Goal: Information Seeking & Learning: Find specific fact

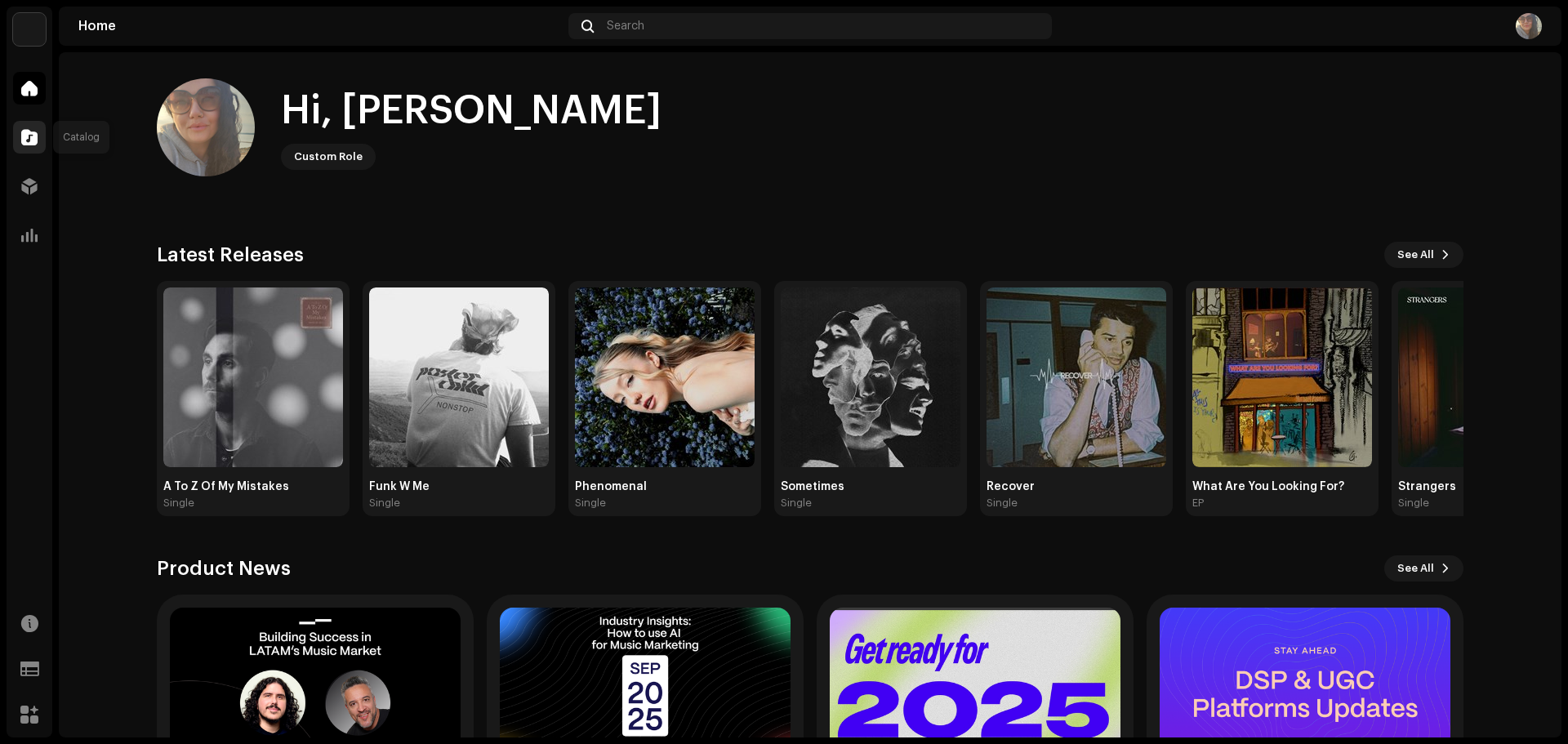
click at [27, 131] on span at bounding box center [29, 137] width 16 height 13
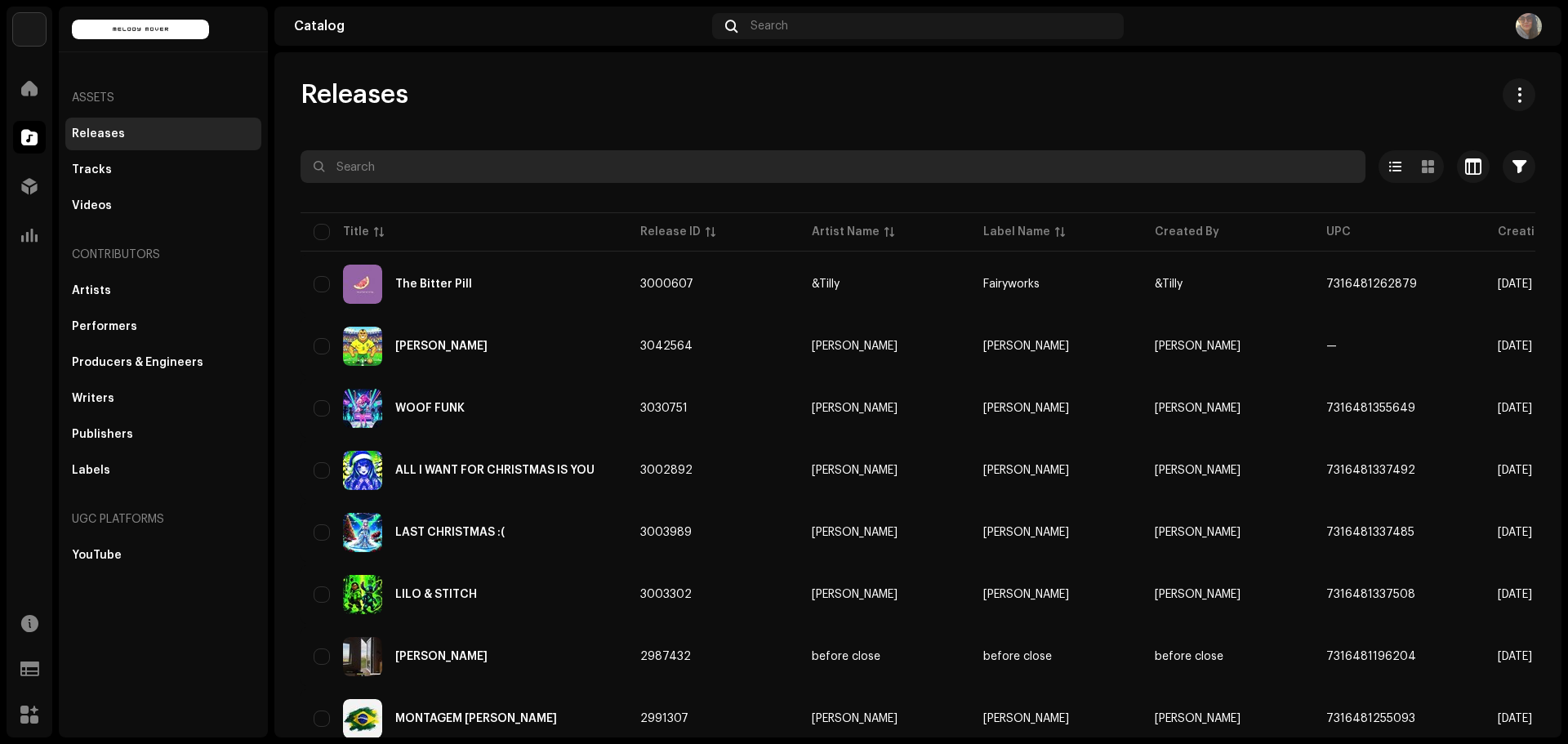
click at [413, 177] on input "text" at bounding box center [832, 167] width 1065 height 33
type input "[PERSON_NAME]"
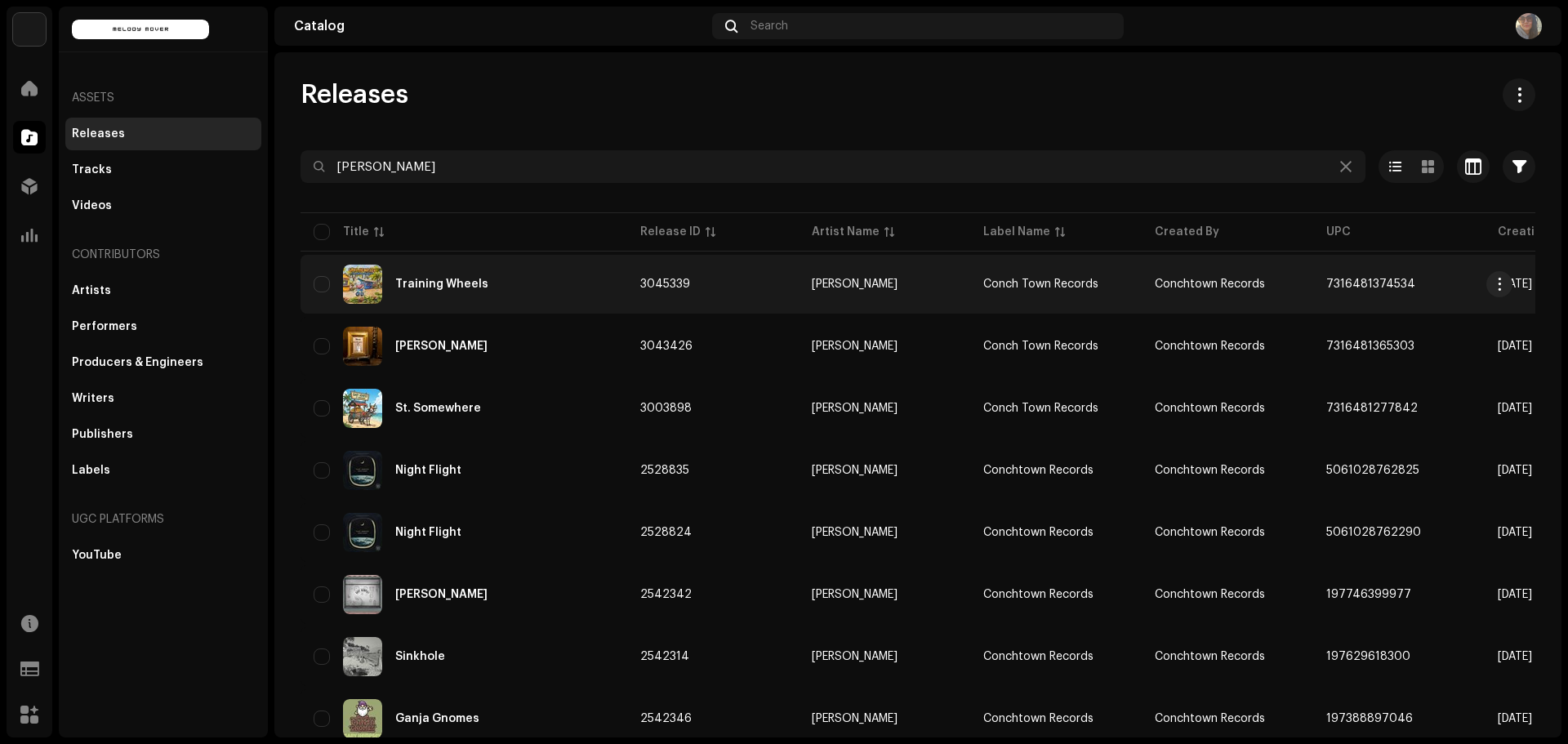
click at [417, 276] on div "Training Wheels" at bounding box center [463, 284] width 300 height 40
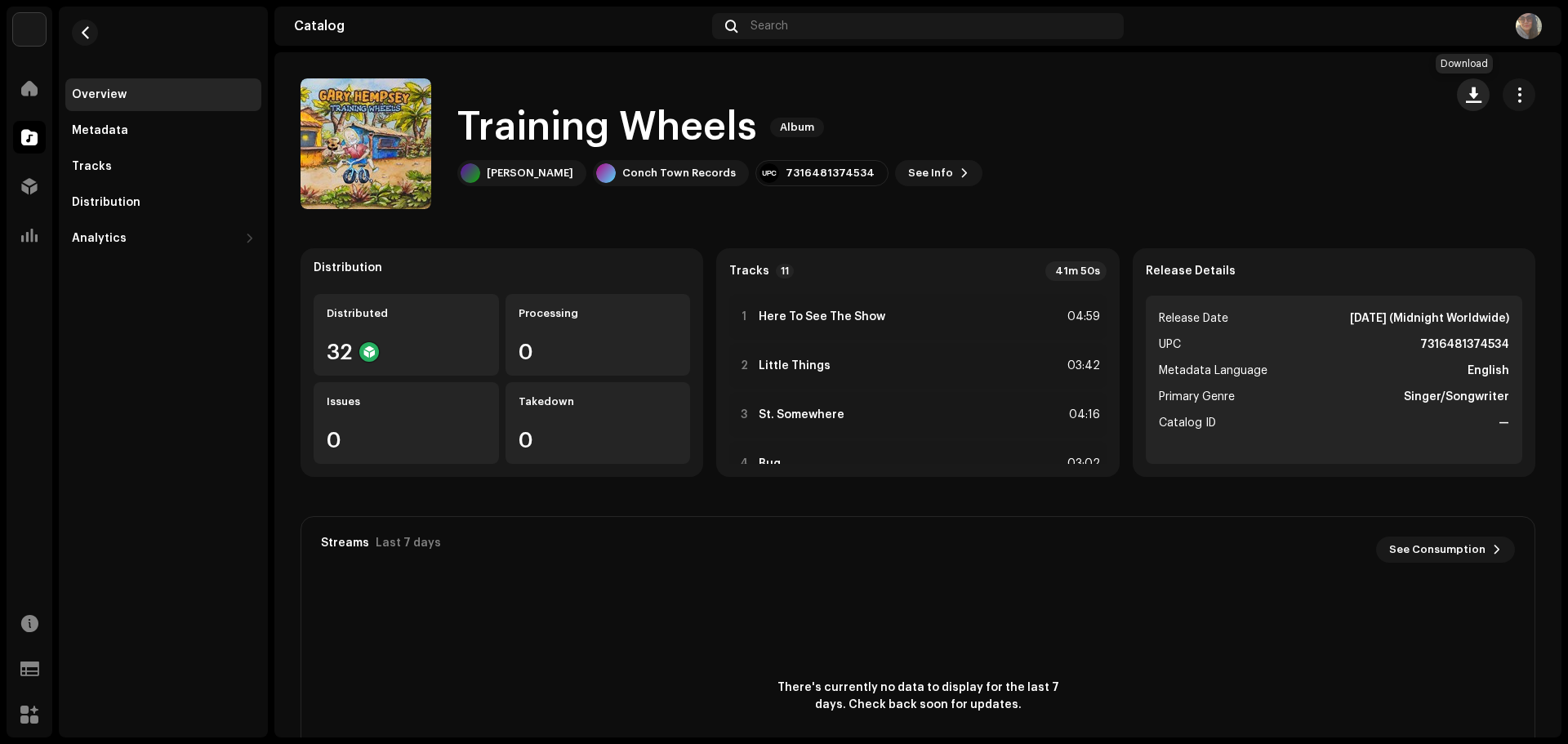
click at [1472, 100] on button "button" at bounding box center [1473, 95] width 33 height 33
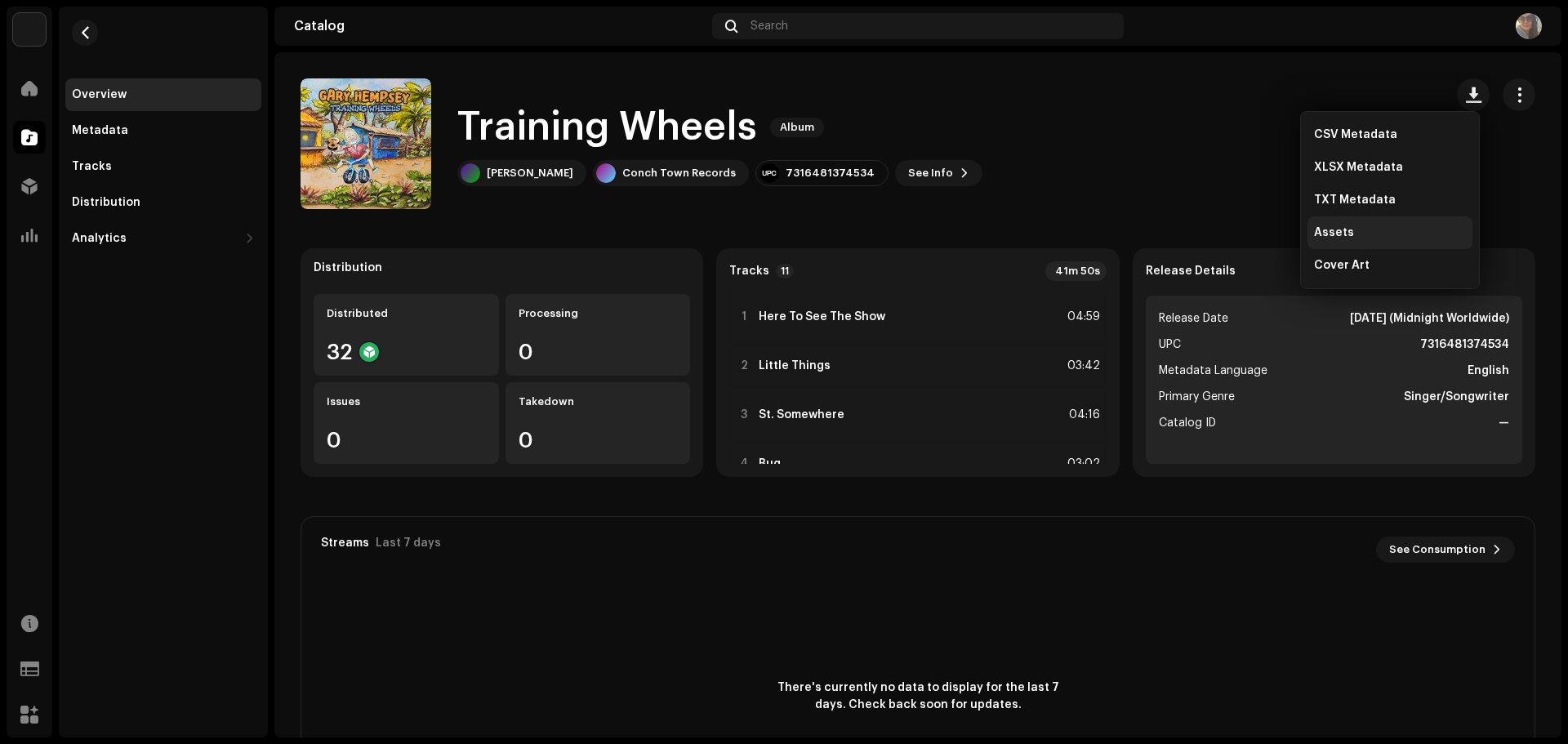
click at [1335, 226] on div "Assets" at bounding box center [1390, 232] width 165 height 33
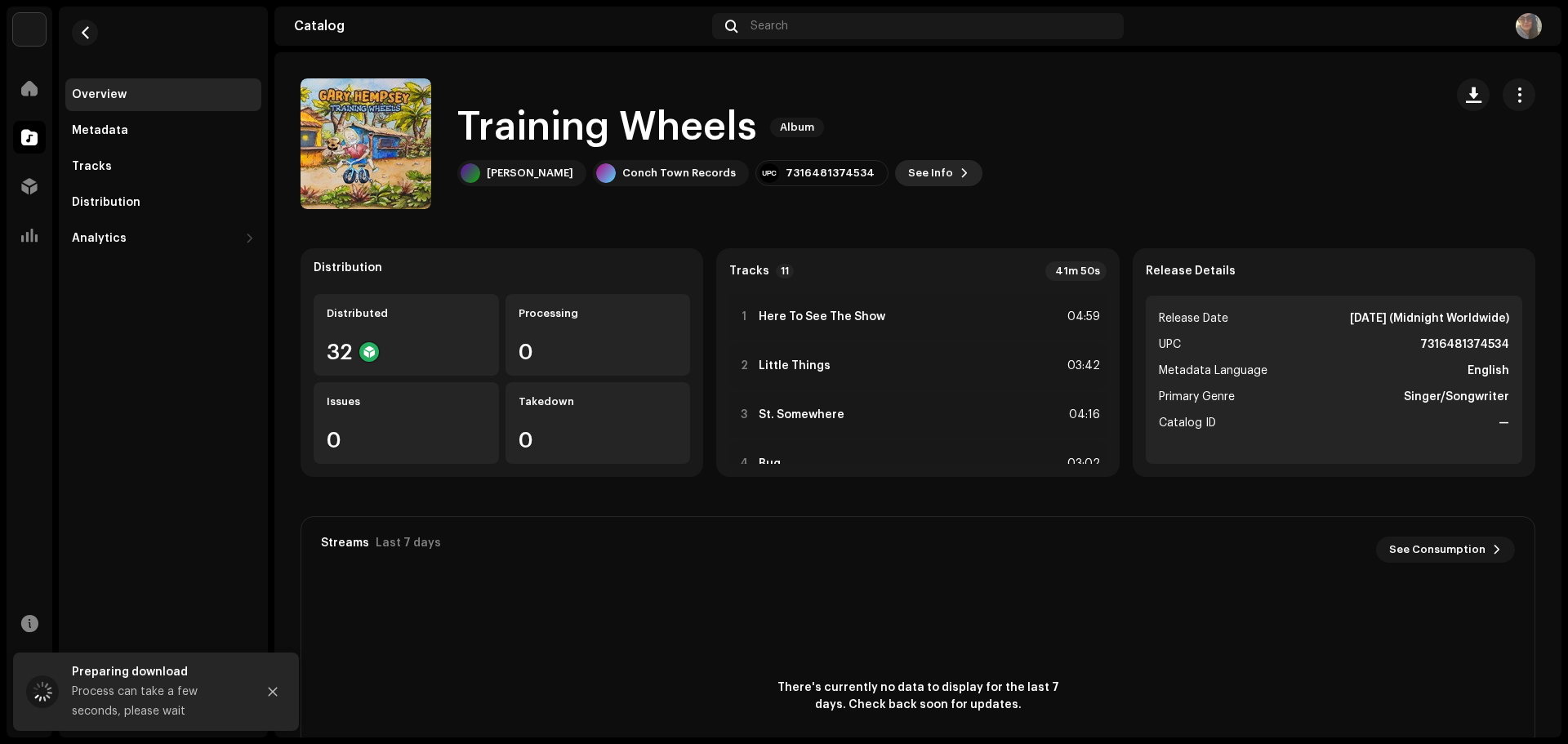
click at [908, 176] on span "See Info" at bounding box center [930, 173] width 45 height 33
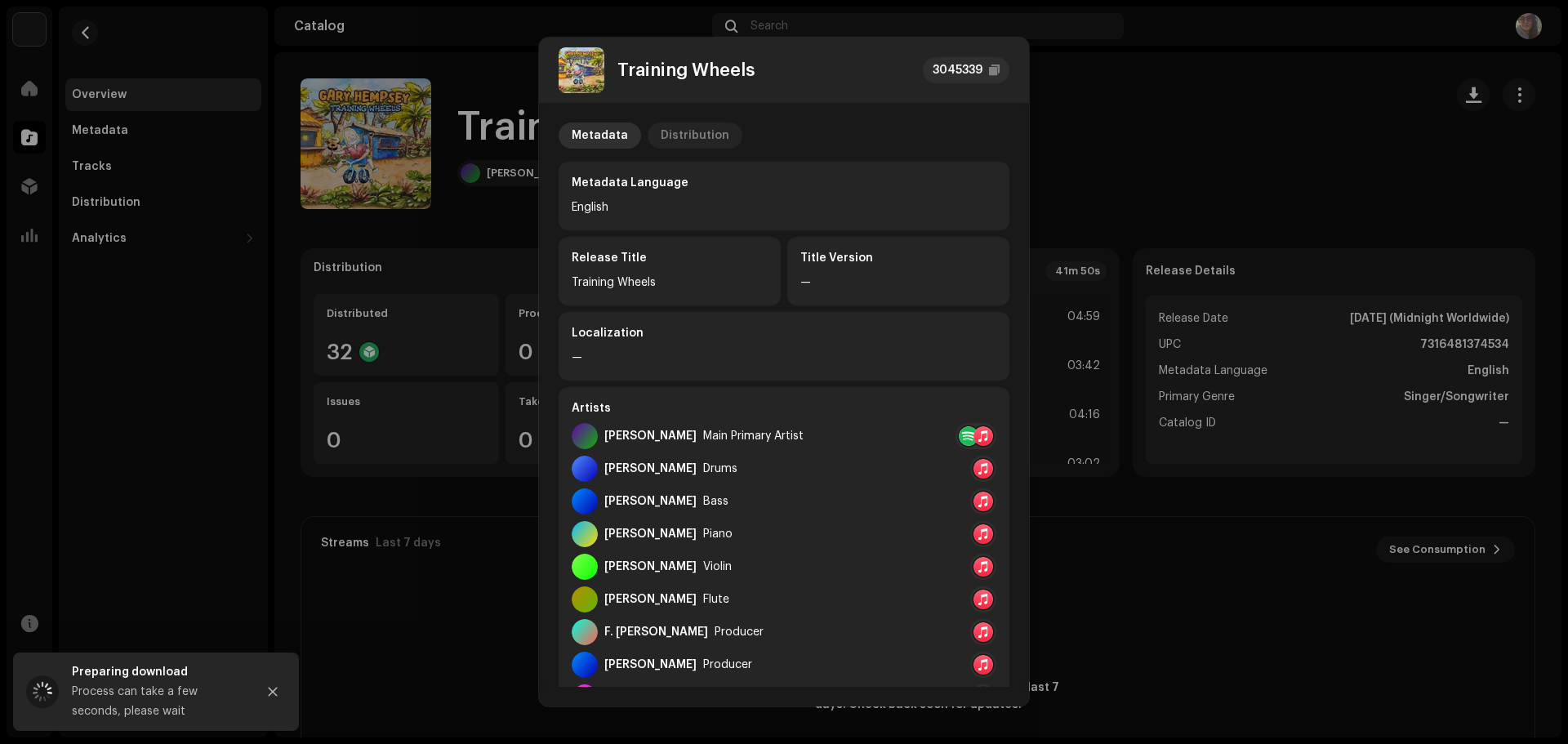
click at [701, 128] on div "Distribution" at bounding box center [695, 135] width 69 height 26
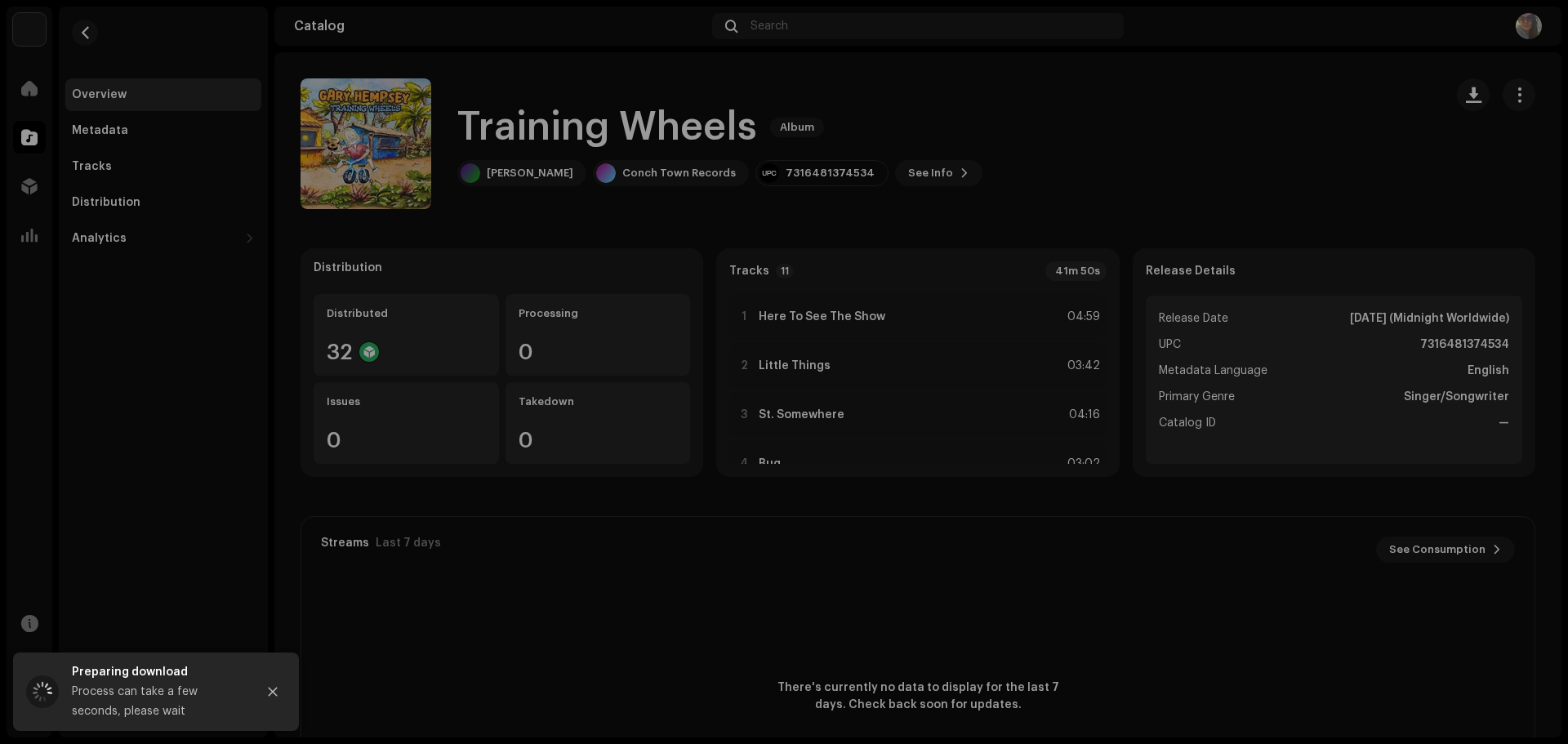
click at [1178, 96] on div "Training Wheels 3045339 Metadata Distribution Release Date [DATE] (Midnight Wor…" at bounding box center [784, 372] width 1568 height 744
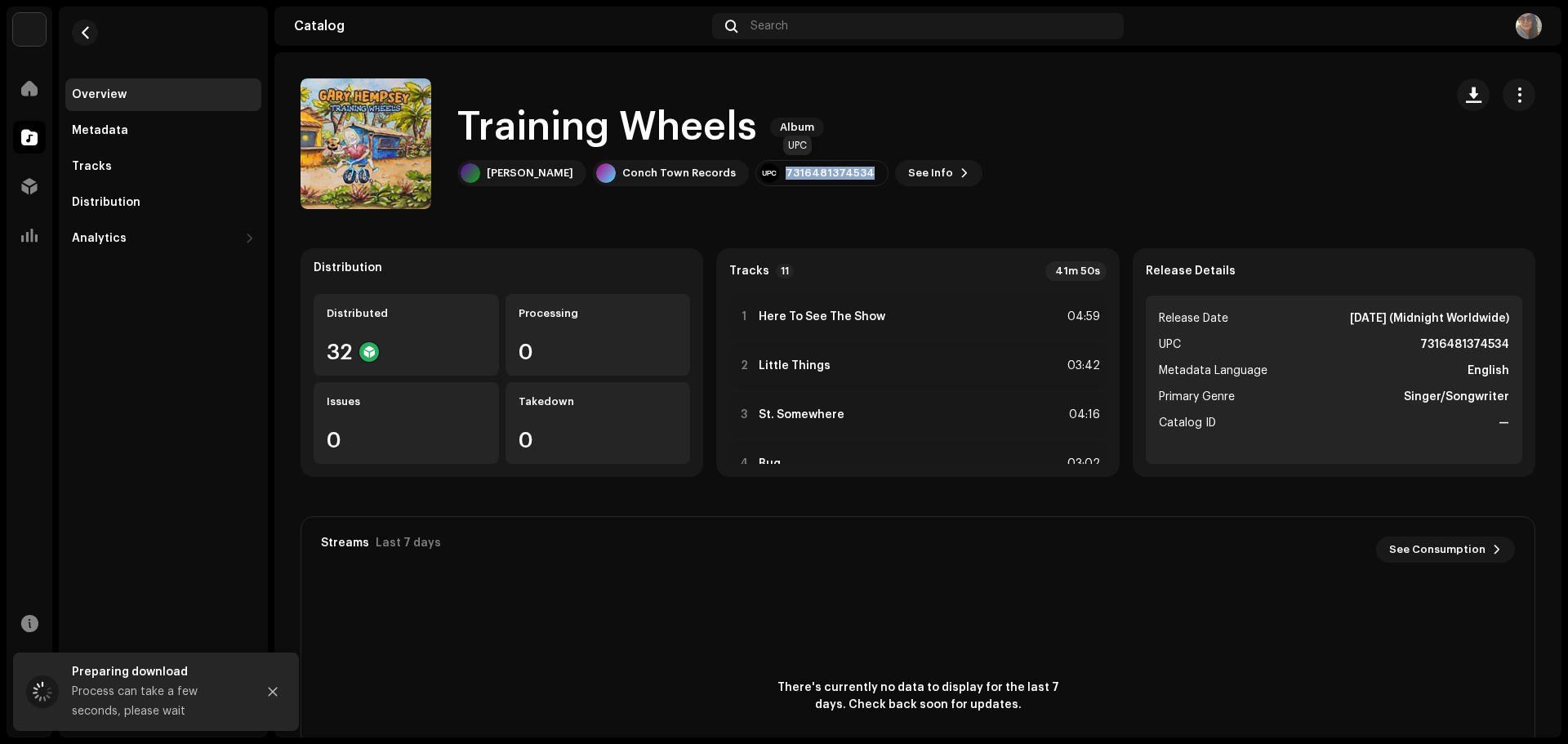
drag, startPoint x: 765, startPoint y: 170, endPoint x: 844, endPoint y: 175, distance: 79.2
click at [844, 175] on div "7316481374534" at bounding box center [822, 173] width 133 height 26
copy div "7316481374534"
click at [117, 134] on div "Metadata" at bounding box center [99, 130] width 56 height 13
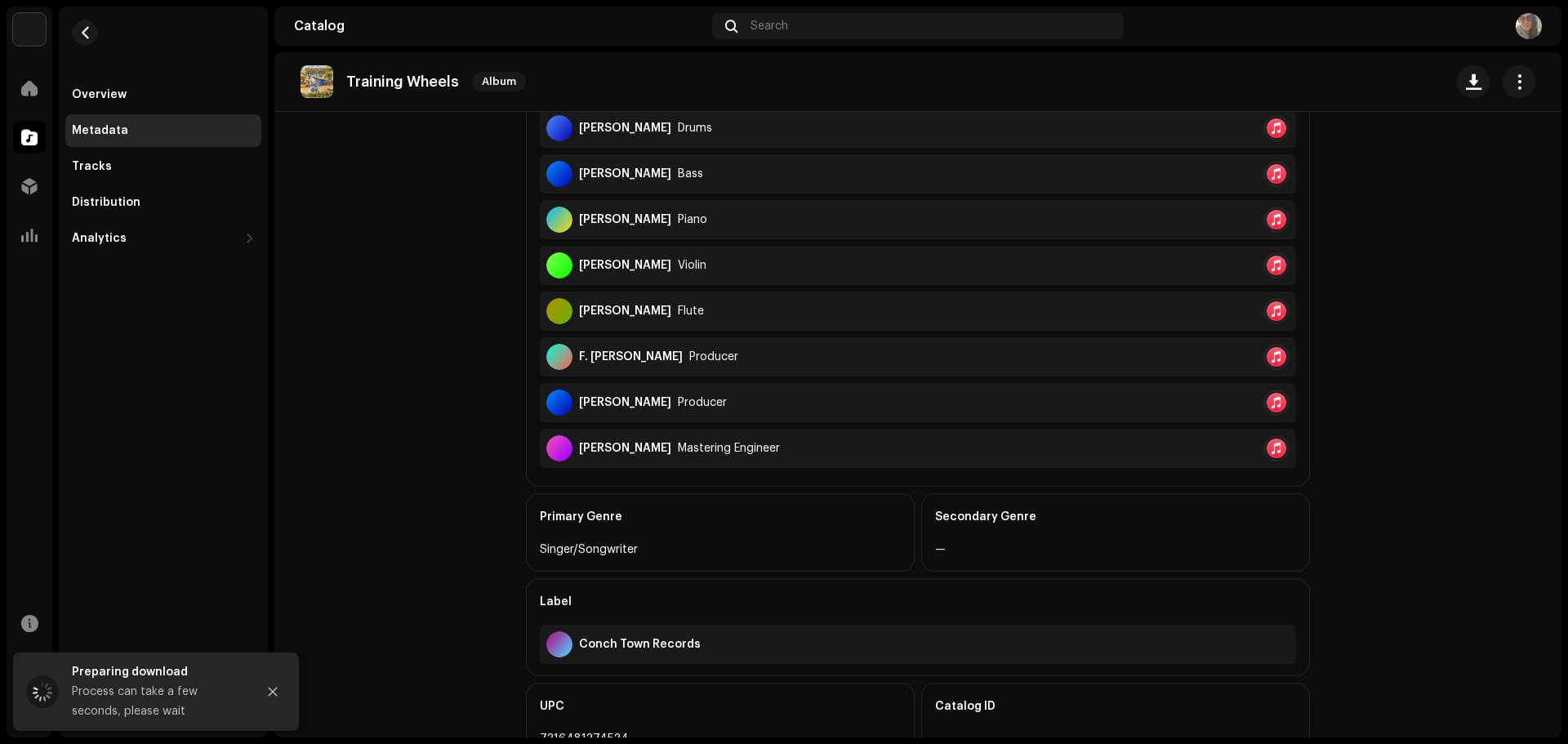
scroll to position [572, 0]
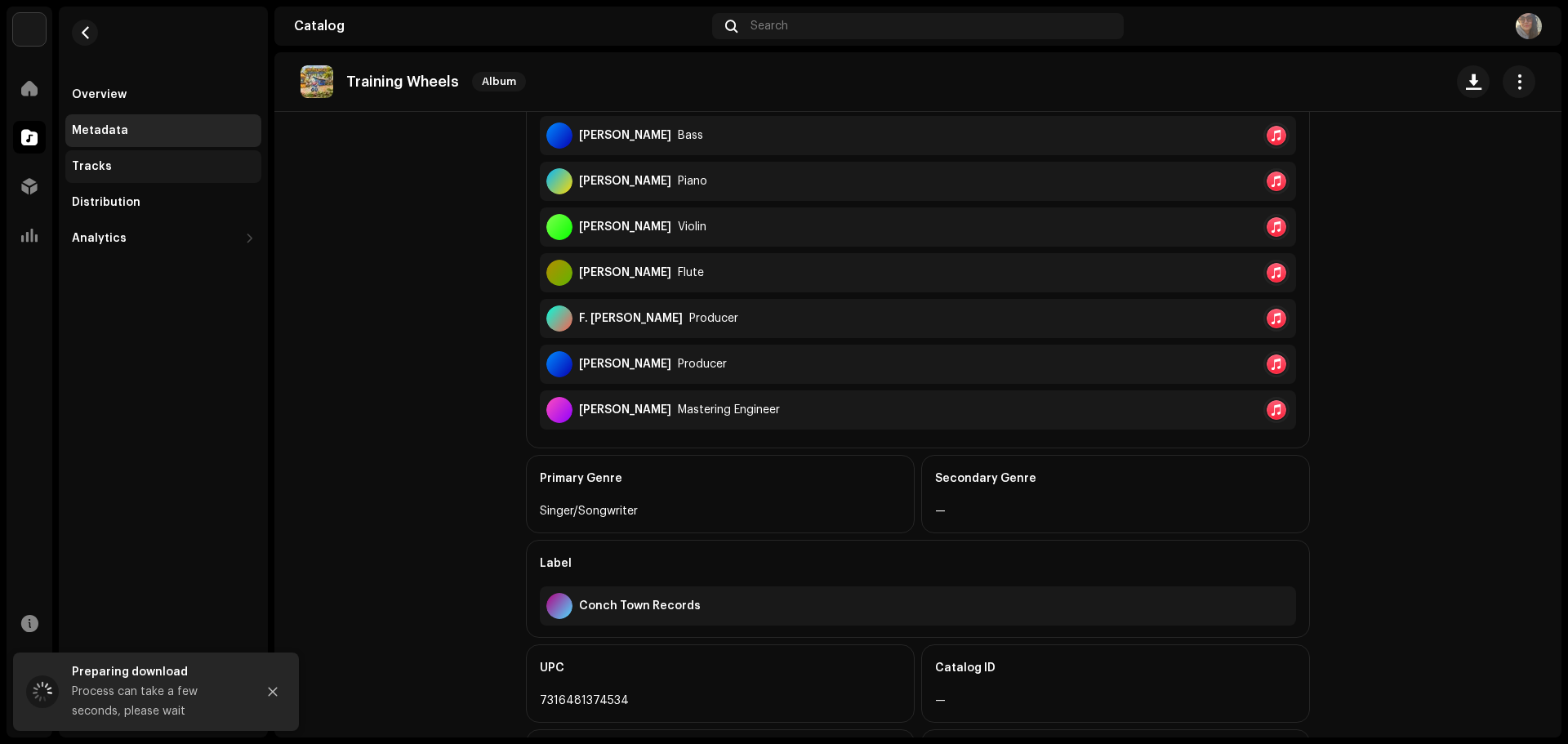
click at [137, 160] on div "Tracks" at bounding box center [163, 166] width 183 height 13
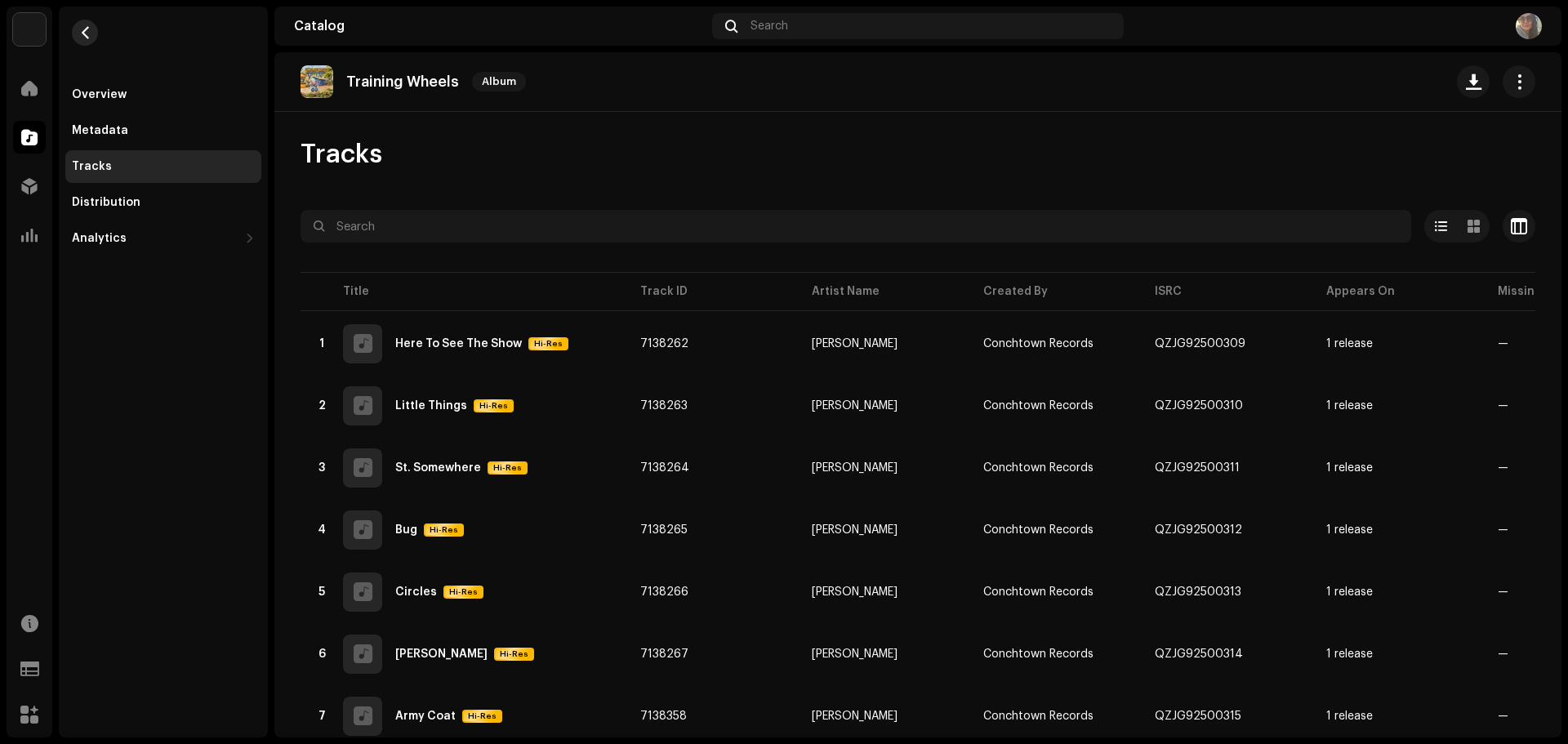
click at [84, 26] on span "button" at bounding box center [85, 32] width 12 height 13
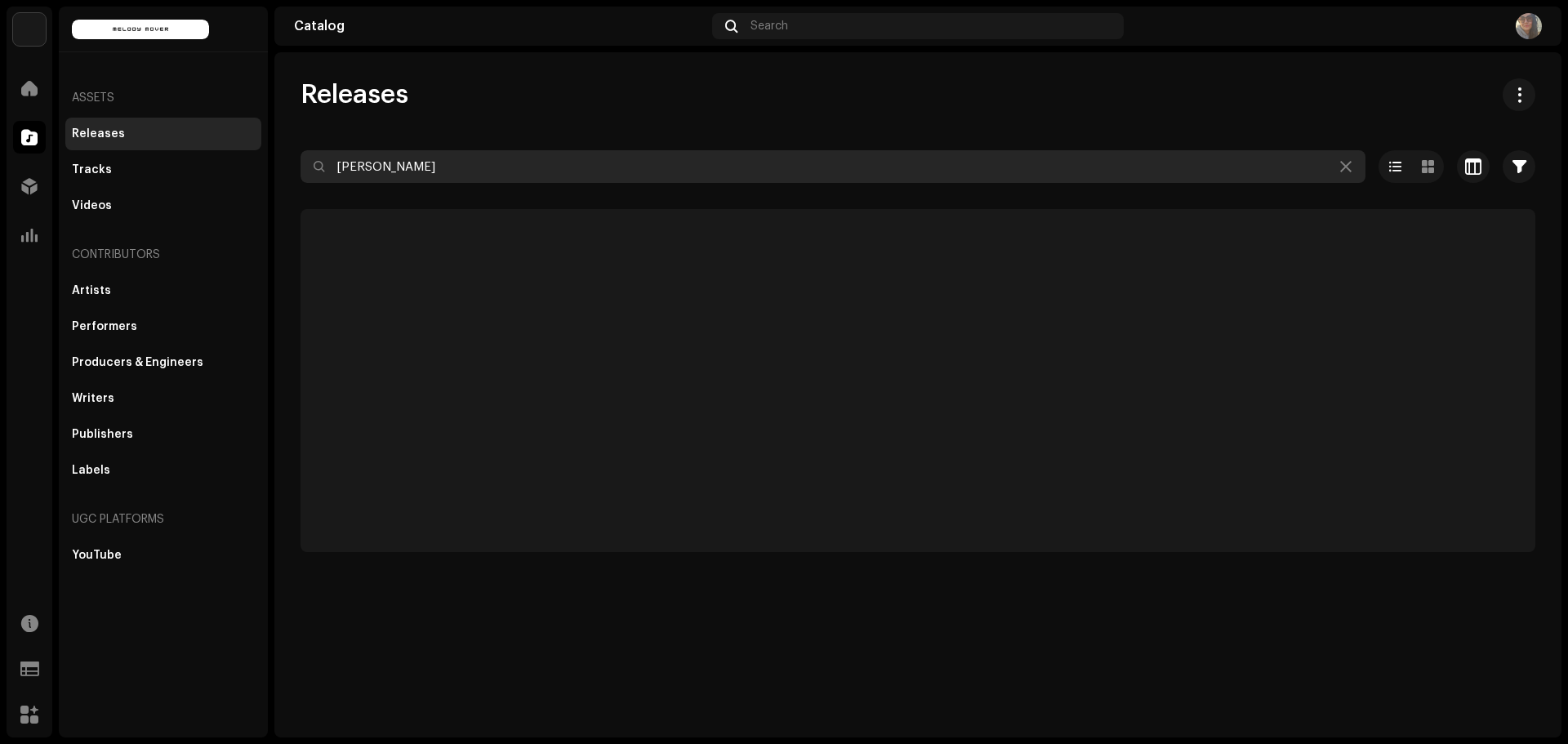
drag, startPoint x: 455, startPoint y: 164, endPoint x: 325, endPoint y: 159, distance: 130.1
click at [325, 159] on input "[PERSON_NAME]" at bounding box center [832, 167] width 1065 height 33
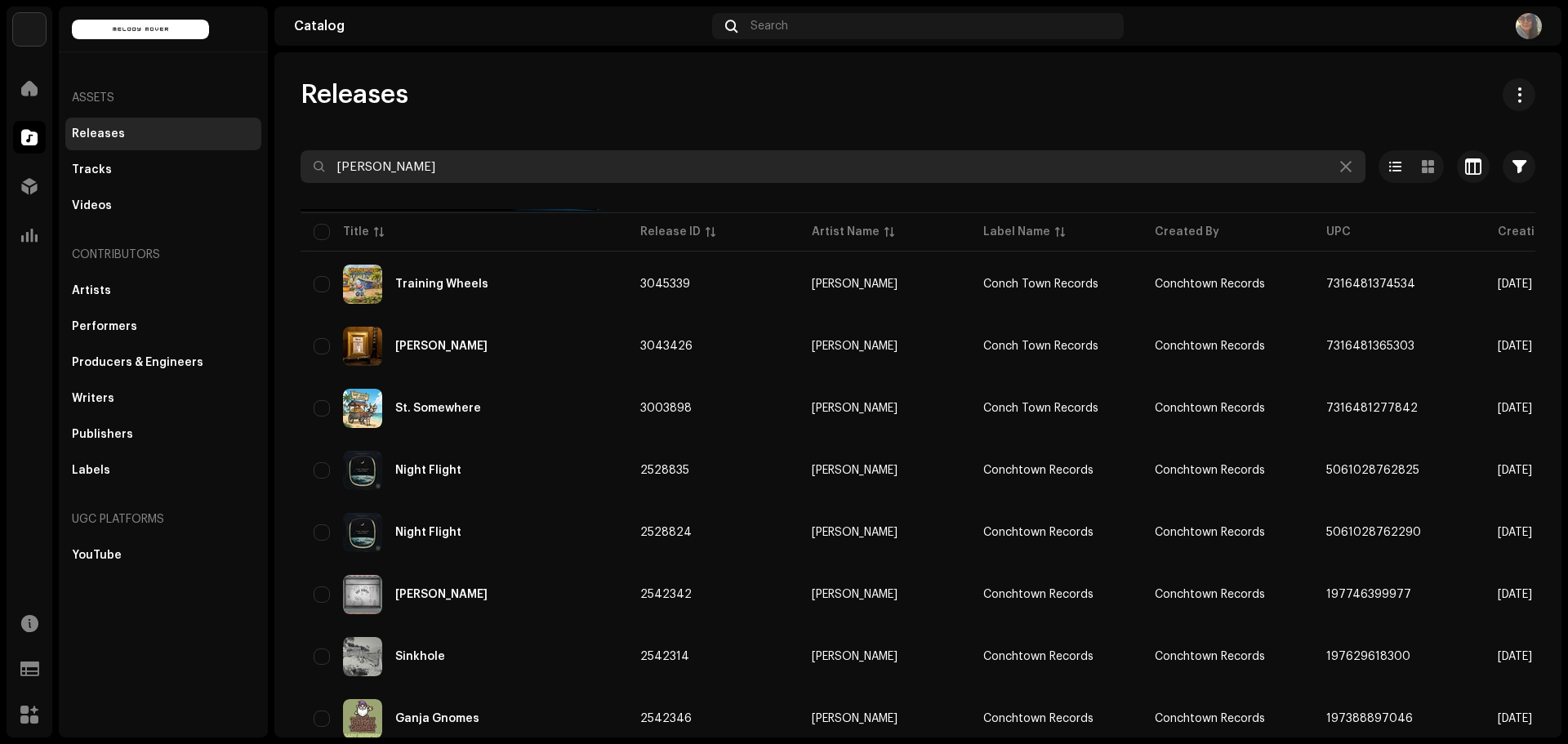
type input "[PERSON_NAME]"
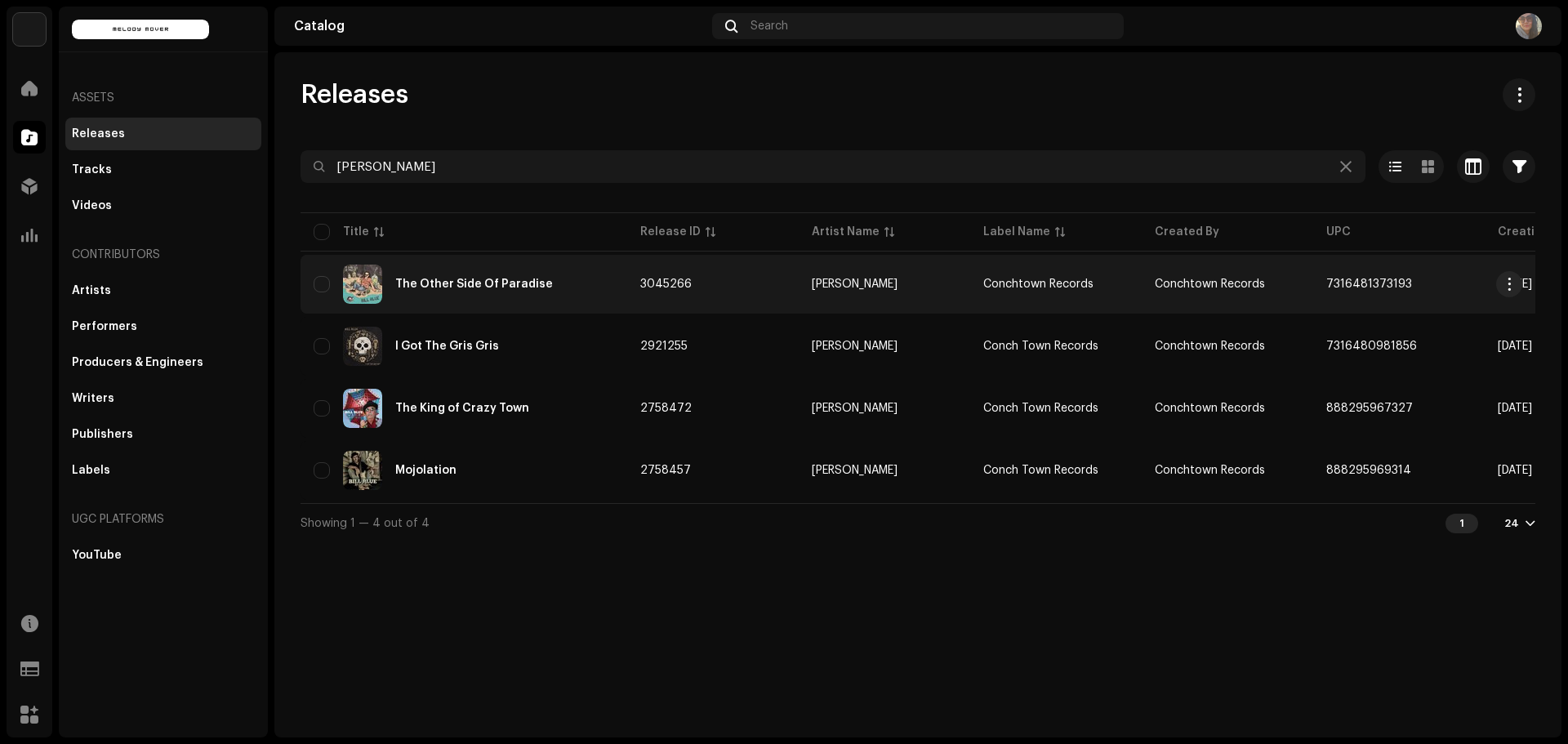
click at [423, 291] on div "The Other Side Of Paradise" at bounding box center [463, 284] width 300 height 40
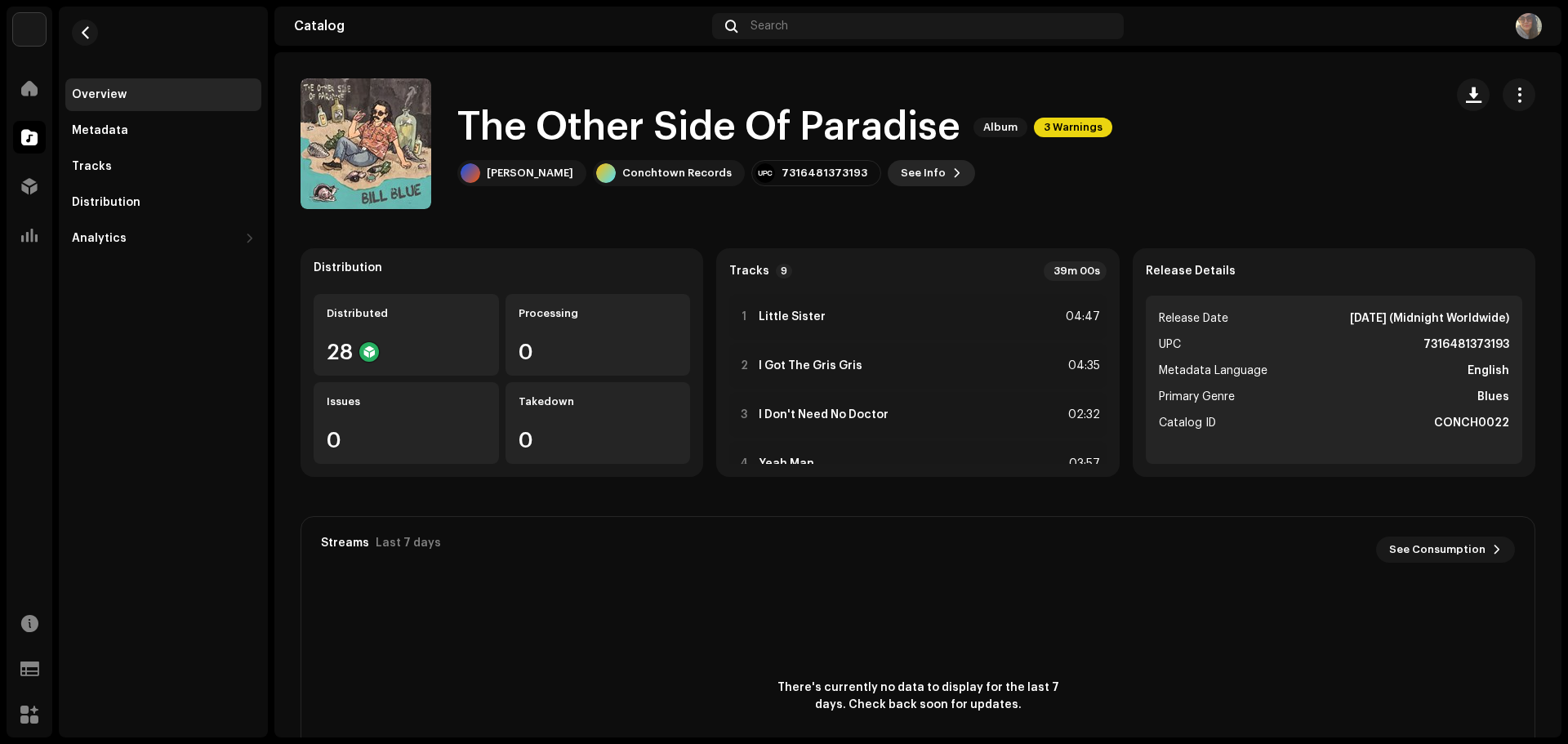
click at [952, 168] on span at bounding box center [956, 173] width 9 height 13
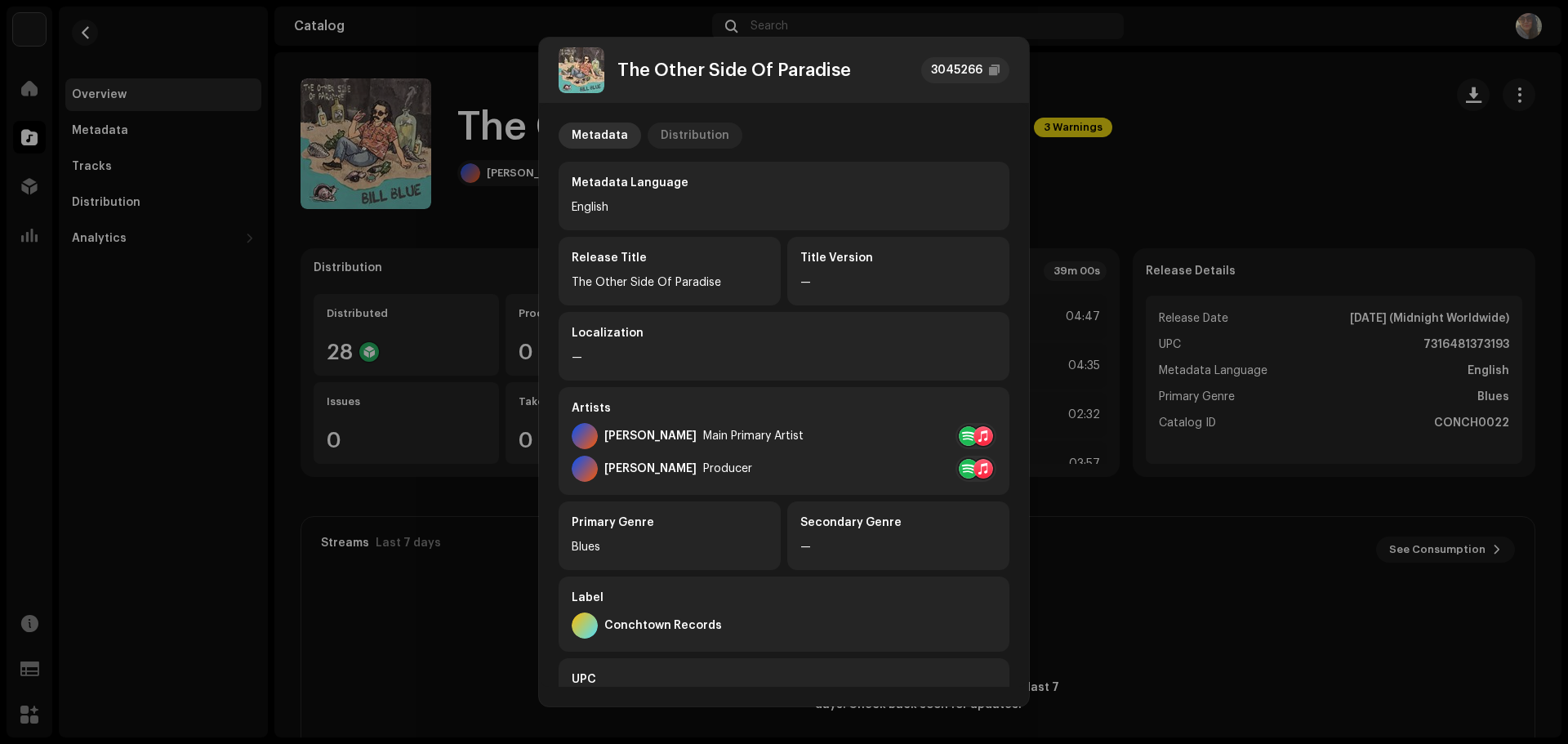
click at [677, 136] on div "Distribution" at bounding box center [695, 135] width 69 height 26
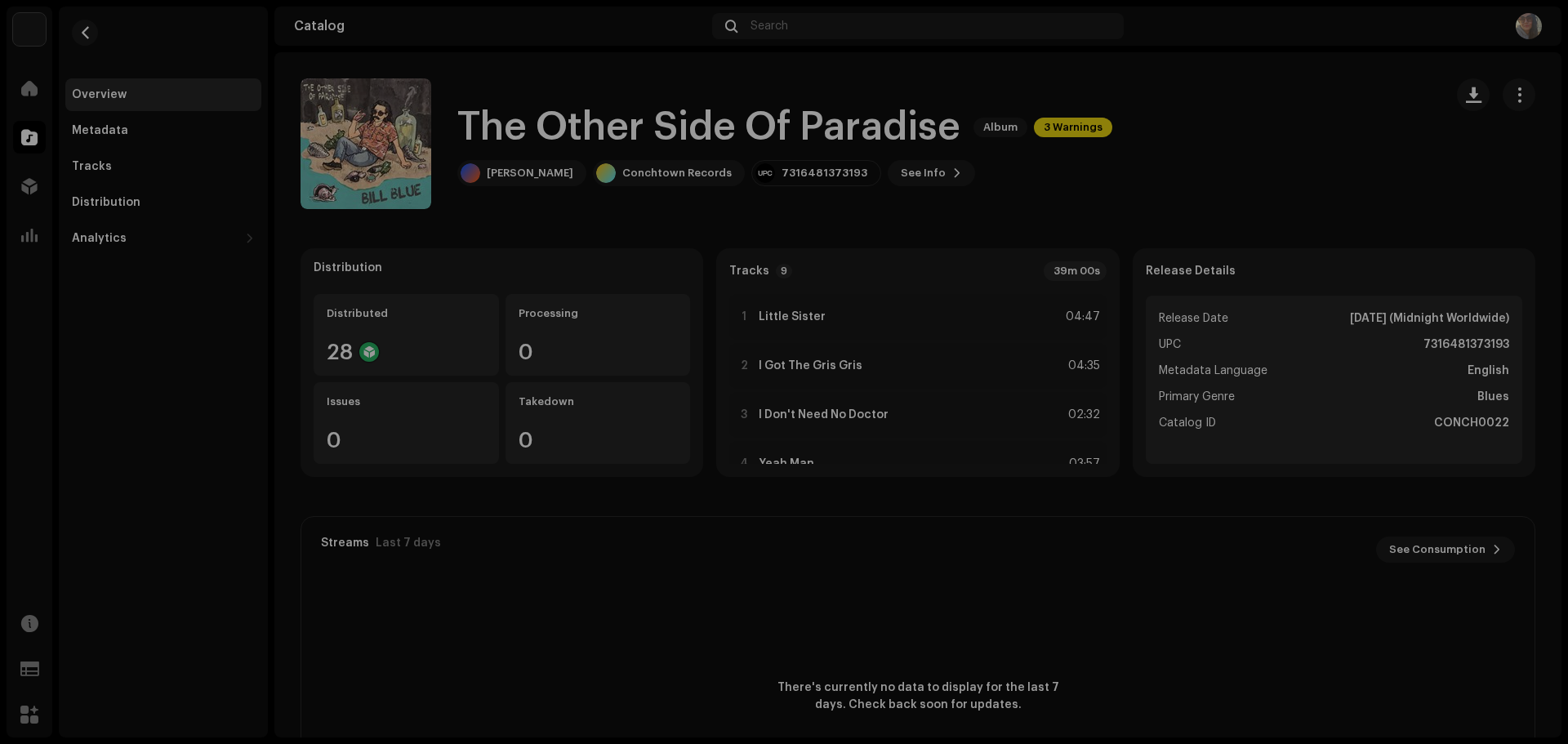
click at [1068, 21] on div "The Other Side Of Paradise 3045266 Metadata Distribution Release Date [DATE] (M…" at bounding box center [784, 372] width 1568 height 744
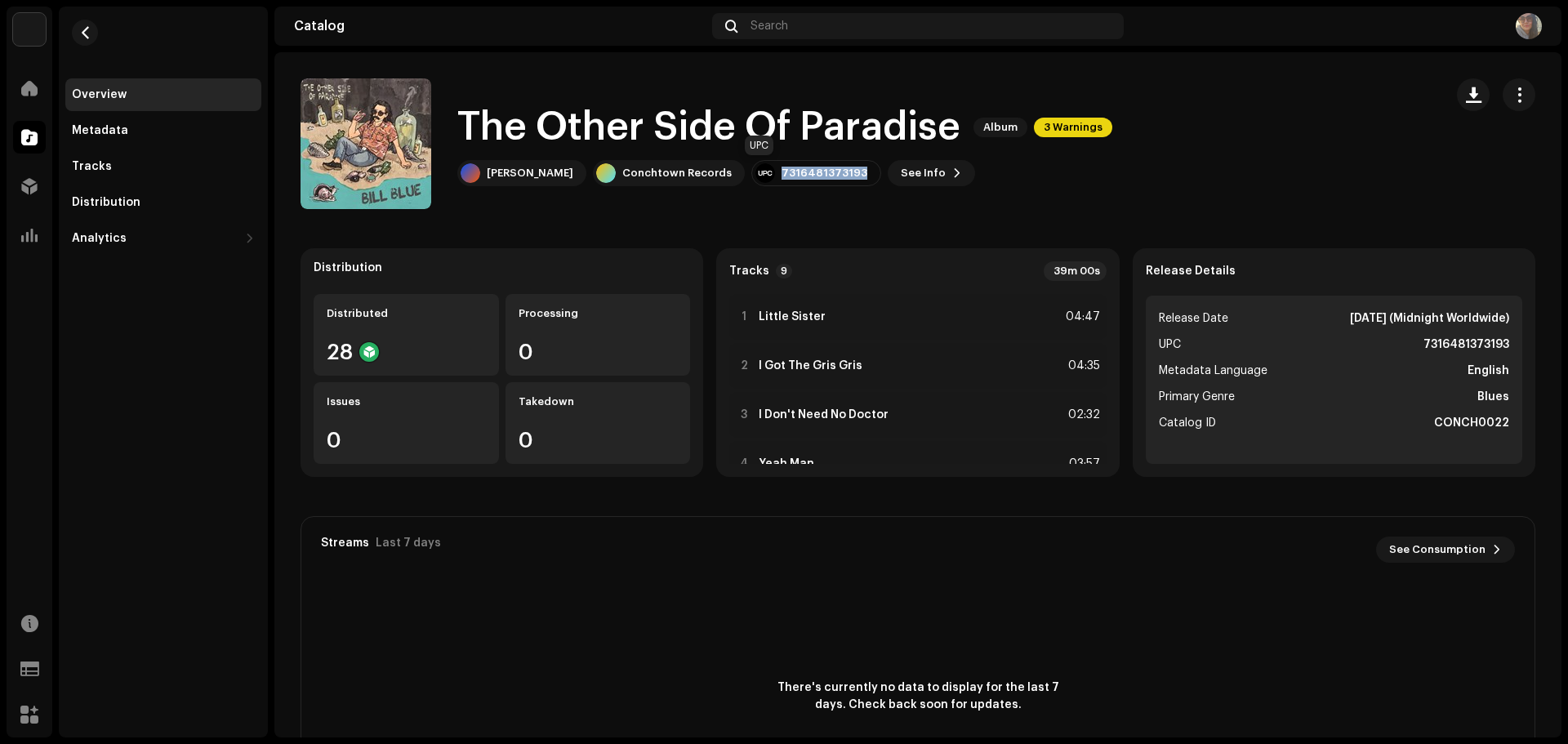
drag, startPoint x: 726, startPoint y: 169, endPoint x: 805, endPoint y: 176, distance: 79.3
click at [805, 176] on div "7316481373193" at bounding box center [816, 173] width 130 height 26
copy div "7316481373193"
click at [108, 175] on div "Tracks" at bounding box center [164, 167] width 196 height 33
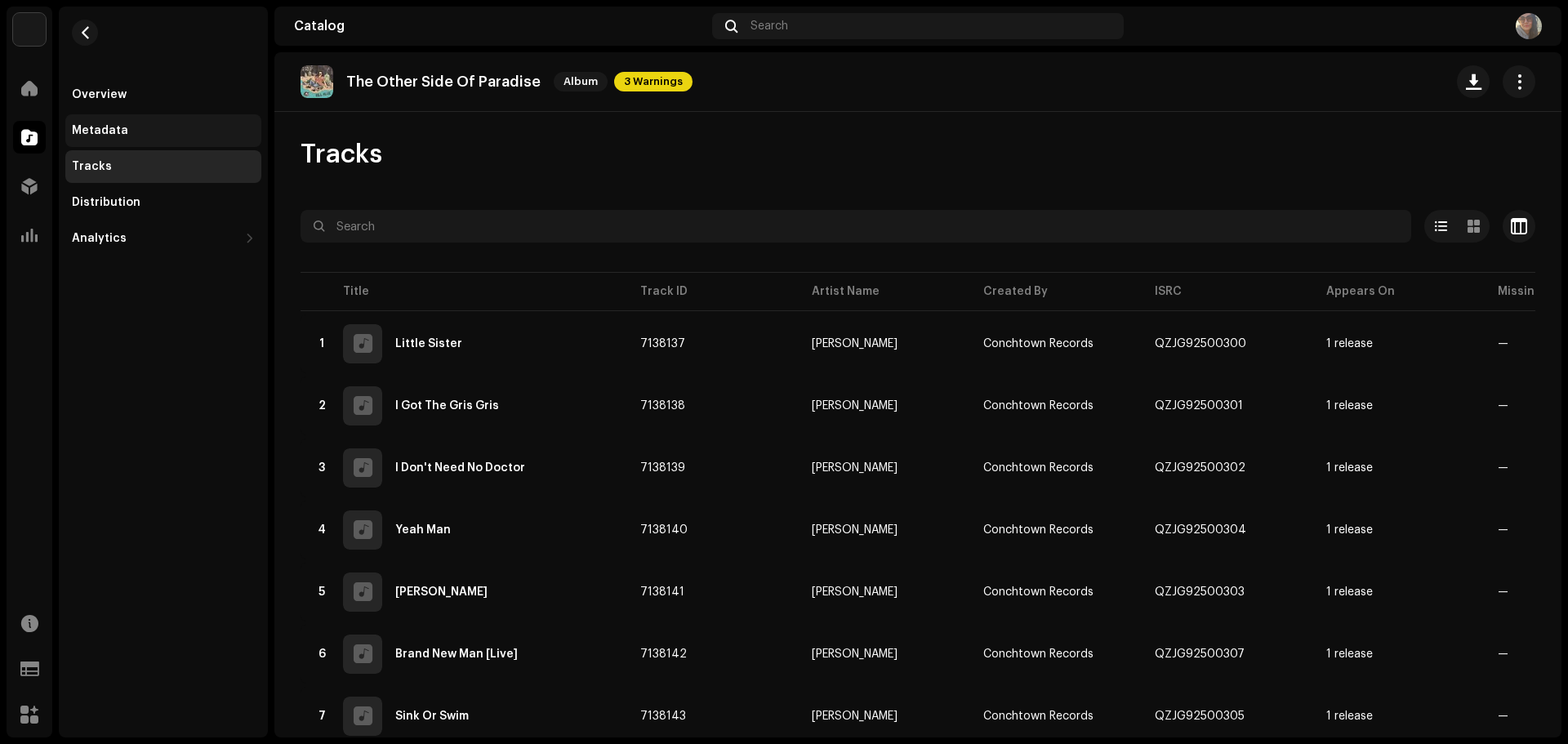
click at [72, 138] on div "Metadata" at bounding box center [164, 131] width 196 height 33
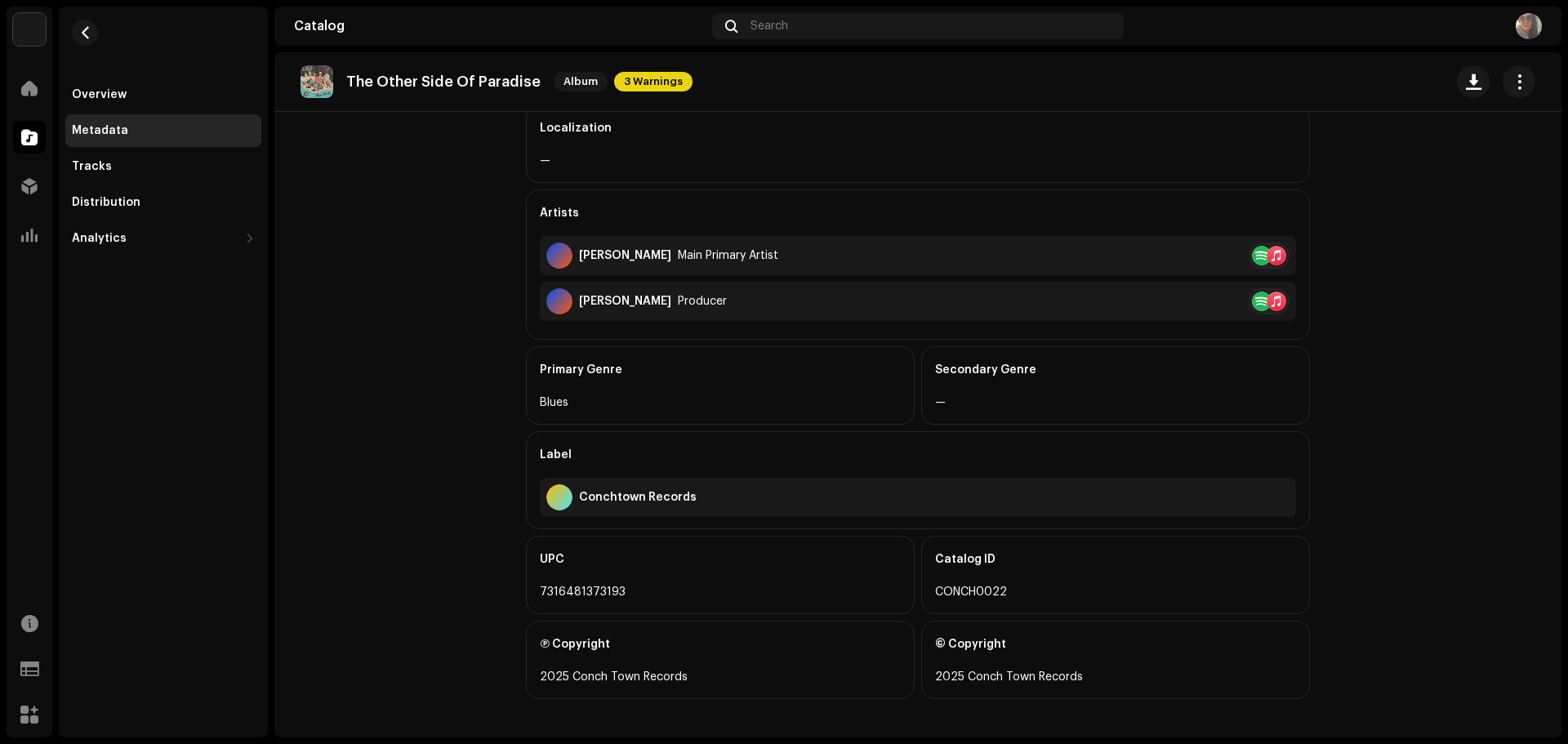
scroll to position [361, 0]
click at [114, 95] on div "Overview" at bounding box center [99, 94] width 55 height 13
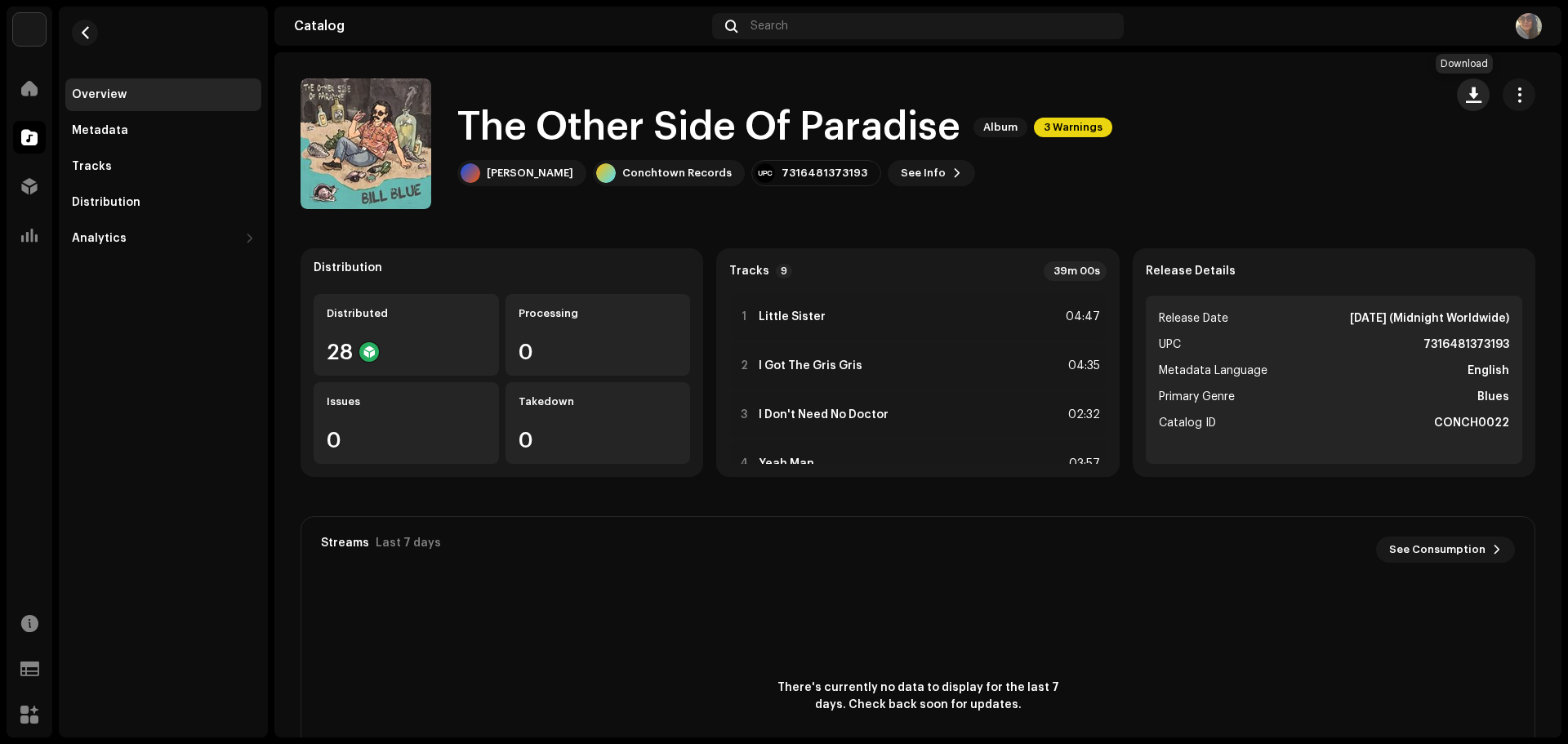
click at [1467, 94] on span "button" at bounding box center [1473, 94] width 15 height 13
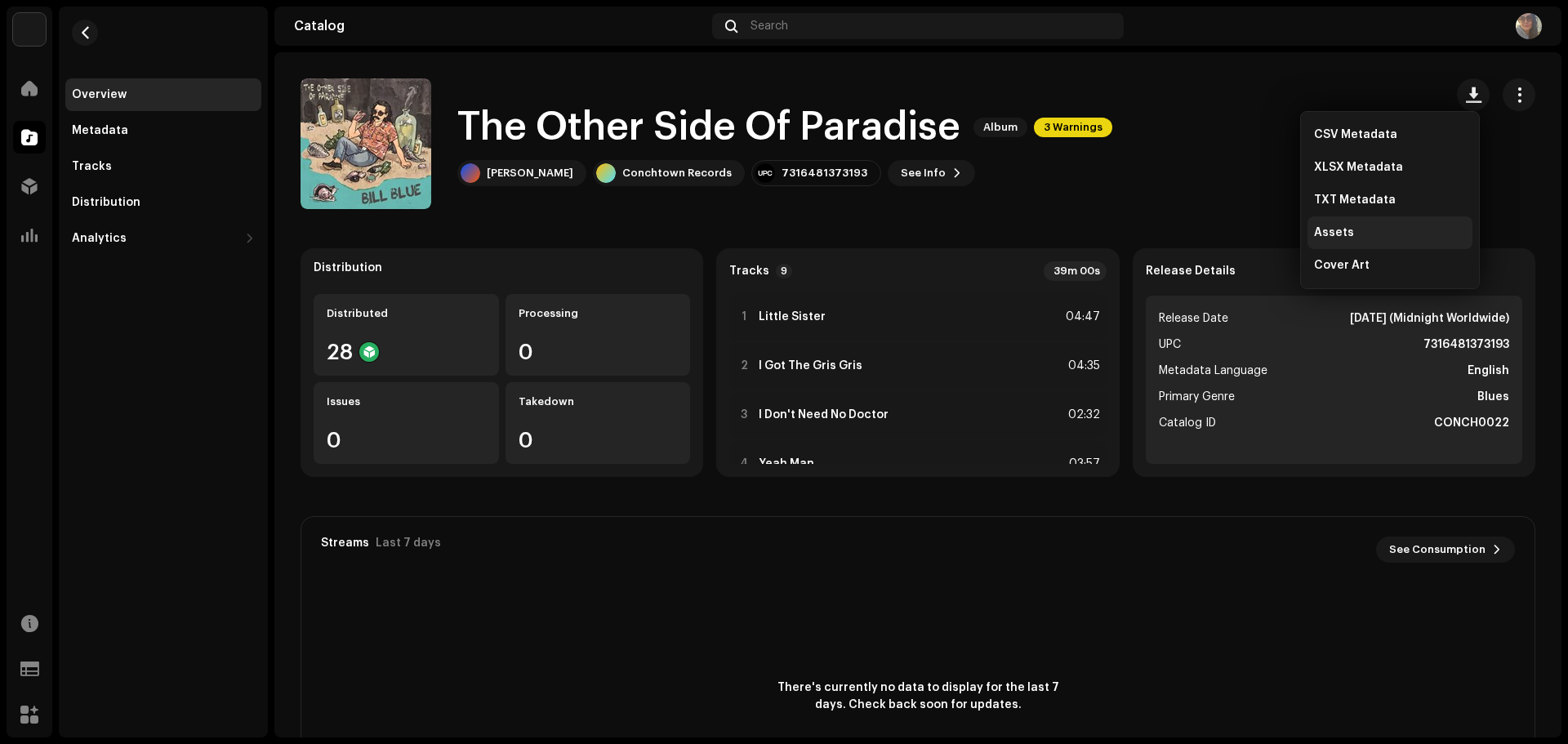
click at [1343, 232] on span "Assets" at bounding box center [1334, 232] width 40 height 13
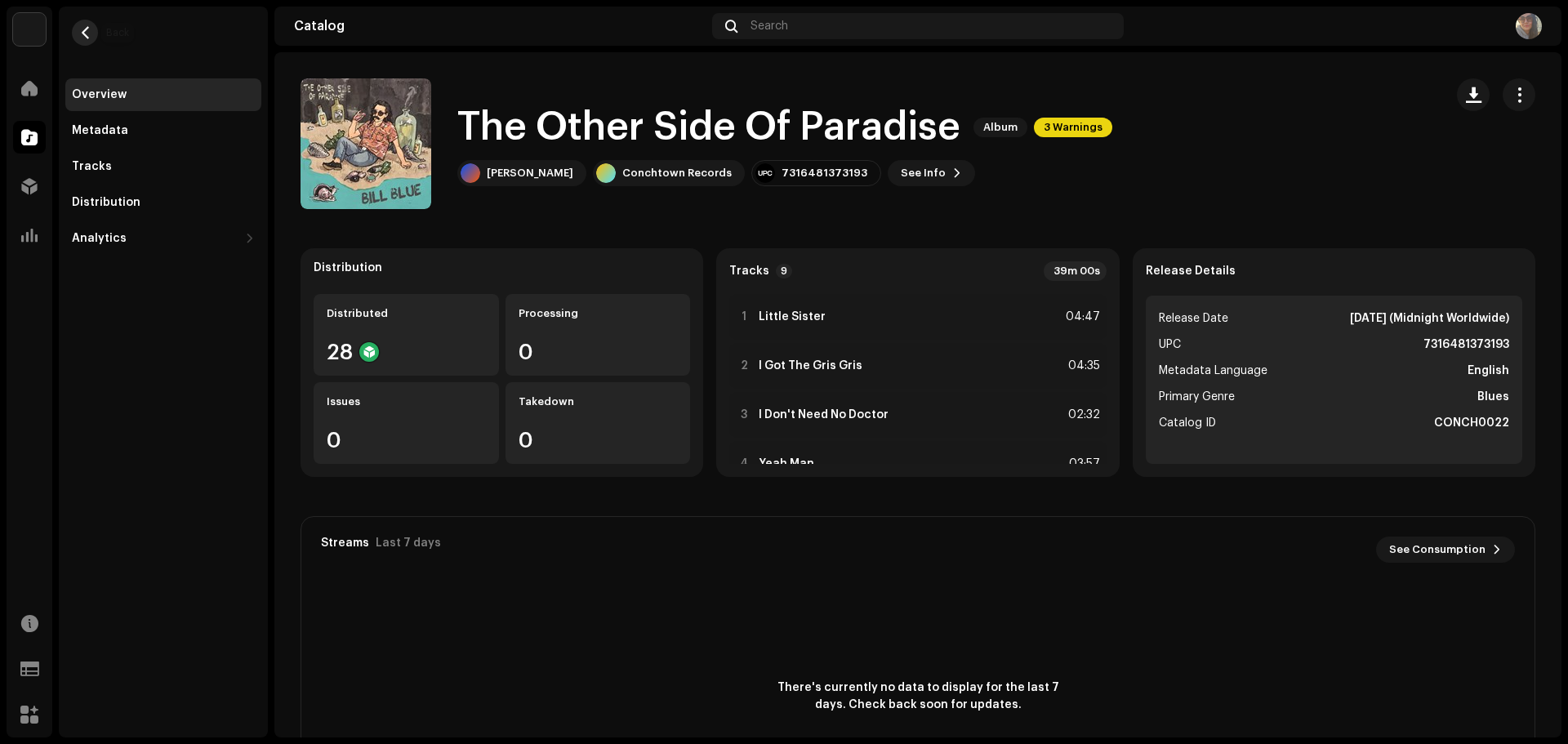
click at [90, 35] on span "button" at bounding box center [85, 32] width 12 height 13
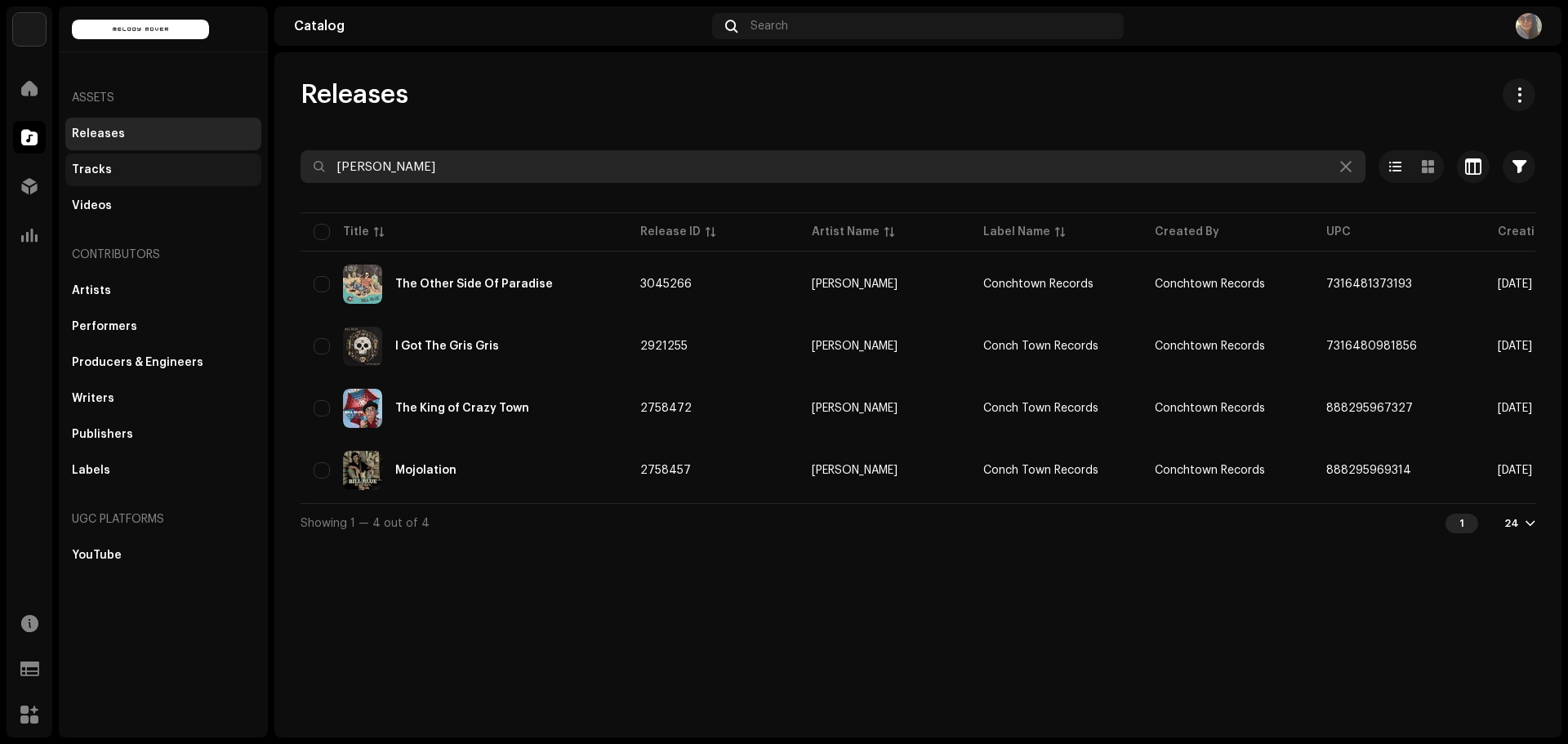
drag, startPoint x: 400, startPoint y: 173, endPoint x: 250, endPoint y: 162, distance: 150.4
click at [250, 162] on div "Melody Mover Home Catalog Distribution Analytics Resources Support Forms Market…" at bounding box center [784, 372] width 1568 height 744
paste input "7316481383734"
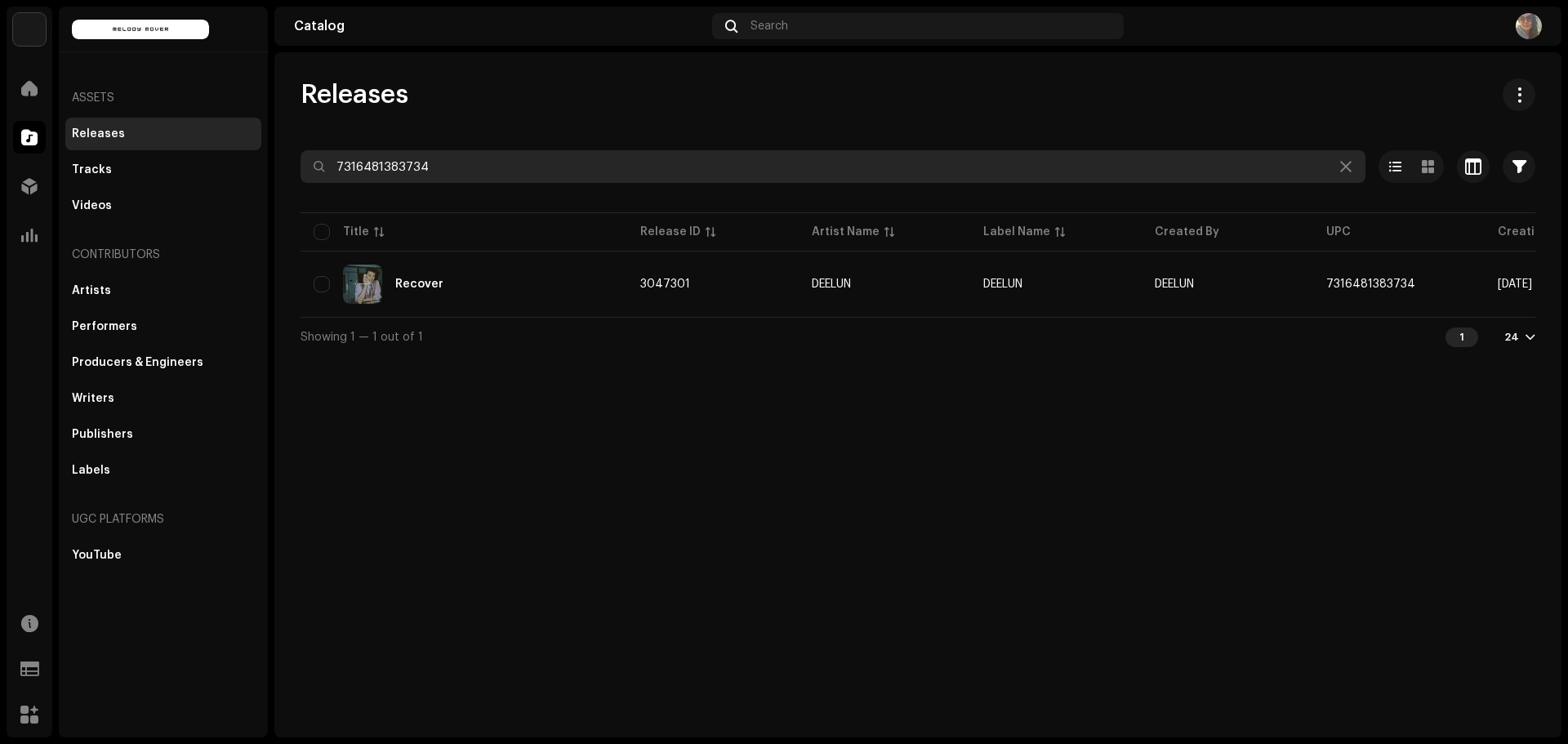
type input "7316481383734"
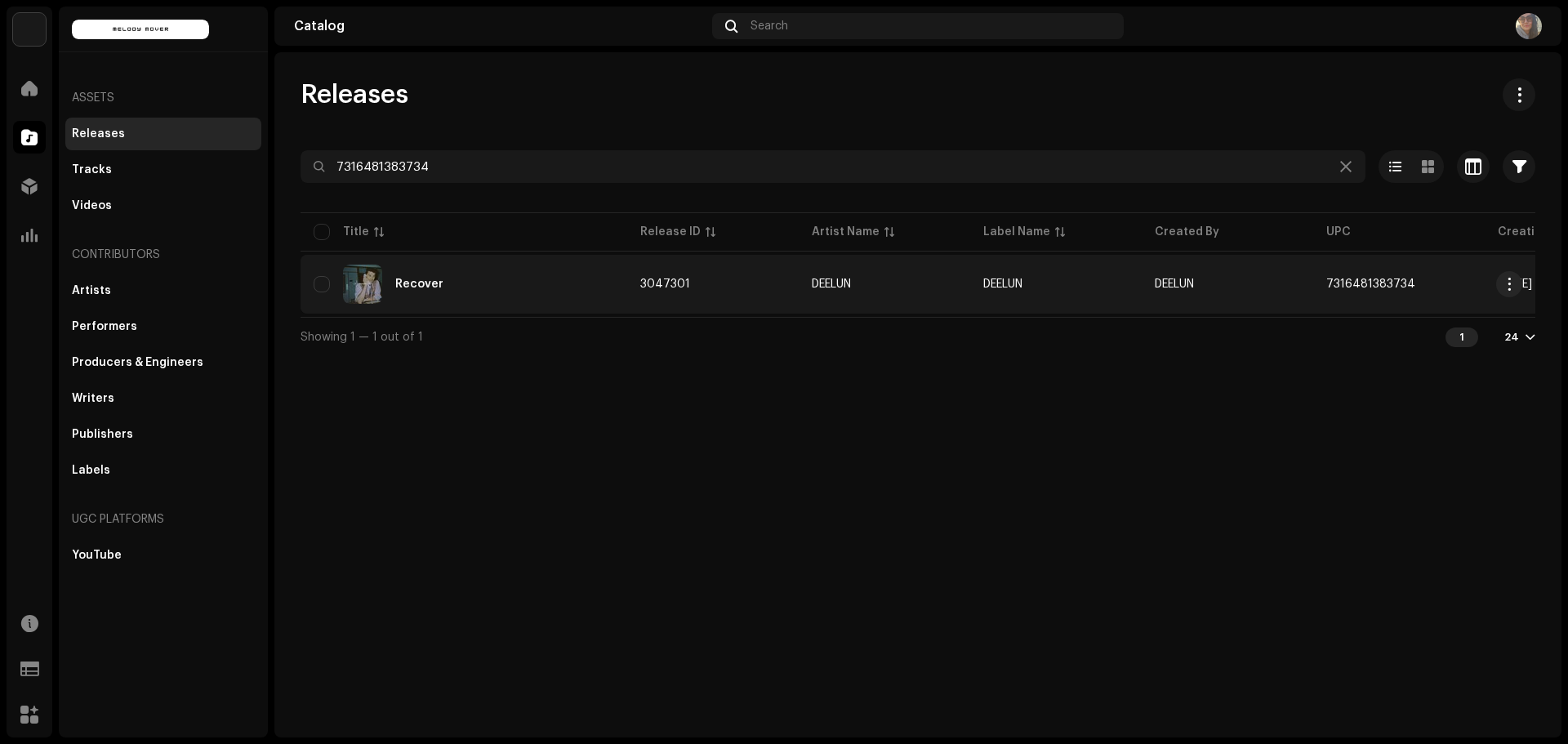
click at [422, 283] on div "Recover" at bounding box center [419, 284] width 48 height 11
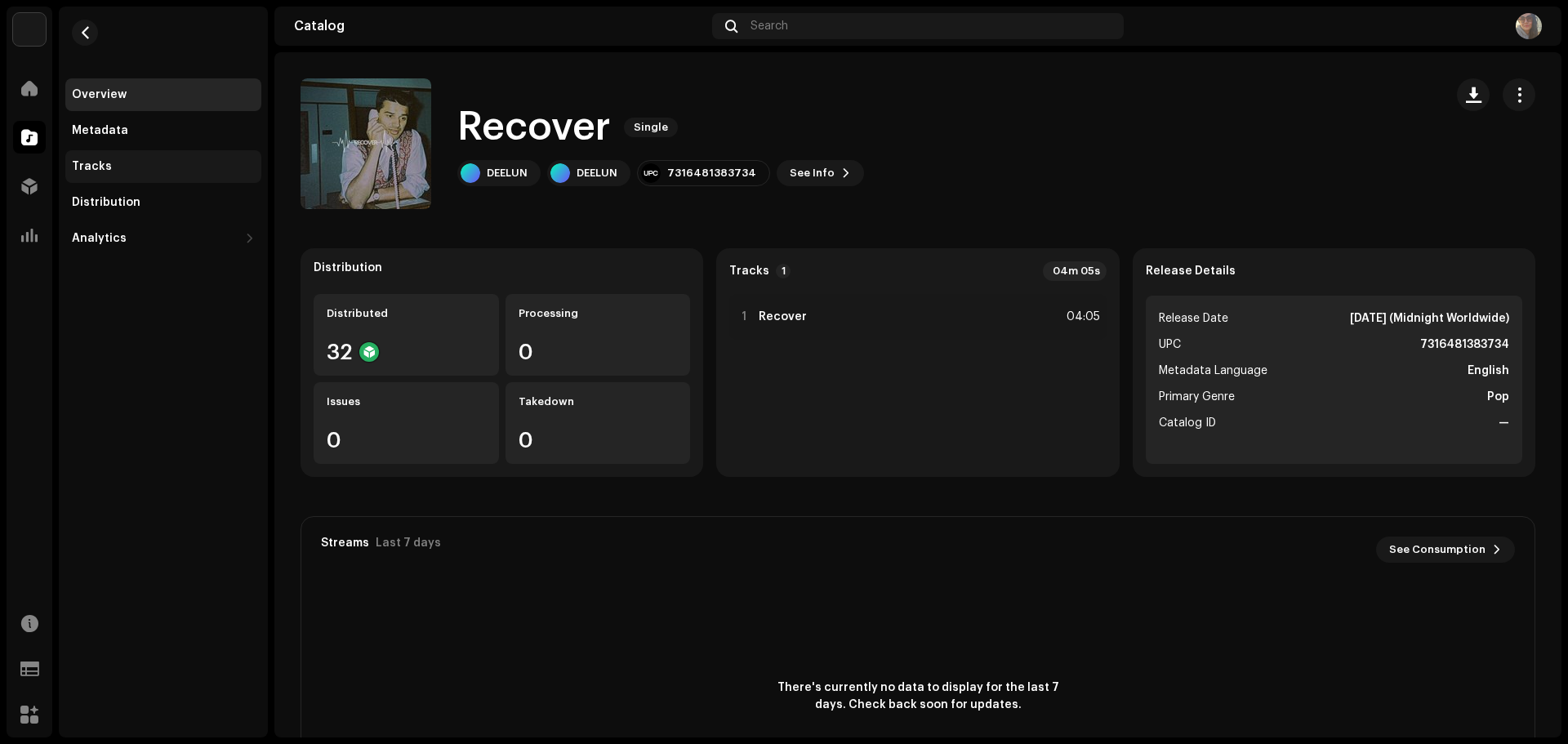
click at [89, 163] on div "Tracks" at bounding box center [91, 166] width 40 height 13
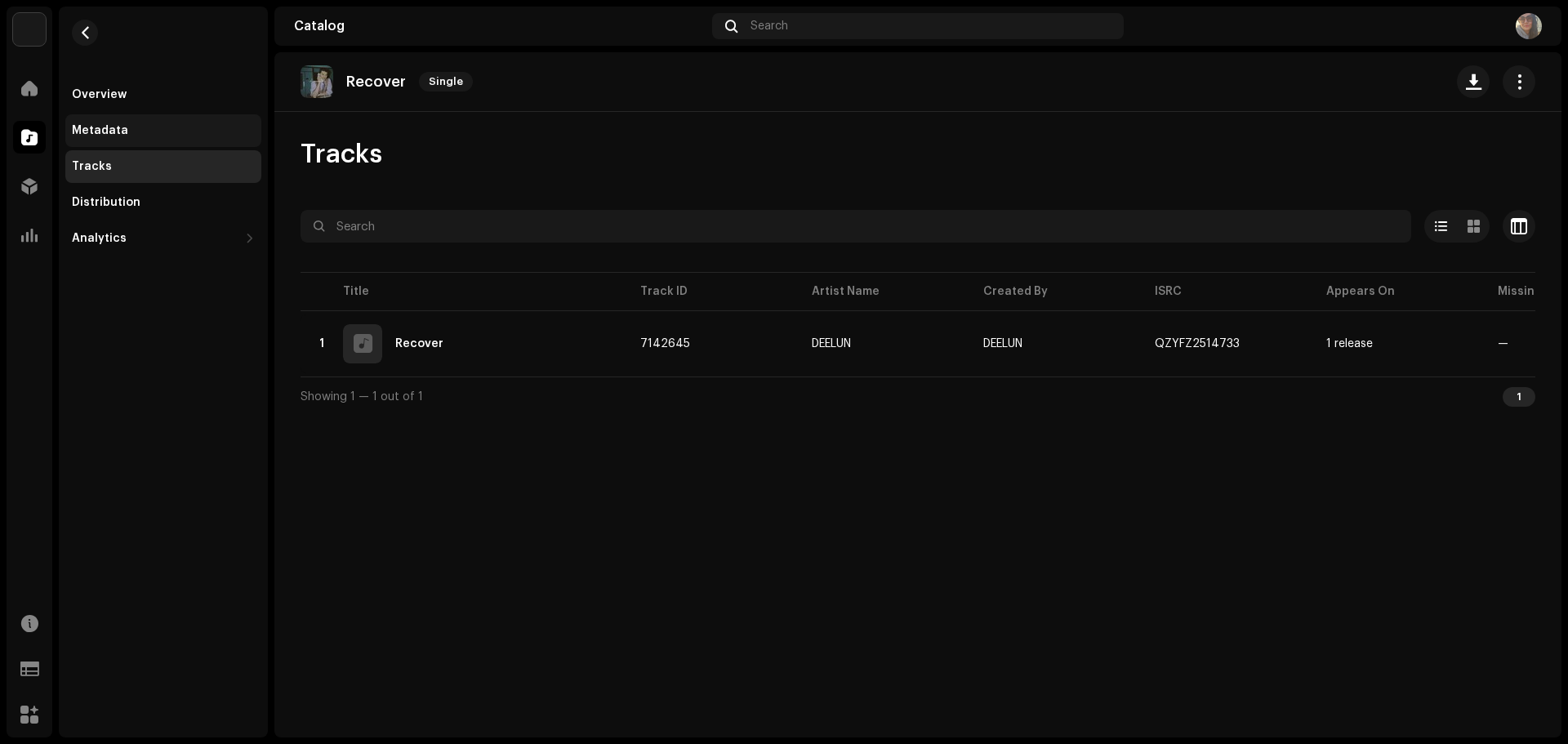
click at [94, 123] on div "Metadata" at bounding box center [164, 131] width 196 height 33
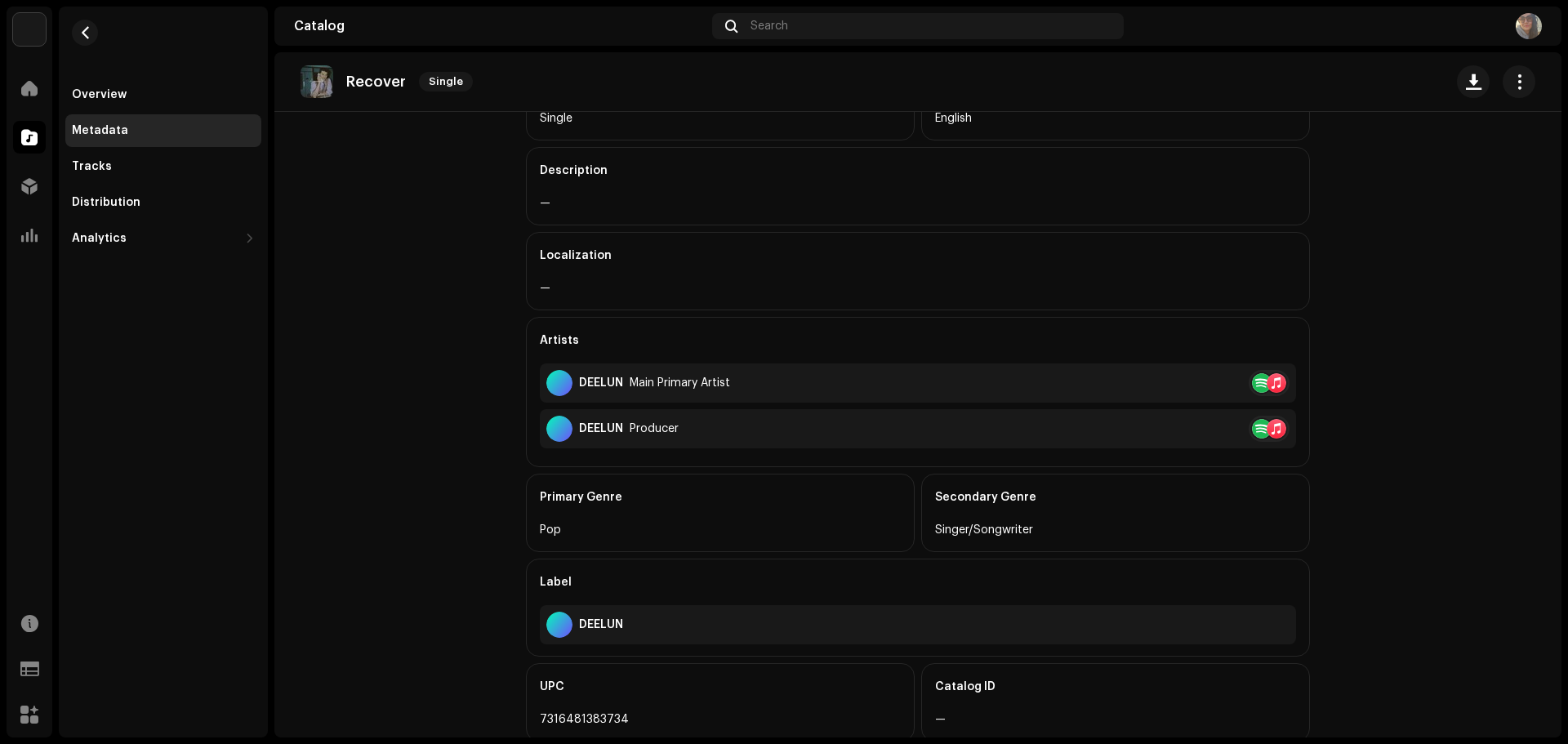
scroll to position [327, 0]
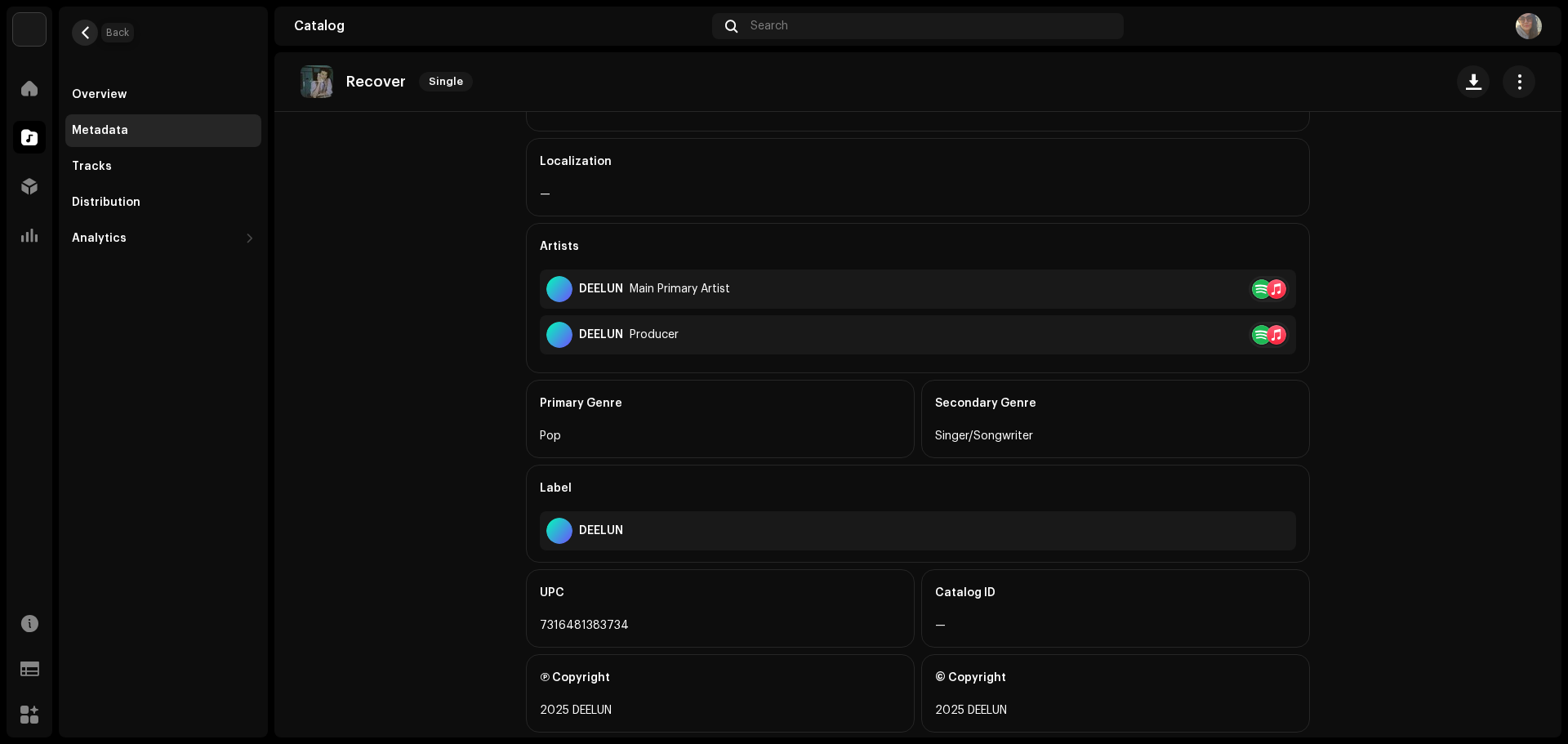
click at [92, 34] on button "button" at bounding box center [84, 33] width 26 height 26
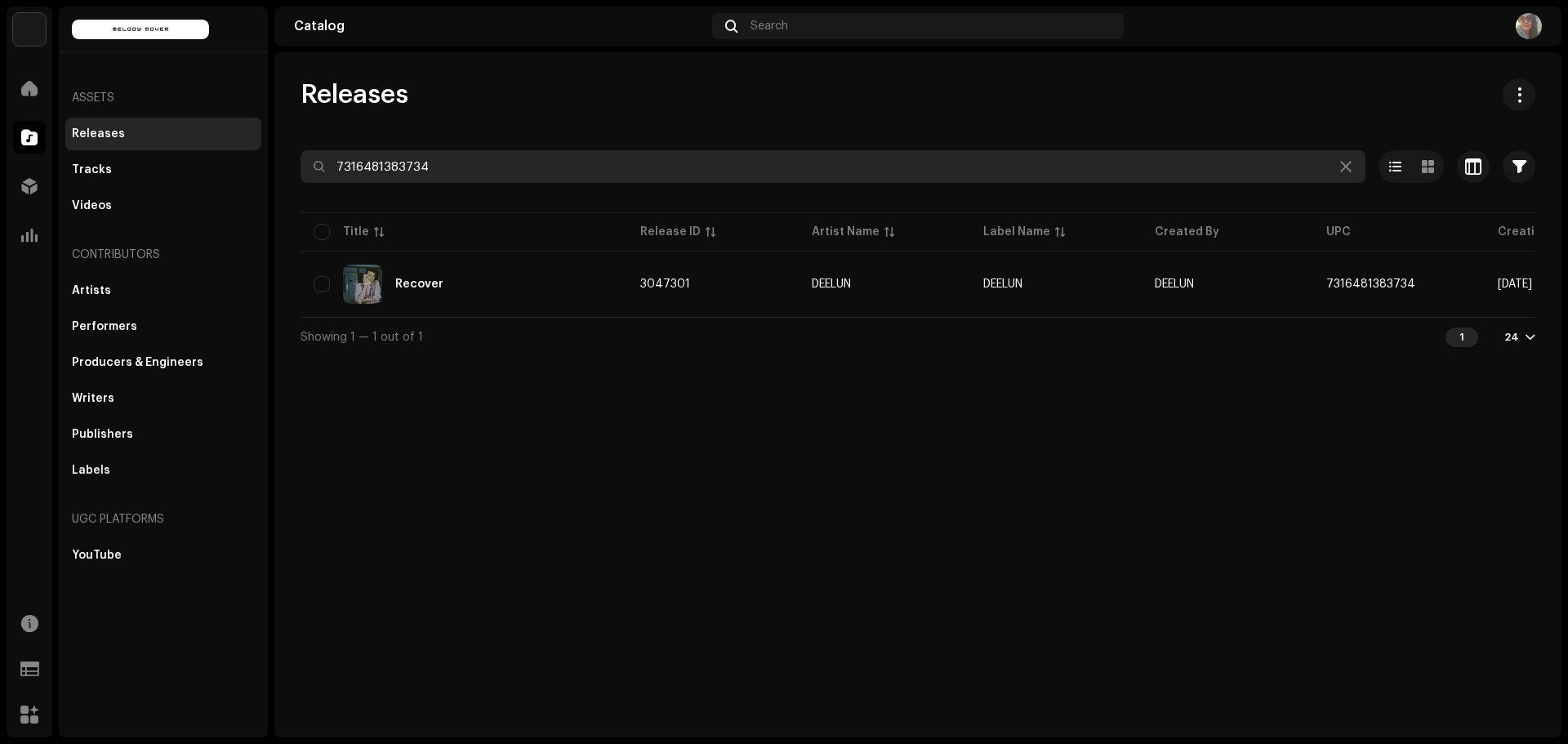
drag, startPoint x: 452, startPoint y: 161, endPoint x: 318, endPoint y: 159, distance: 134.0
click at [318, 159] on input "7316481383734" at bounding box center [832, 167] width 1065 height 33
paste input "7510"
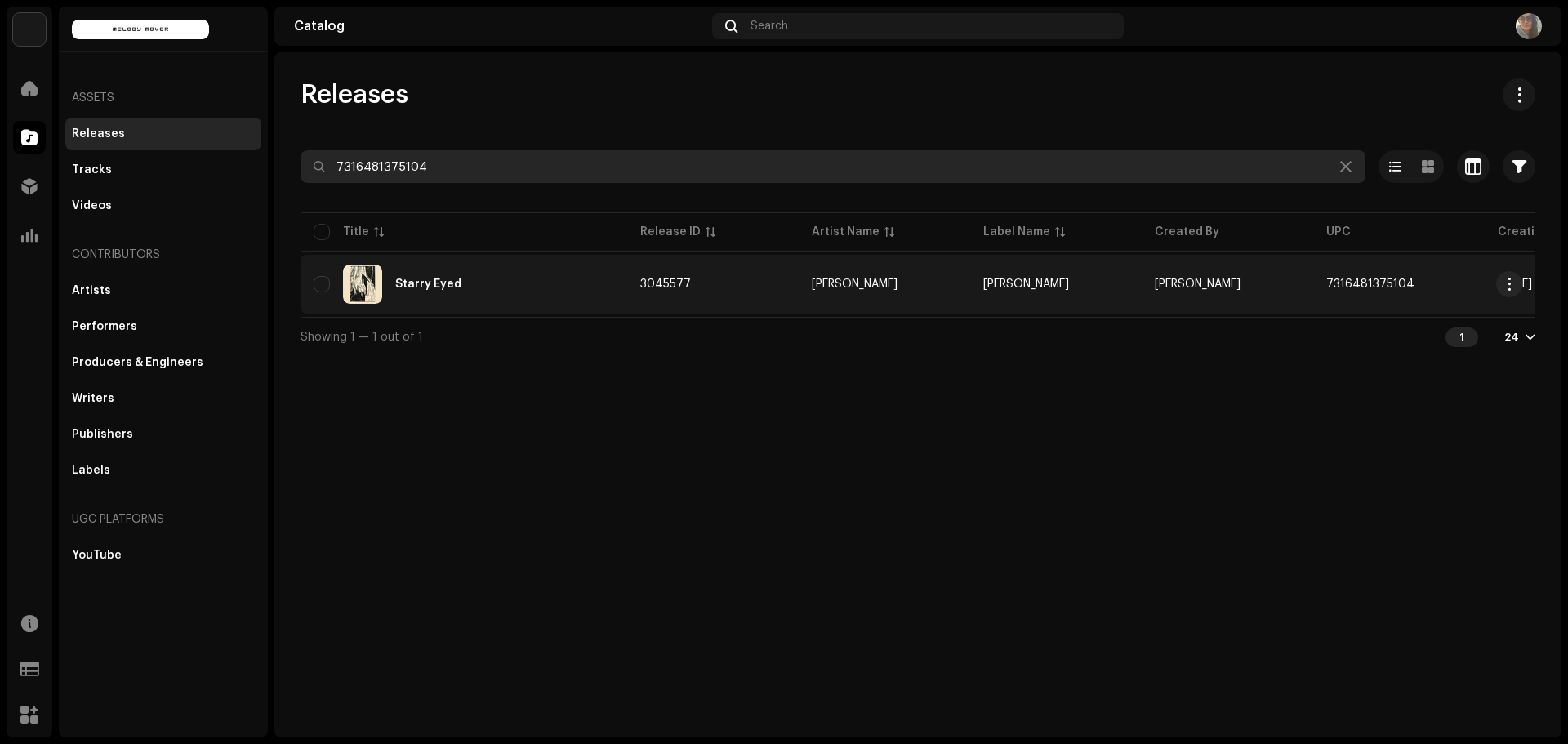
type input "7316481375104"
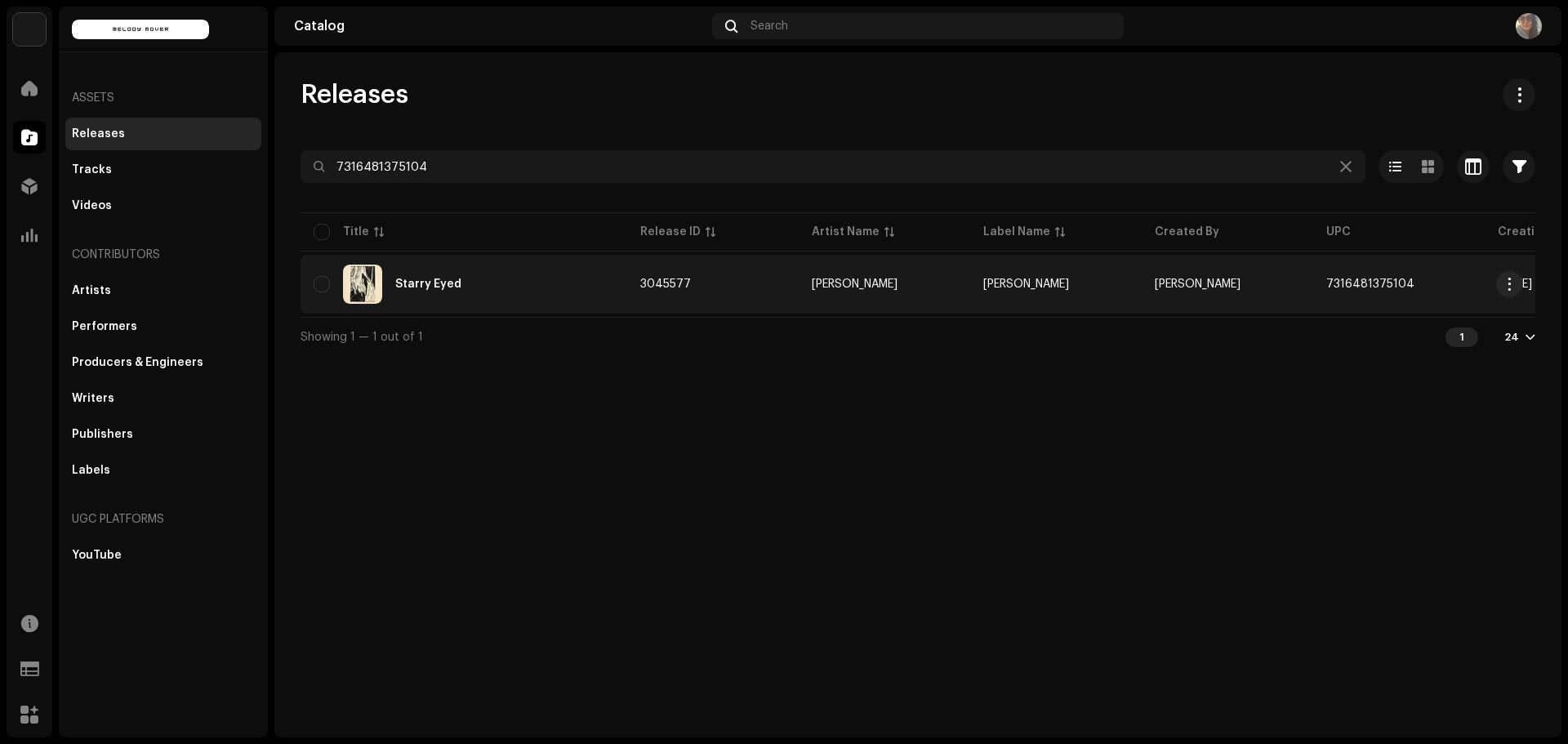
click at [455, 278] on div "Starry Eyed" at bounding box center [463, 284] width 300 height 40
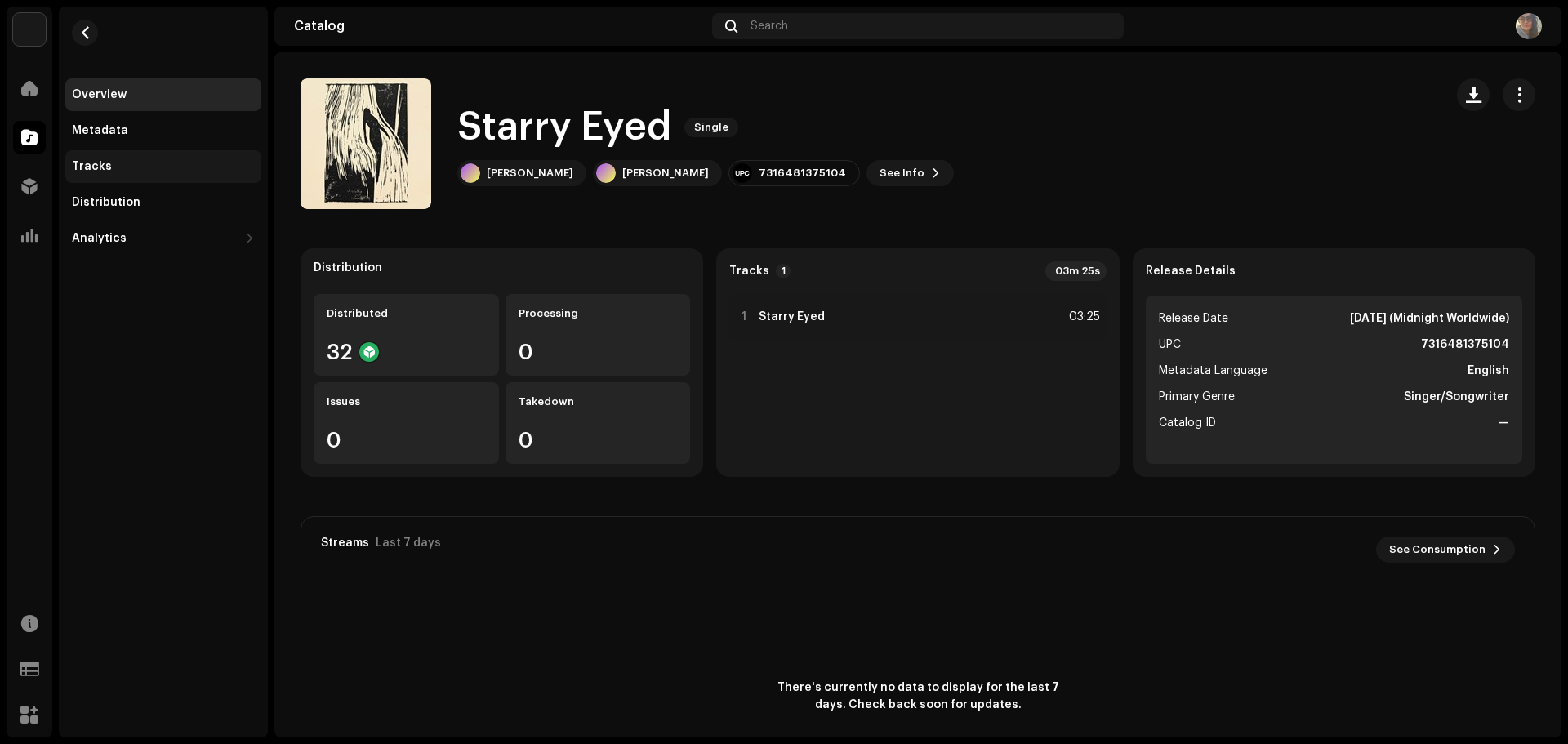
click at [78, 172] on div "Tracks" at bounding box center [91, 166] width 40 height 13
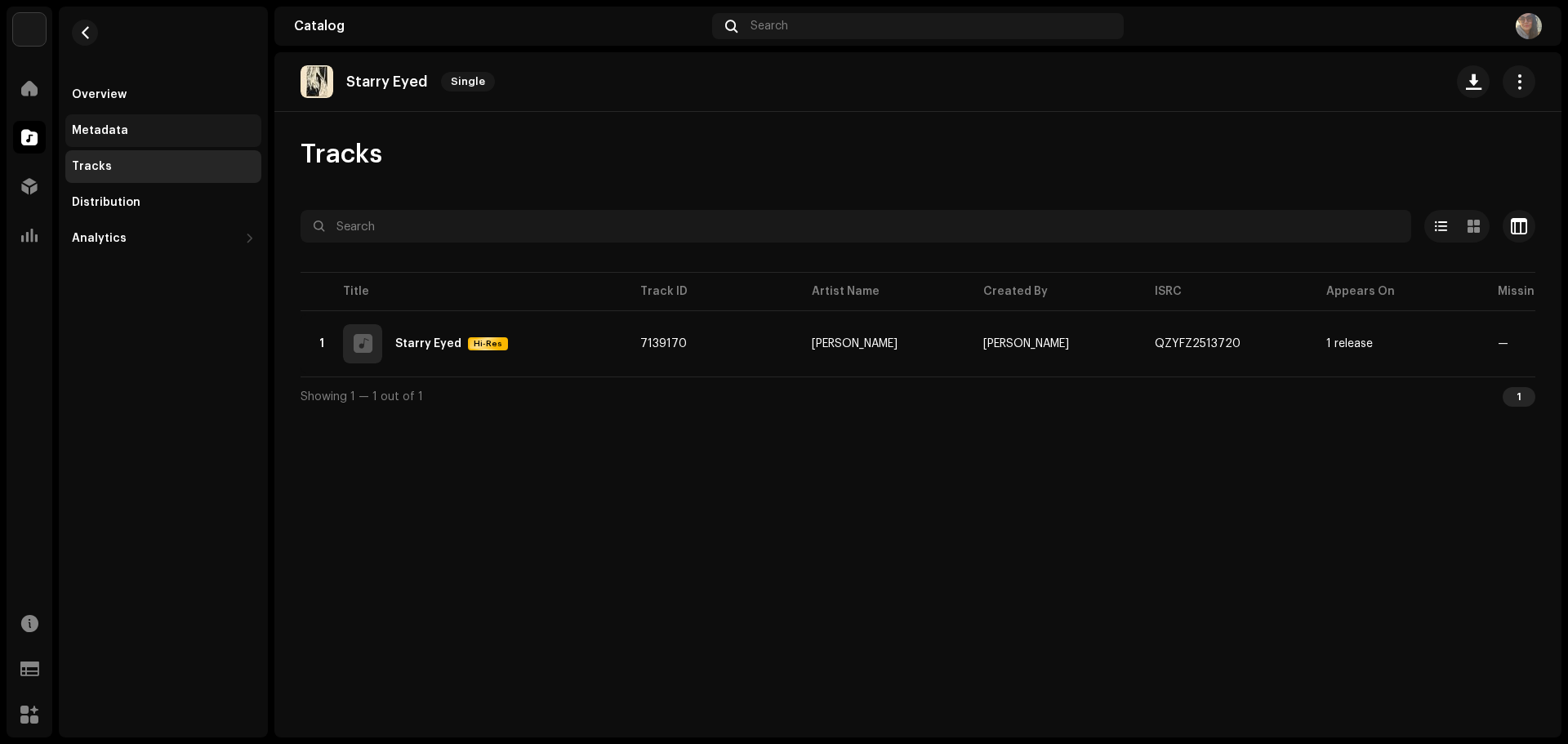
click at [88, 126] on div "Metadata" at bounding box center [99, 130] width 56 height 13
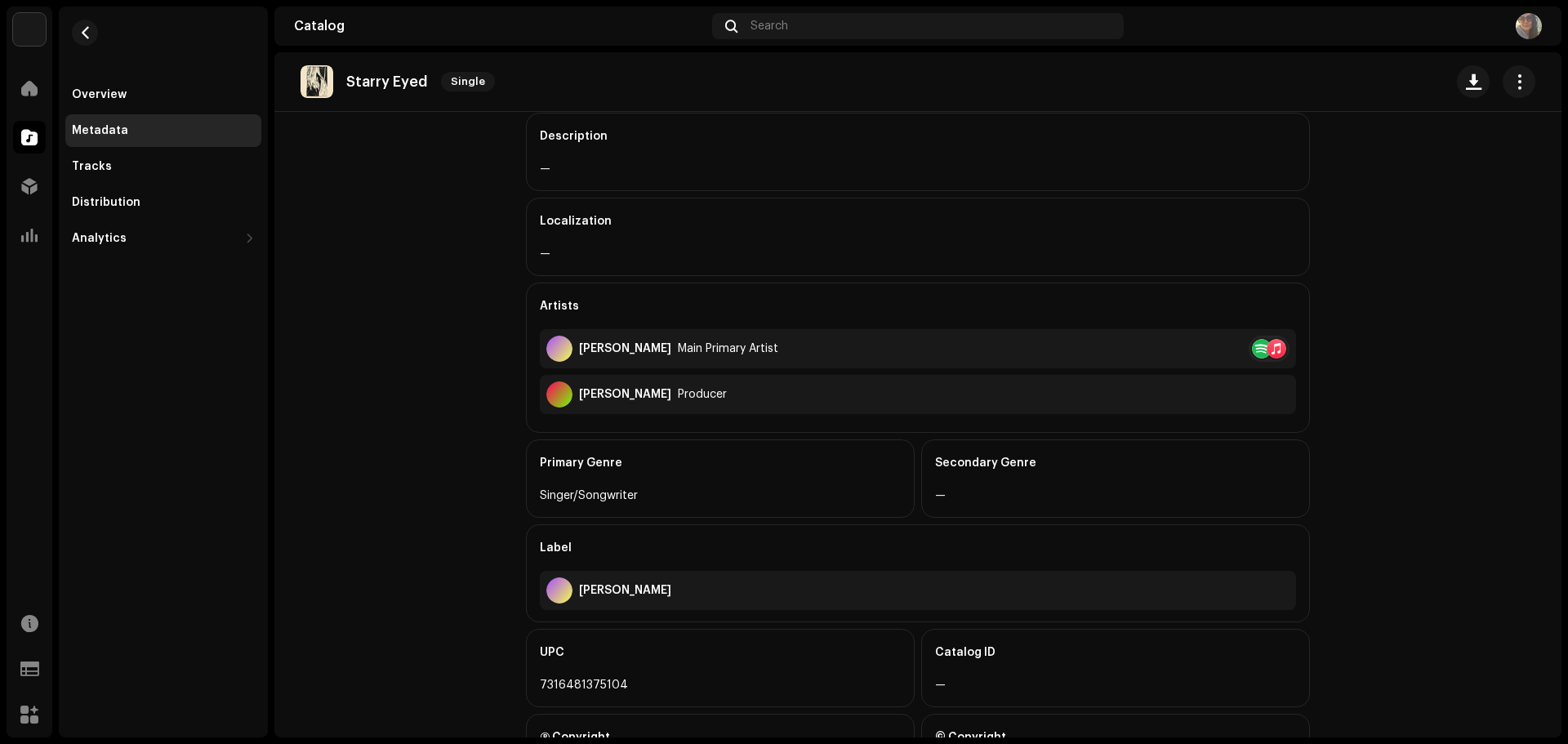
scroll to position [361, 0]
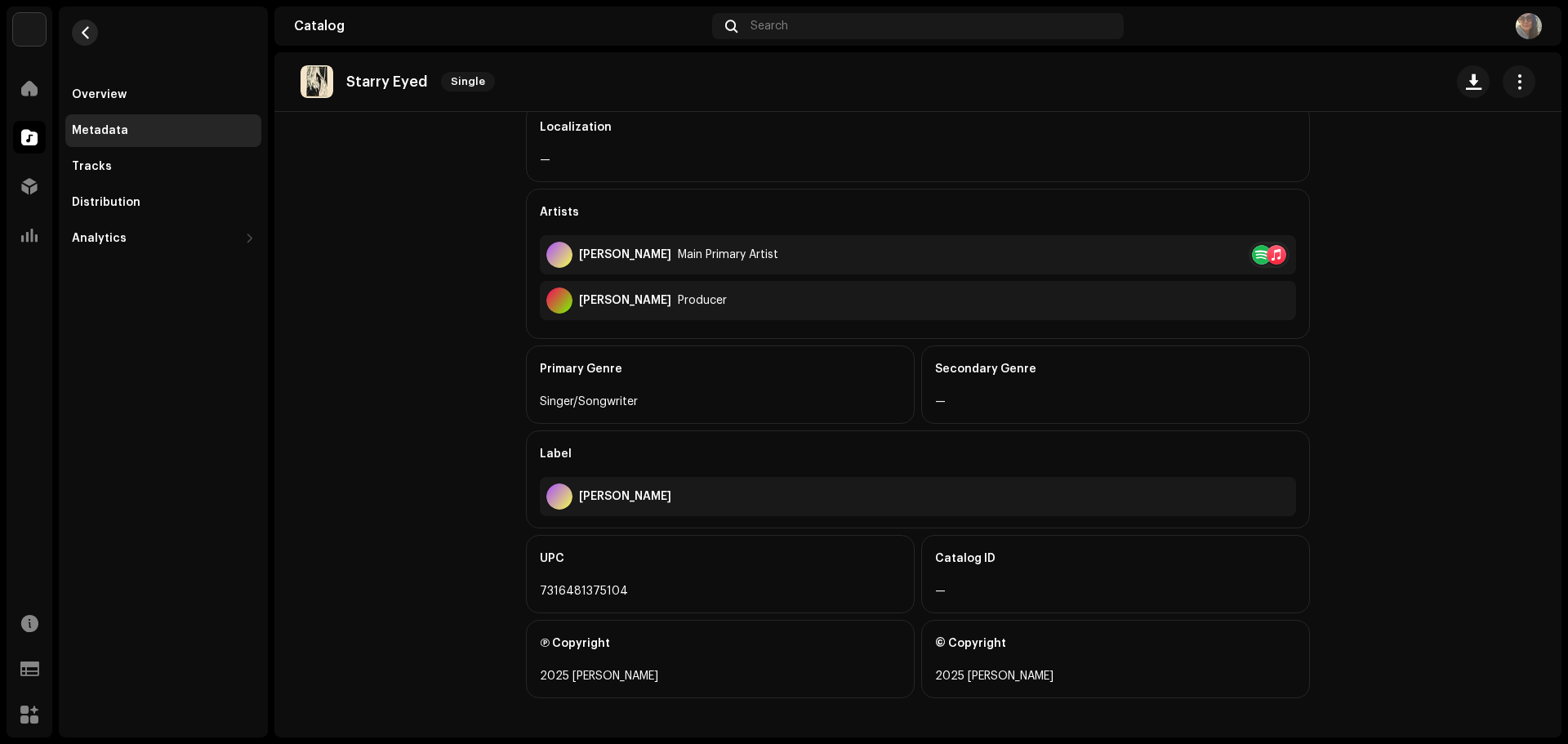
click at [75, 32] on button "button" at bounding box center [84, 33] width 26 height 26
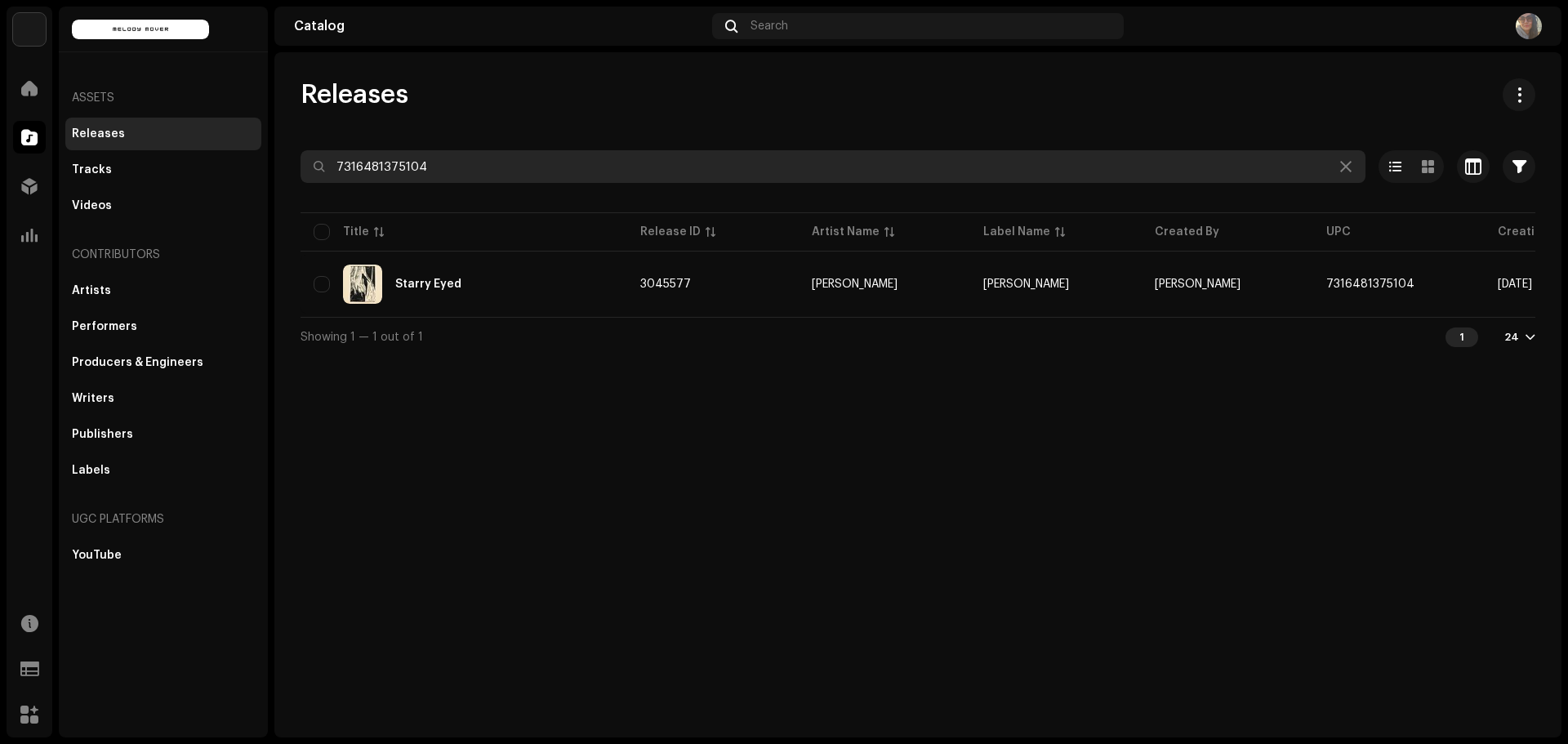
drag, startPoint x: 437, startPoint y: 165, endPoint x: 298, endPoint y: 143, distance: 140.7
click at [298, 143] on div "Releases 7316481375104 Selected 0 Options Filters Distribution status Never Dis…" at bounding box center [917, 217] width 1287 height 278
paste input "87770"
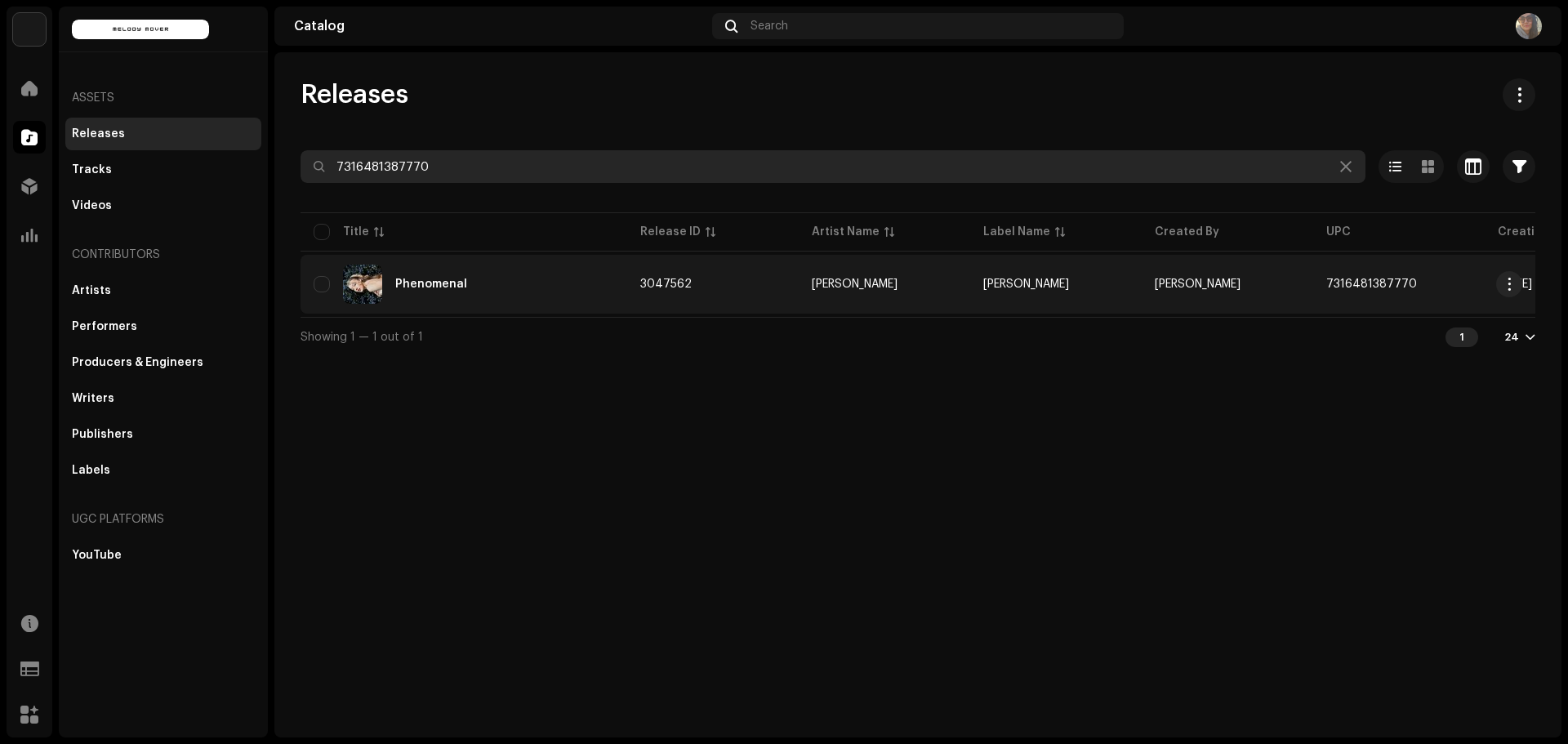
type input "7316481387770"
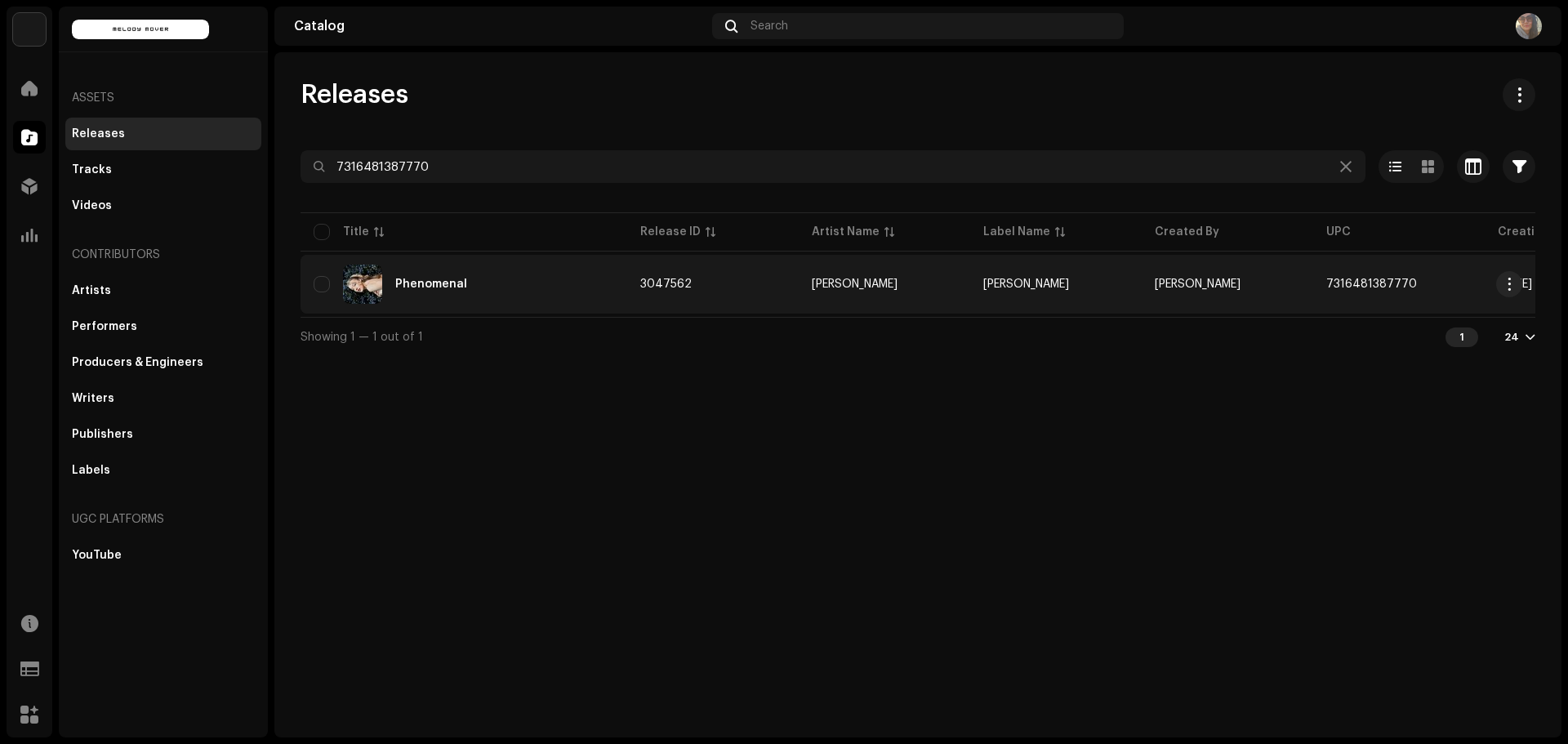
click at [438, 286] on div "Phenomenal" at bounding box center [430, 284] width 71 height 11
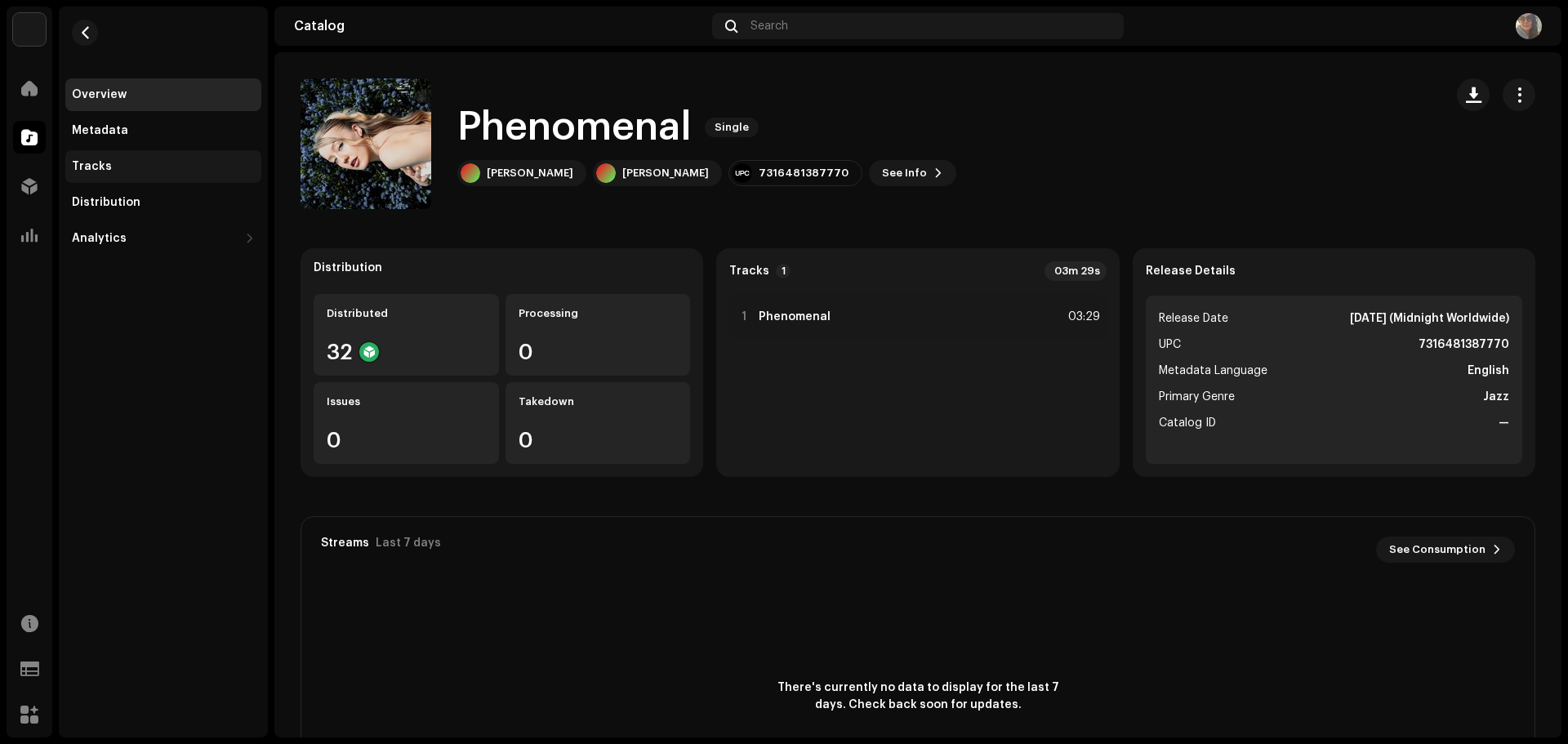
click at [114, 163] on div "Tracks" at bounding box center [163, 166] width 183 height 13
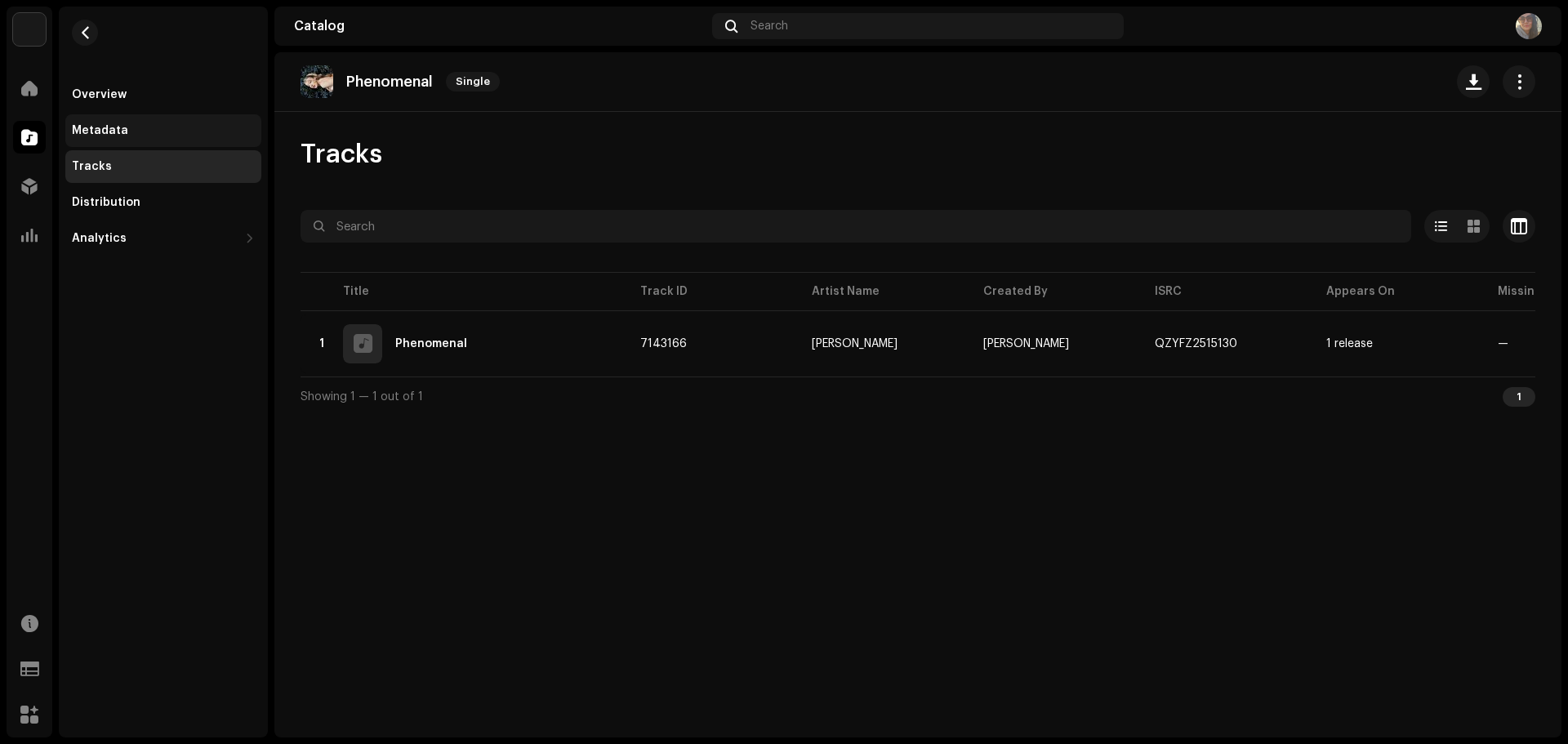
click at [117, 127] on div "Metadata" at bounding box center [99, 130] width 56 height 13
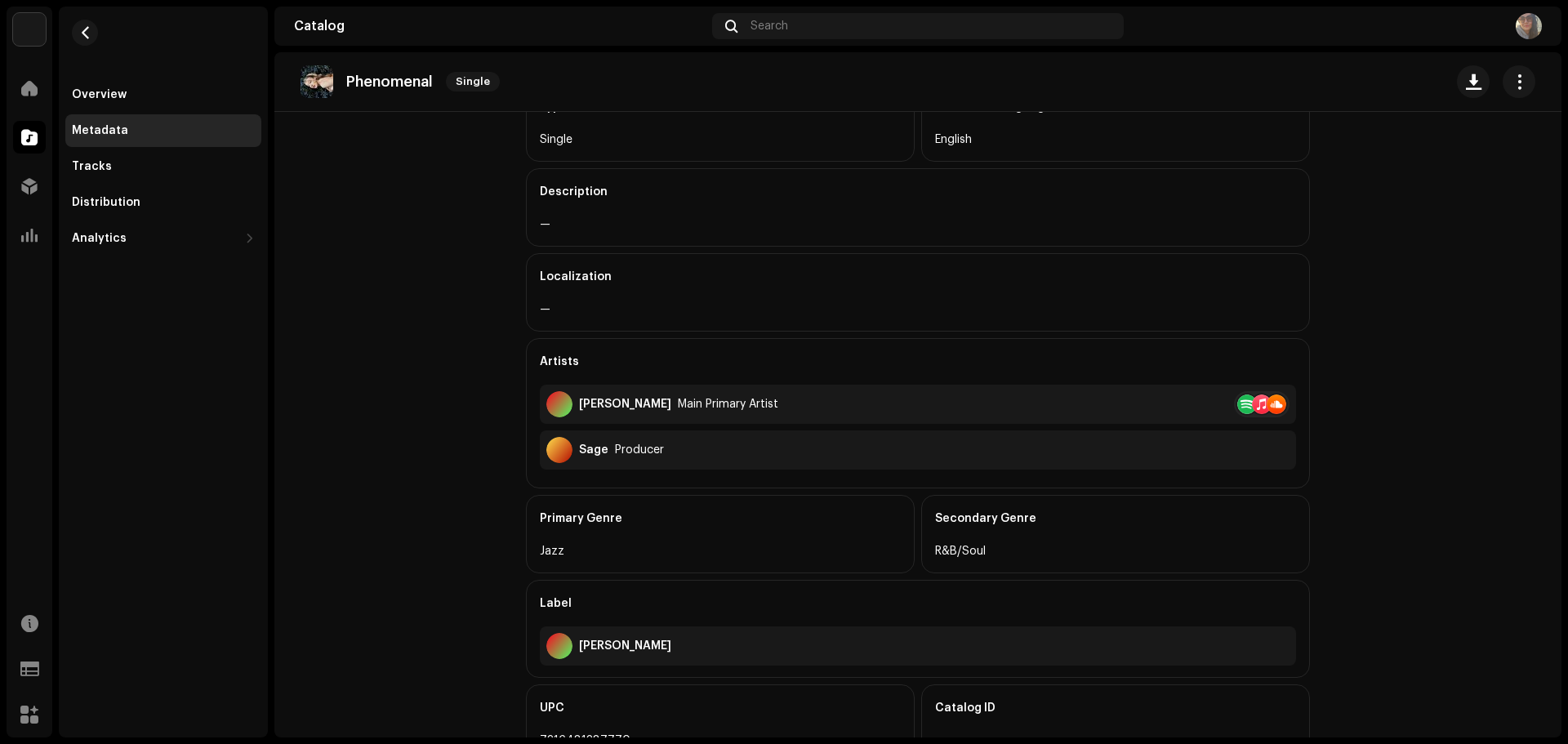
scroll to position [361, 0]
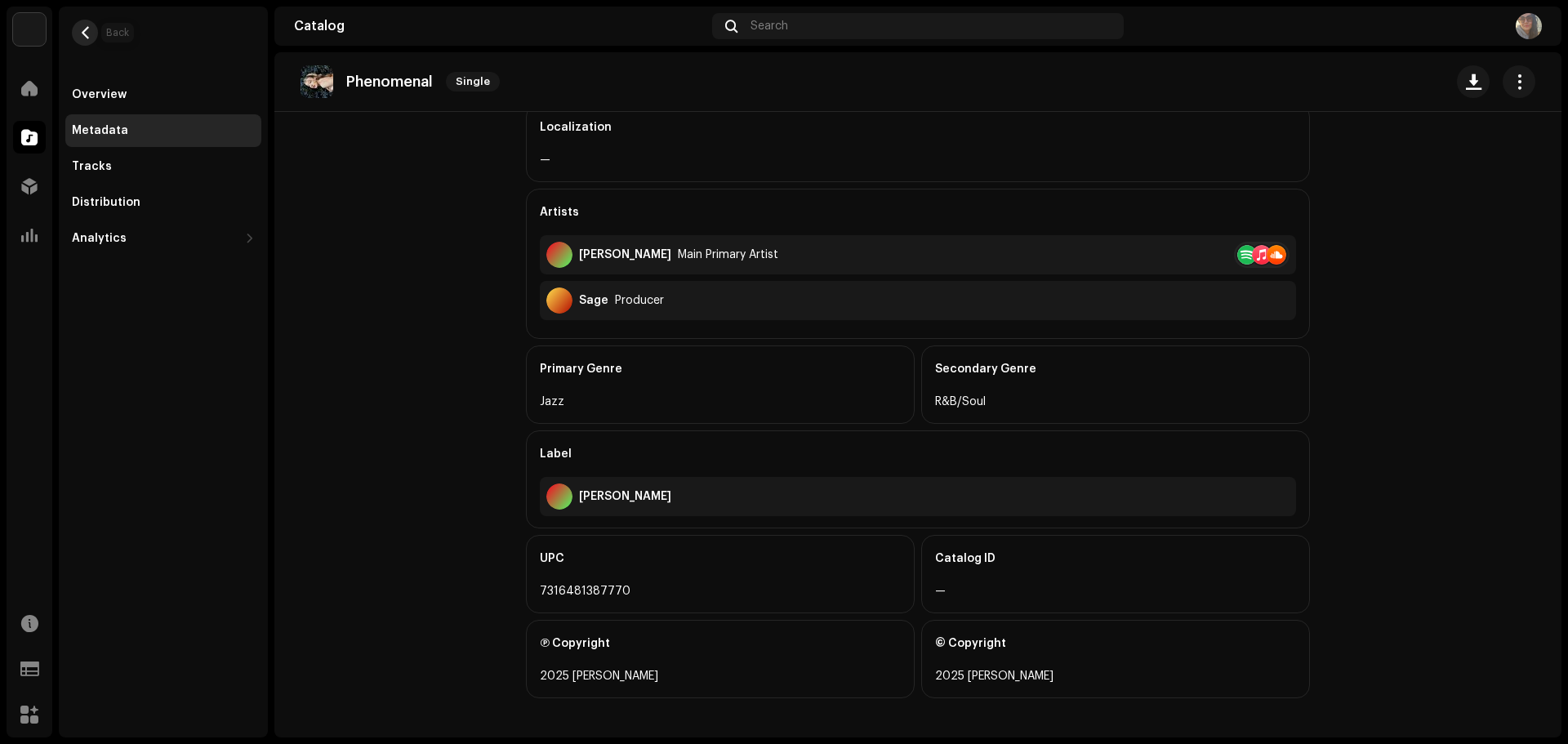
click at [85, 27] on span "button" at bounding box center [85, 32] width 12 height 13
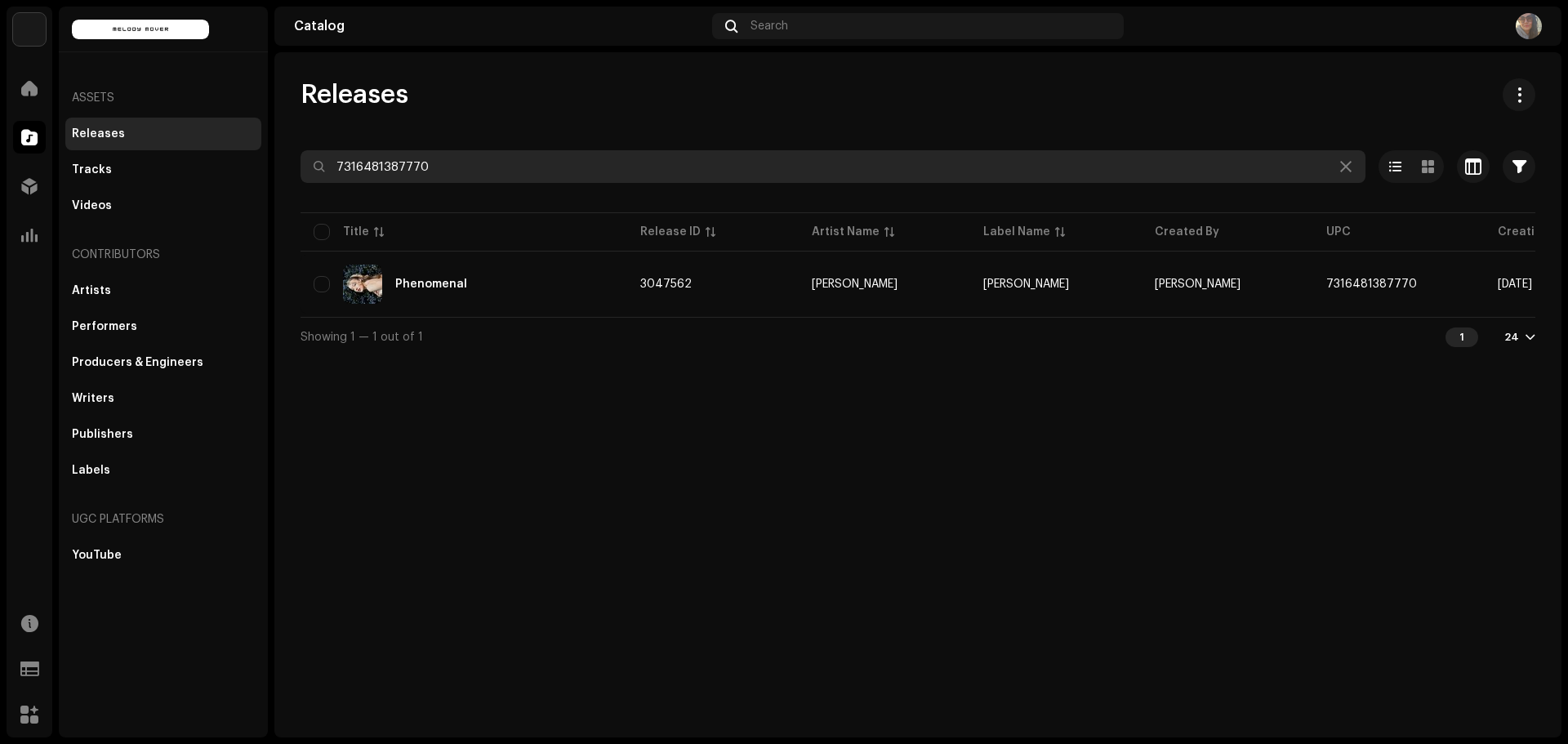
drag, startPoint x: 454, startPoint y: 170, endPoint x: 268, endPoint y: 169, distance: 186.0
click at [268, 169] on div "Melody Mover Home Catalog Distribution Analytics Resources Support Forms Market…" at bounding box center [784, 372] width 1568 height 744
paste input "3291"
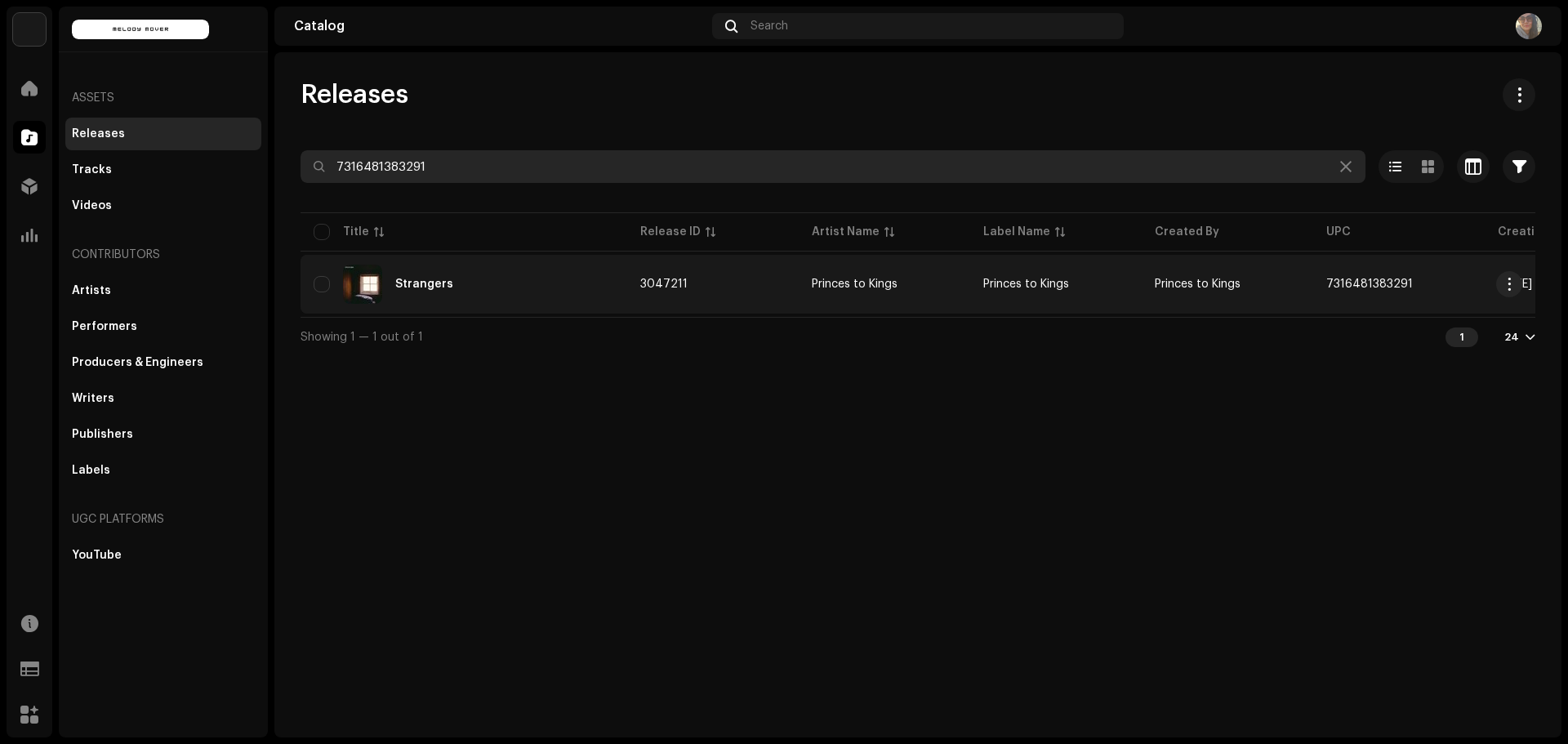
type input "7316481383291"
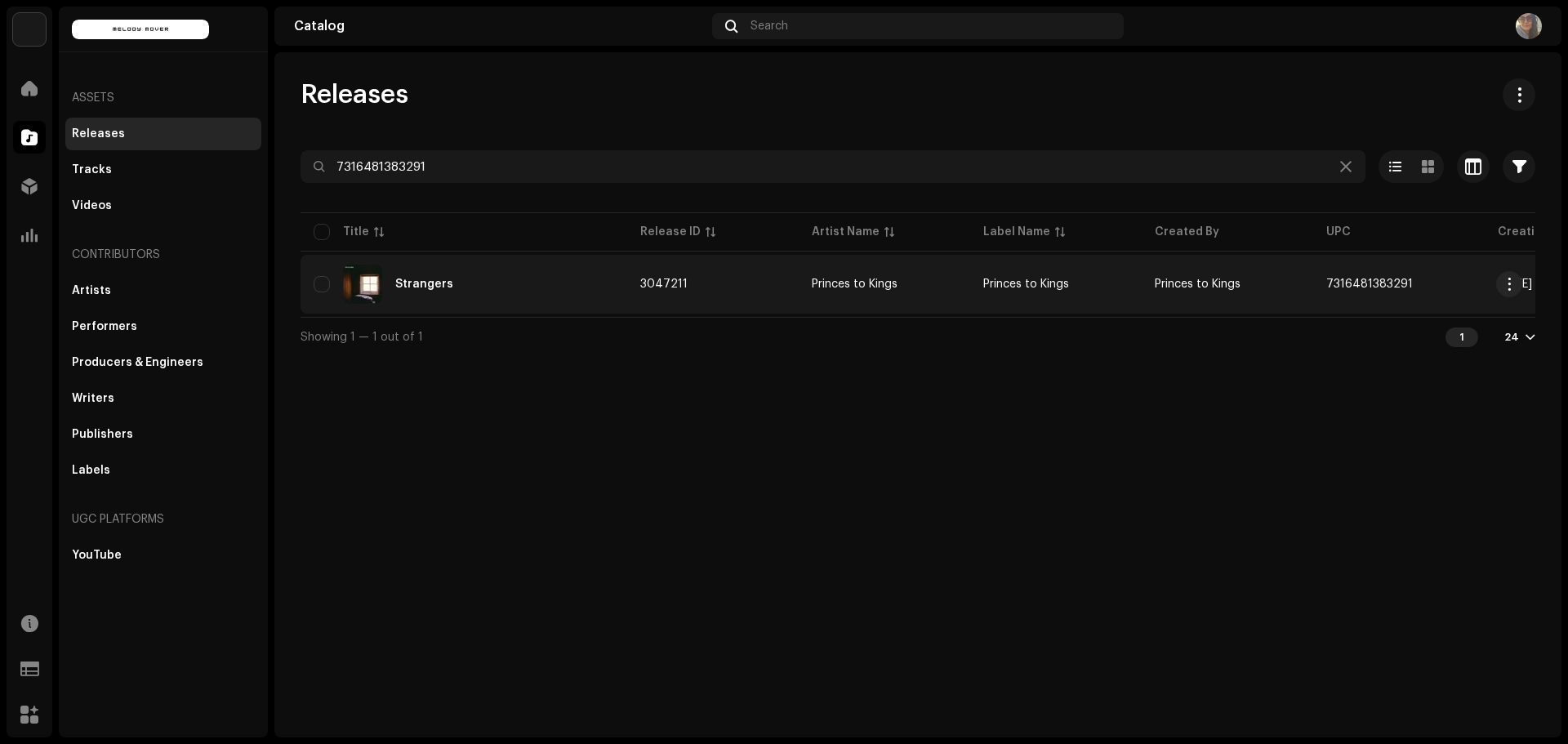
click at [438, 288] on div "Strangers" at bounding box center [423, 284] width 58 height 11
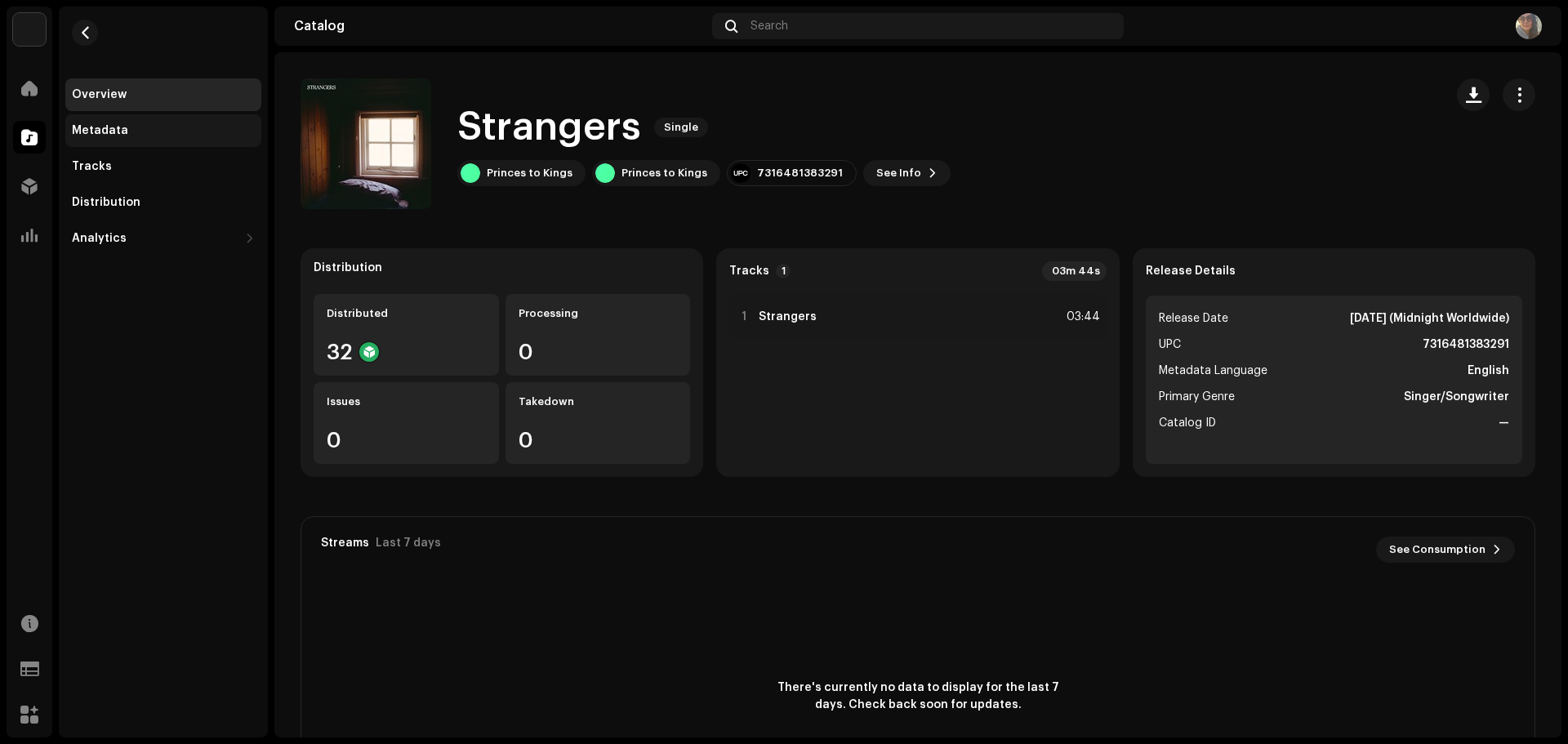
click at [136, 135] on div "Metadata" at bounding box center [163, 130] width 183 height 13
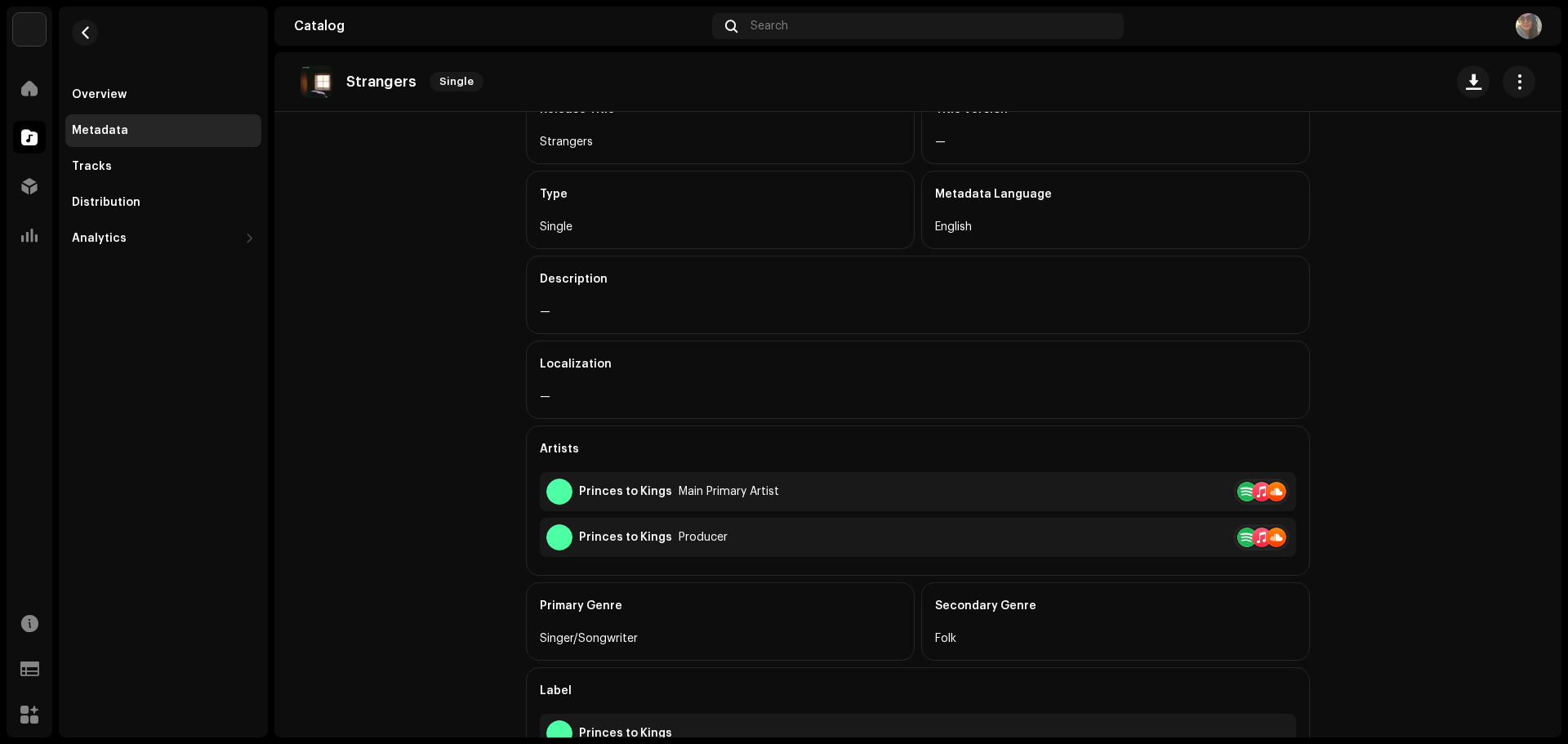
scroll to position [164, 0]
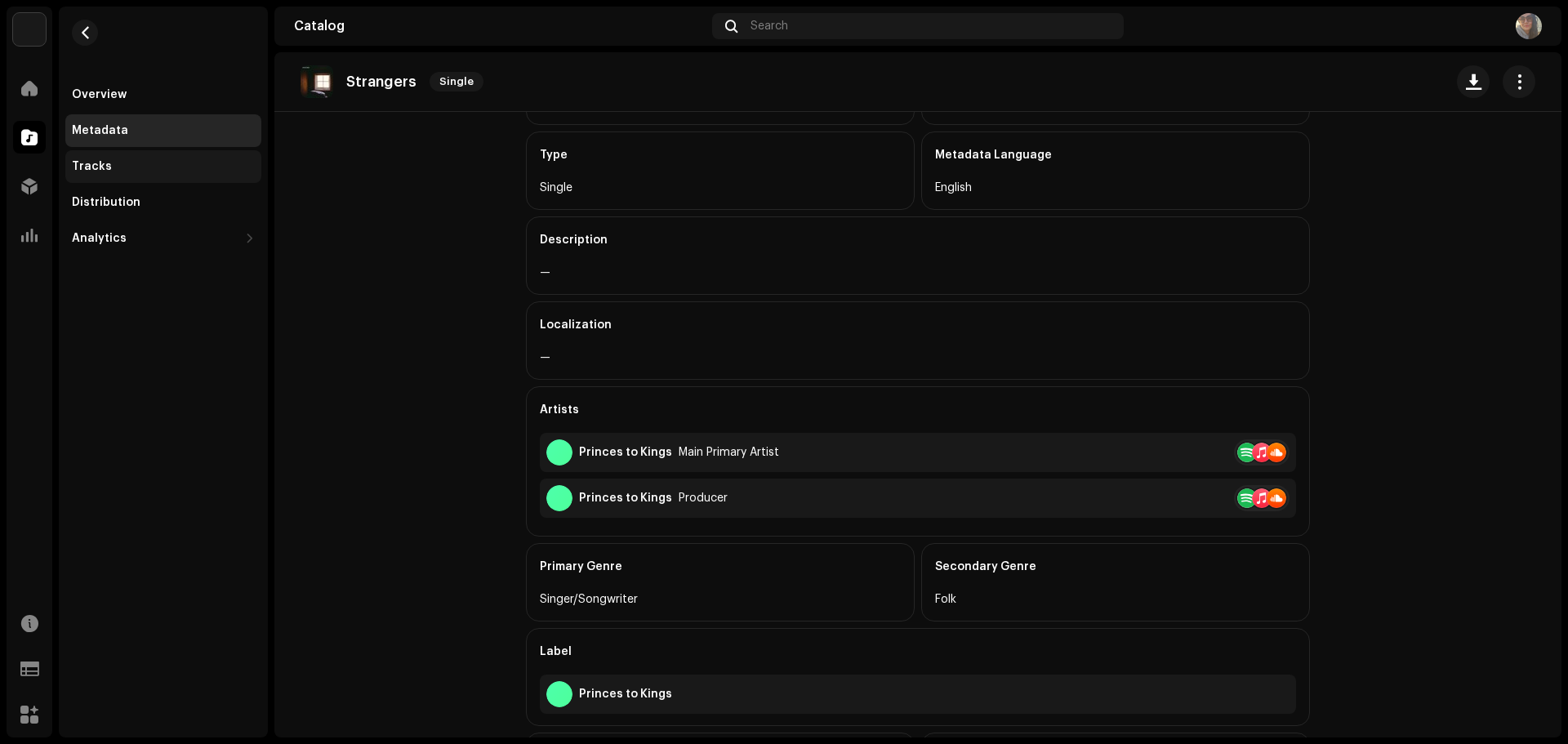
click at [89, 158] on div "Tracks" at bounding box center [164, 167] width 196 height 33
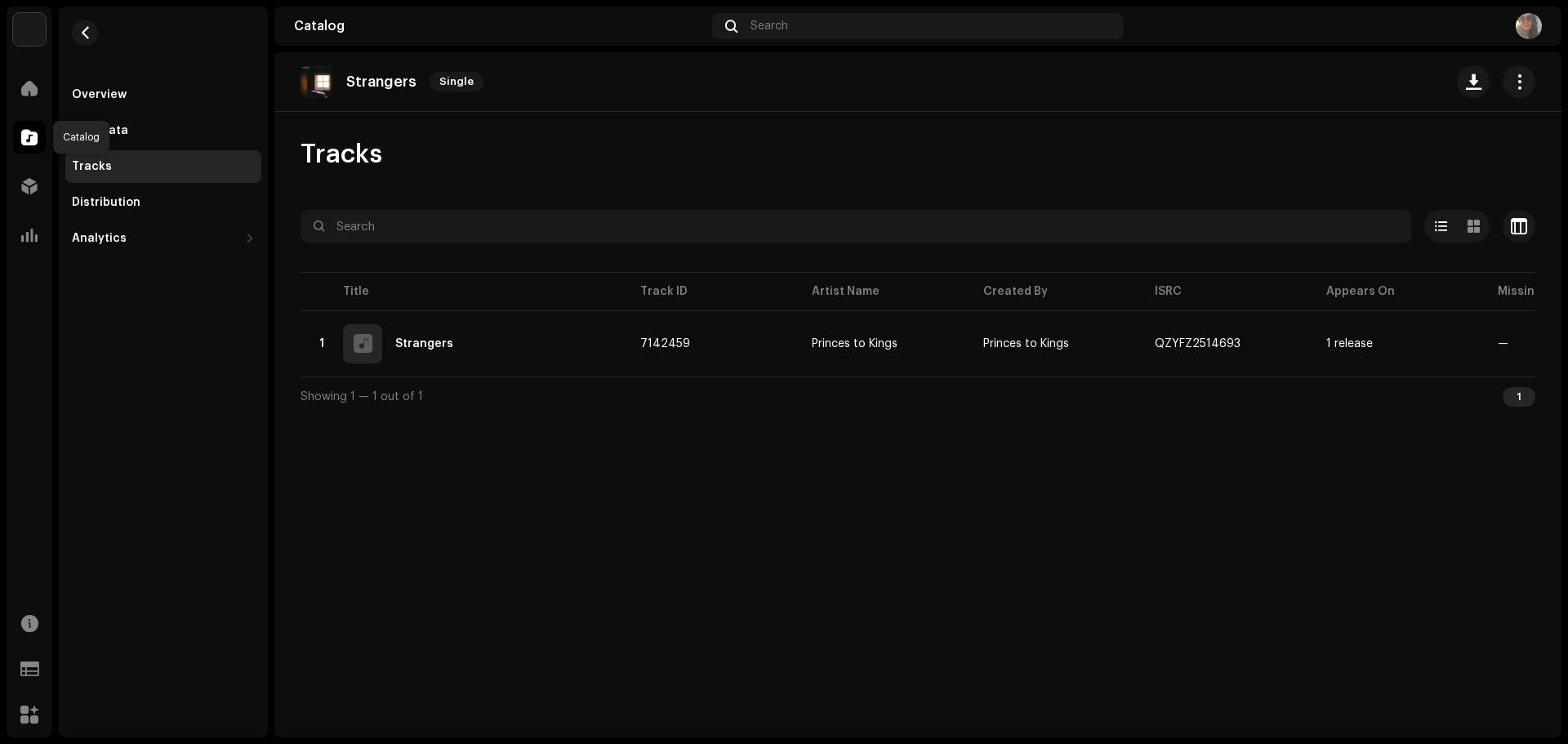
click at [32, 138] on span at bounding box center [29, 137] width 16 height 13
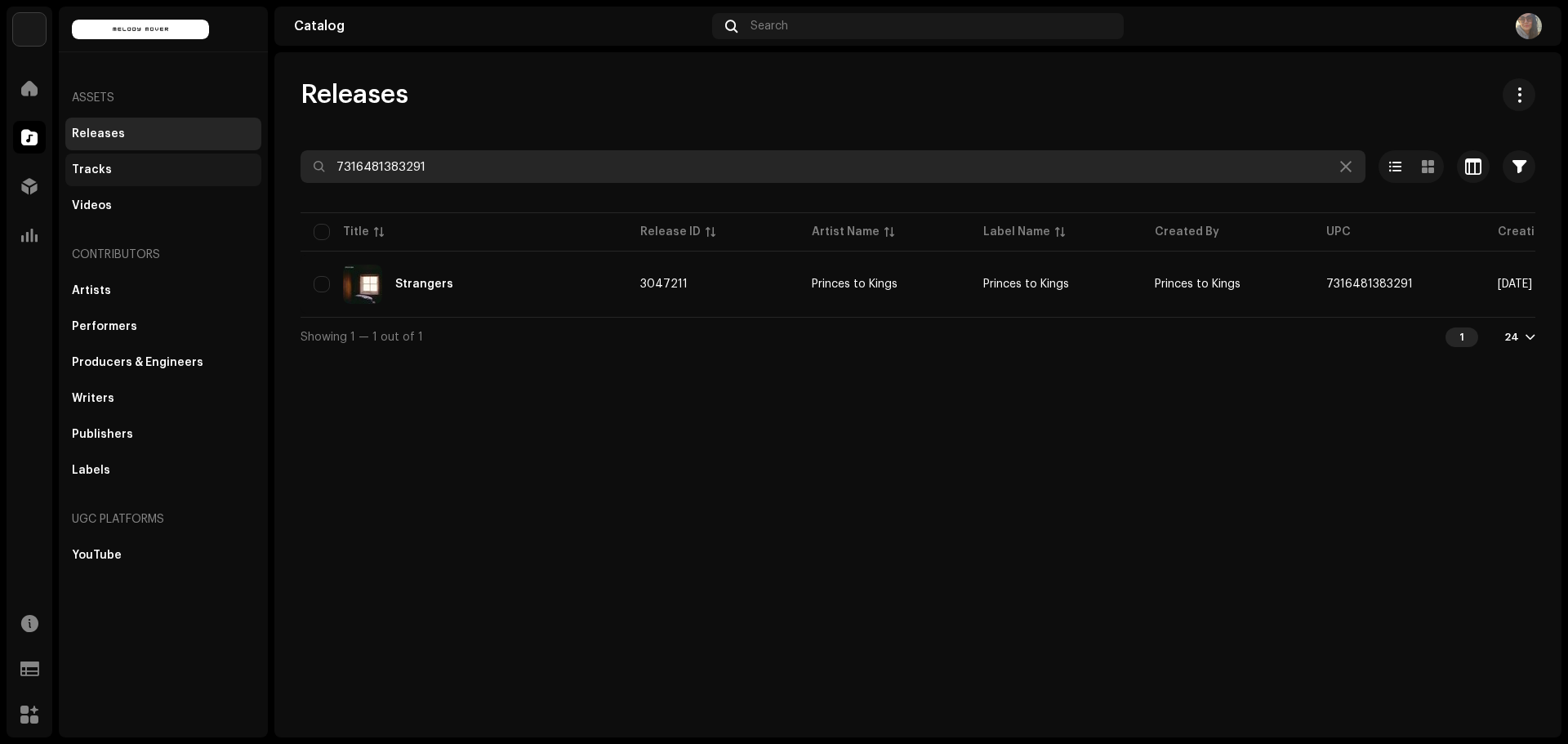
drag, startPoint x: 436, startPoint y: 172, endPoint x: 197, endPoint y: 167, distance: 239.1
click at [197, 167] on div "Melody Mover Home Catalog Distribution Analytics Resources Support Forms Market…" at bounding box center [784, 372] width 1568 height 744
paste input "7749"
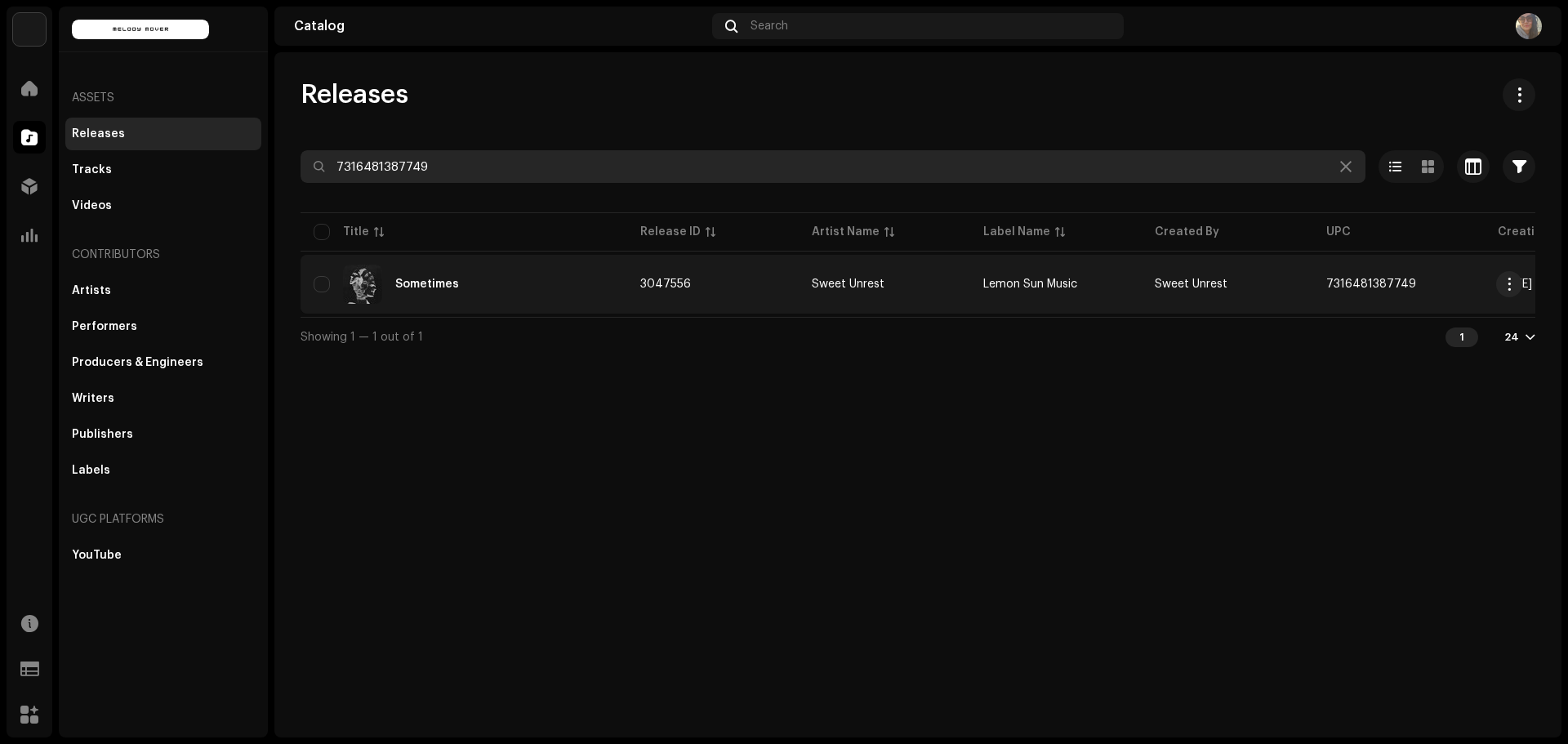
type input "7316481387749"
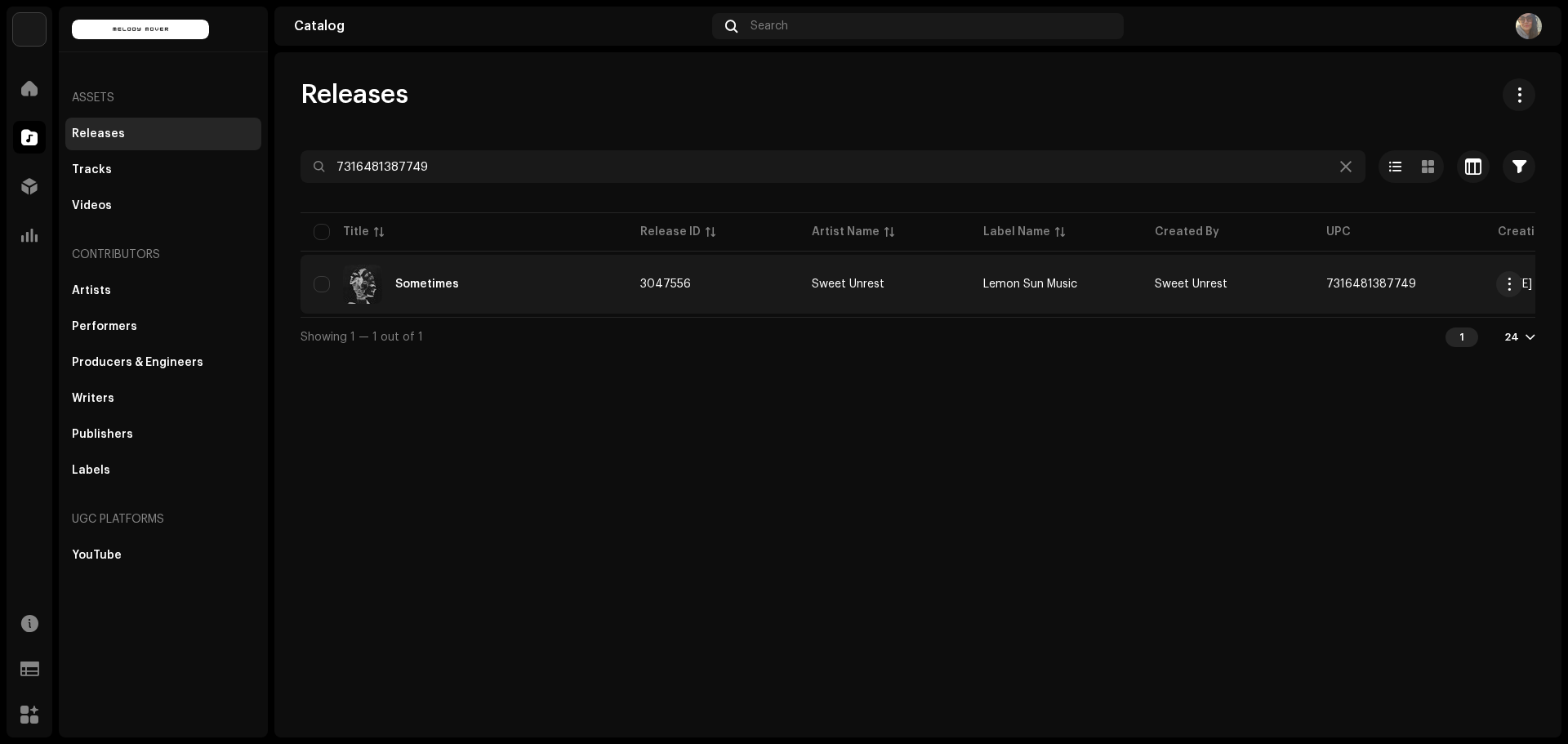
click at [454, 280] on div "Sometimes" at bounding box center [427, 284] width 64 height 11
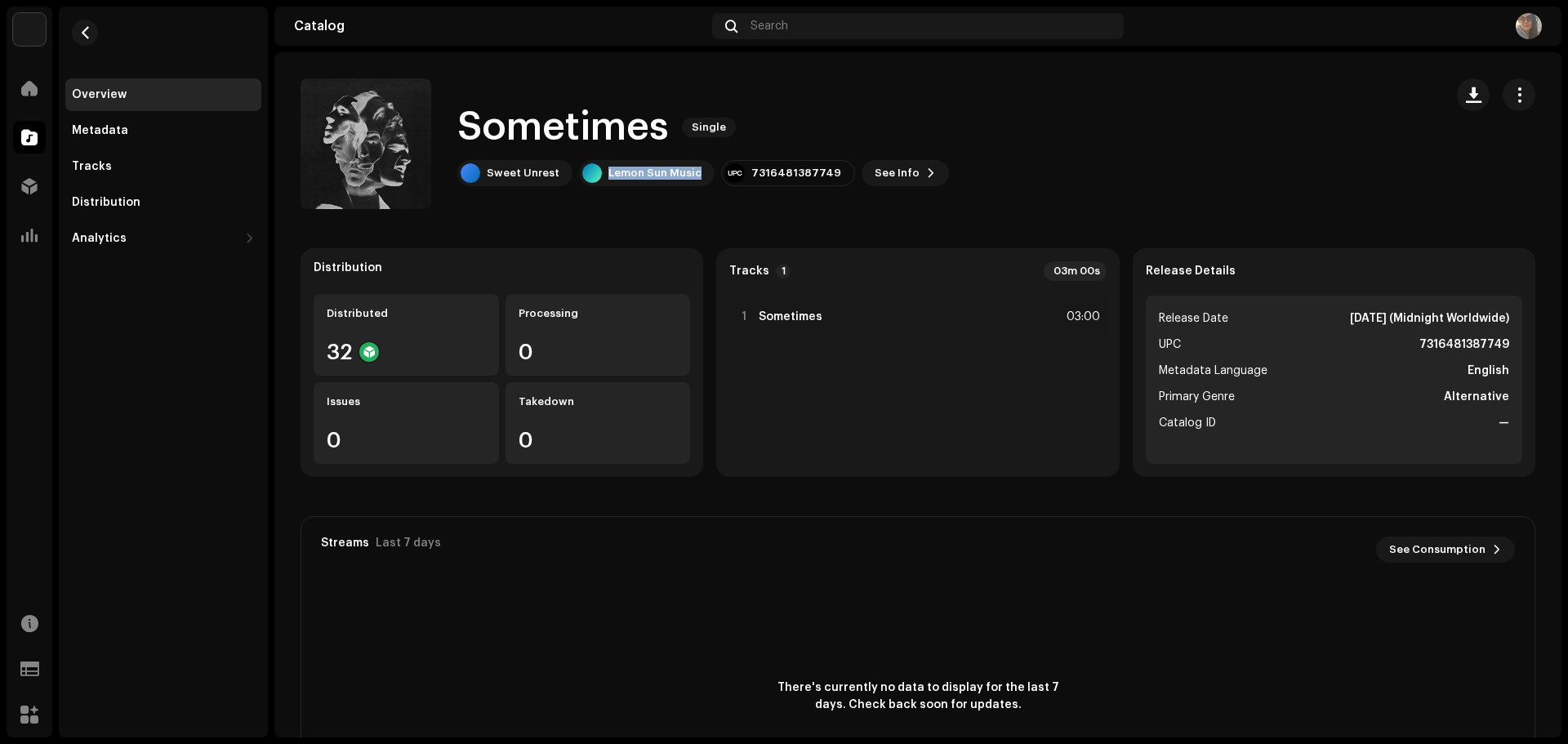
drag, startPoint x: 602, startPoint y: 169, endPoint x: 692, endPoint y: 193, distance: 93.1
click at [692, 193] on div "Sometimes Single Sweet Unrest Lemon Sun Music 7316481387749 See Info" at bounding box center [865, 144] width 1130 height 131
copy div "Lemon Sun Music"
click at [143, 168] on div "Tracks" at bounding box center [163, 166] width 183 height 13
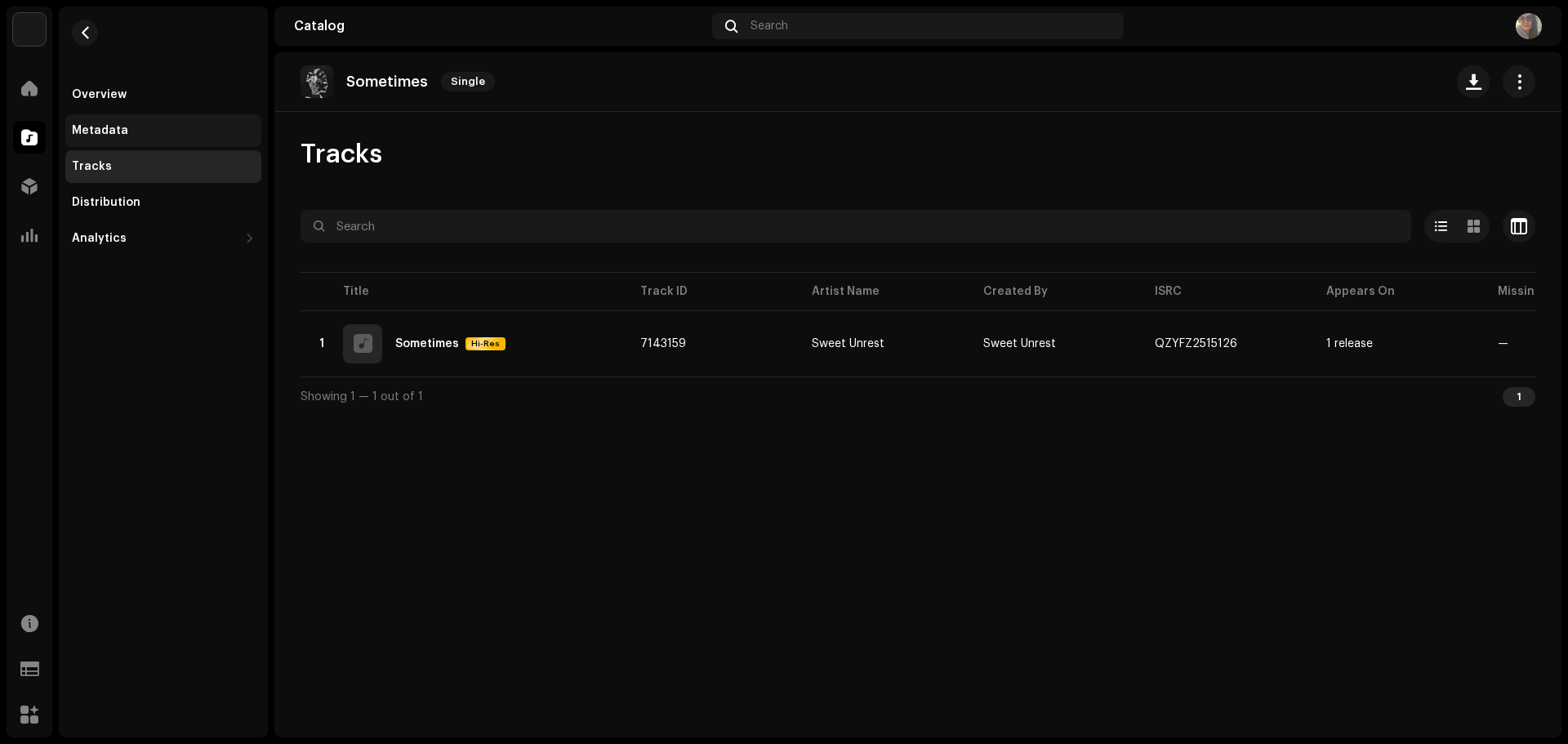
click at [135, 132] on div "Metadata" at bounding box center [163, 130] width 183 height 13
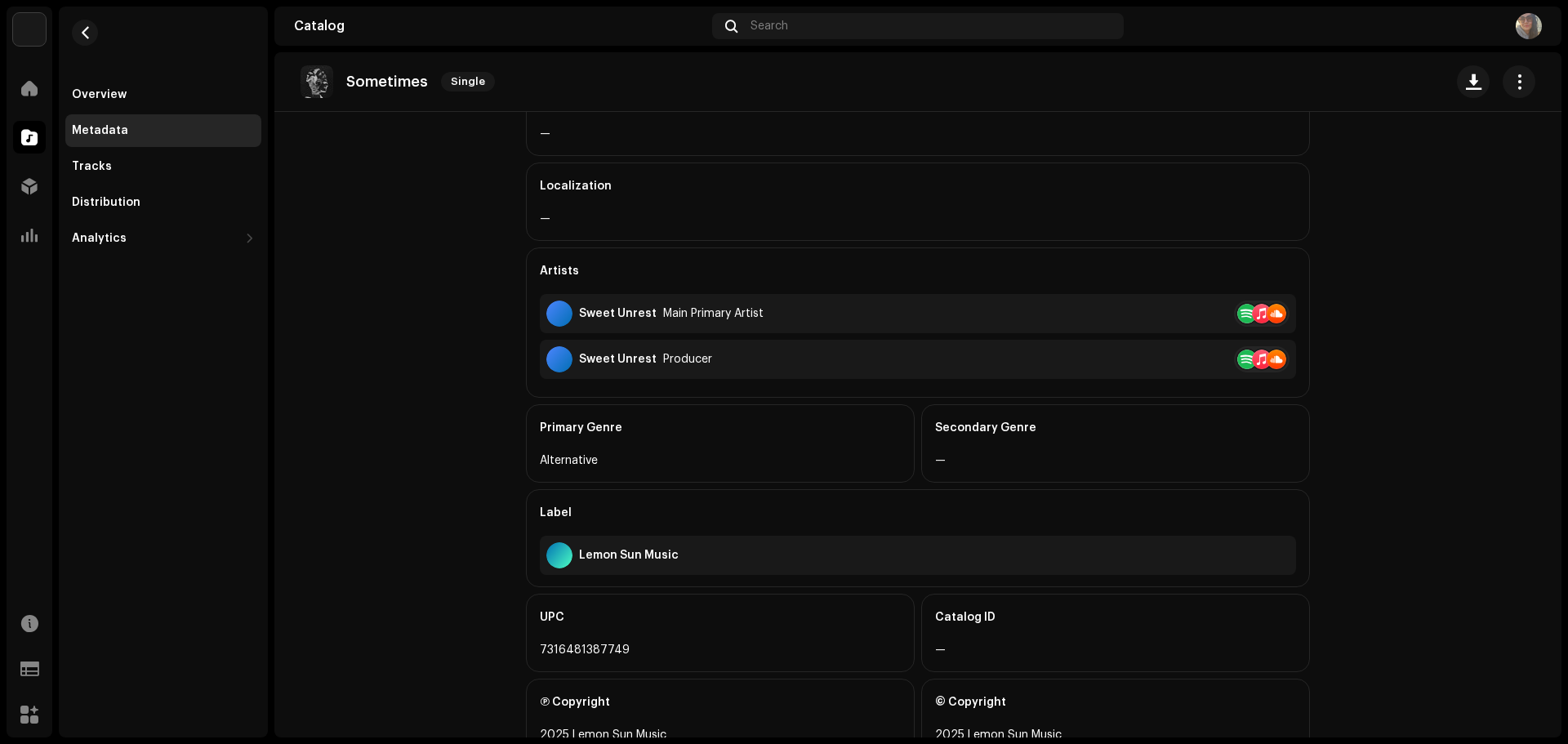
scroll to position [327, 0]
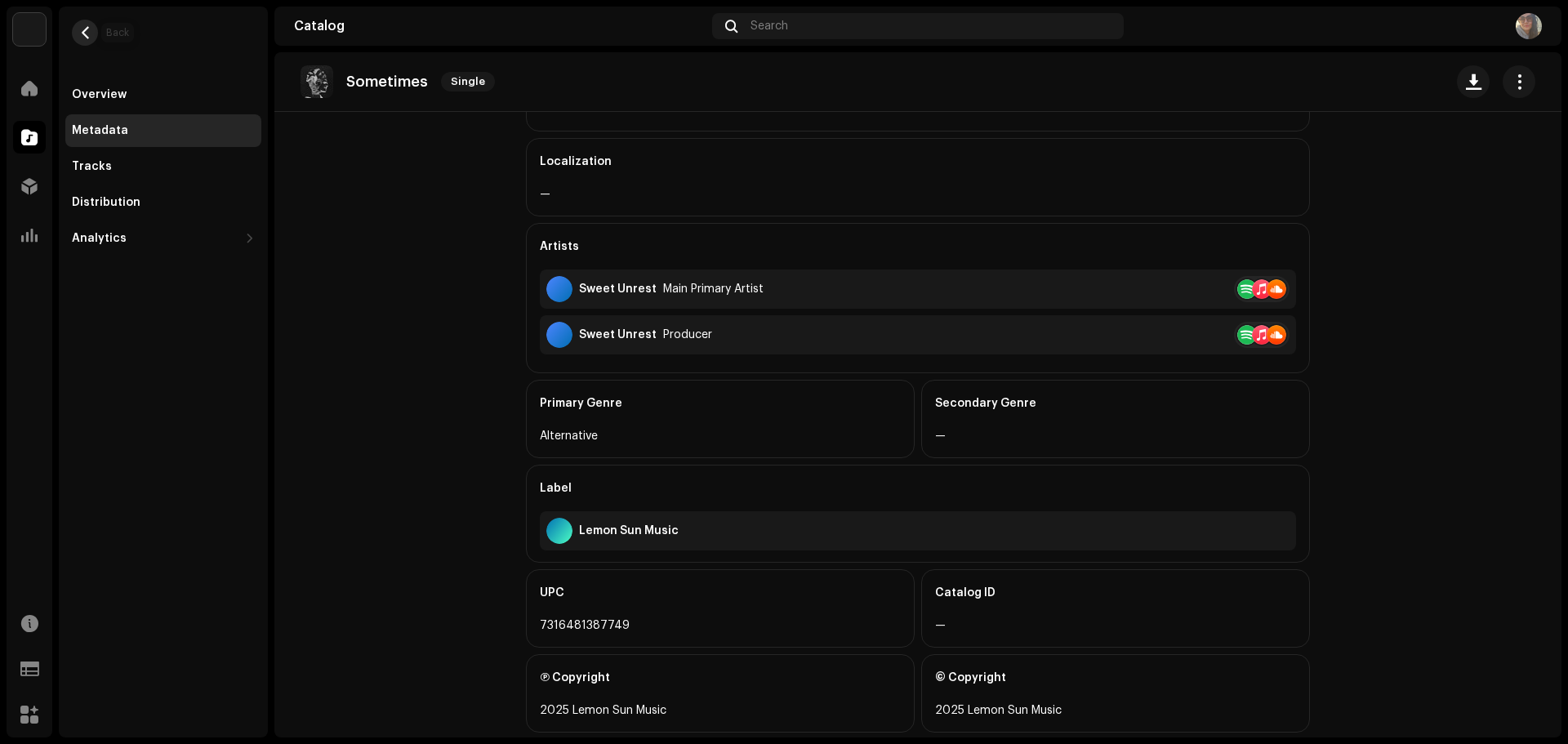
click at [82, 28] on span "button" at bounding box center [85, 32] width 12 height 13
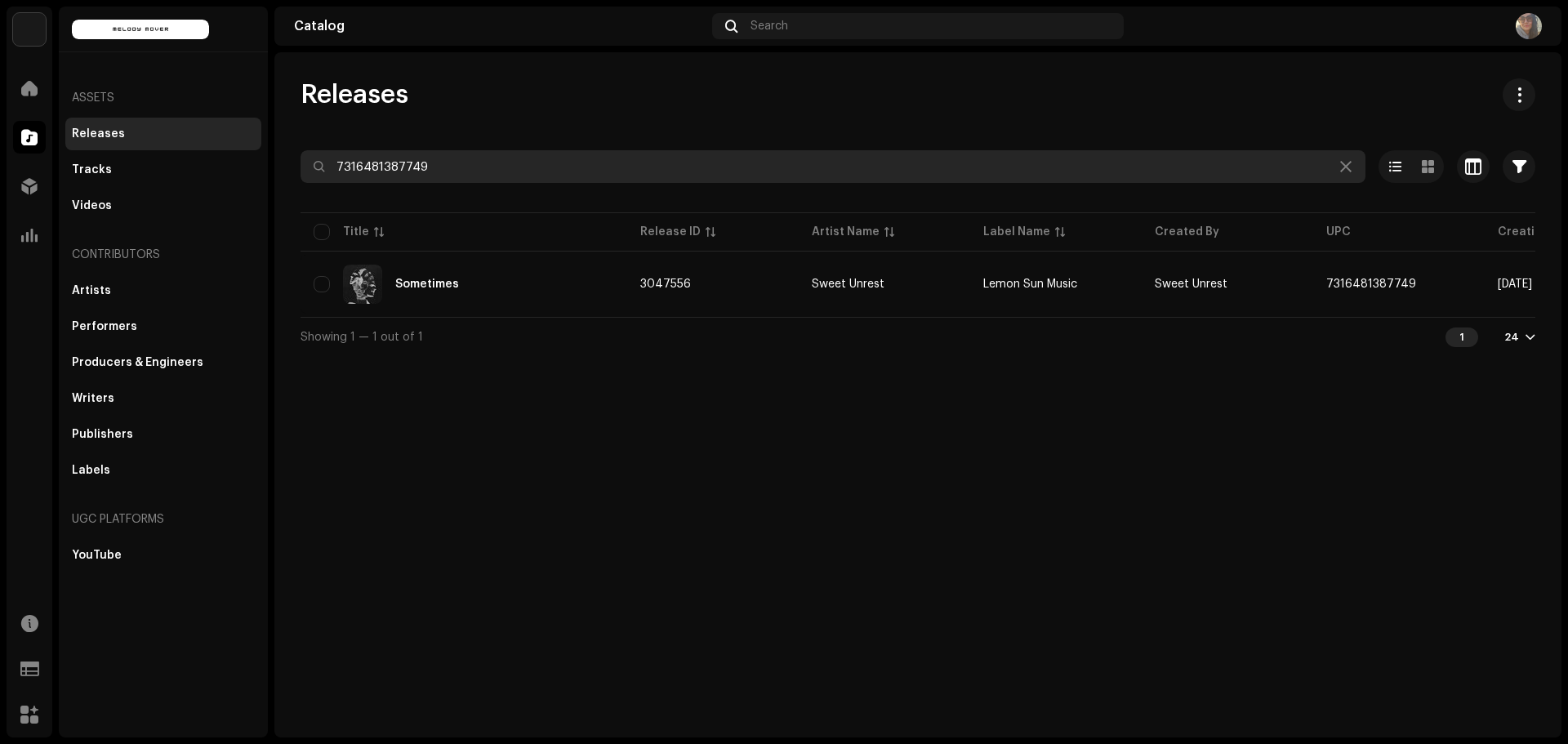
drag, startPoint x: 444, startPoint y: 164, endPoint x: 353, endPoint y: 161, distance: 91.0
click at [320, 163] on div "7316481387749" at bounding box center [832, 167] width 1065 height 33
paste input "199735464321"
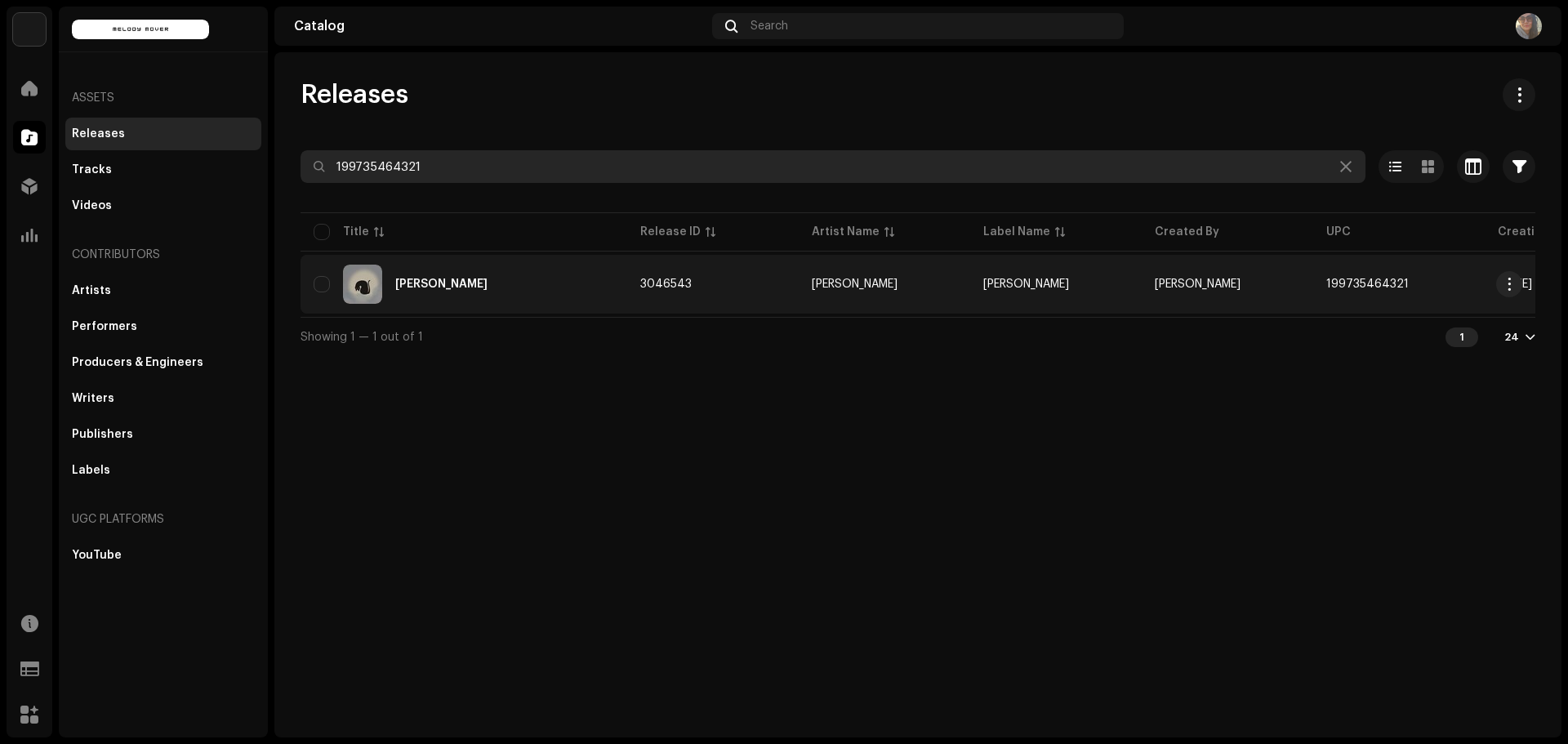
type input "199735464321"
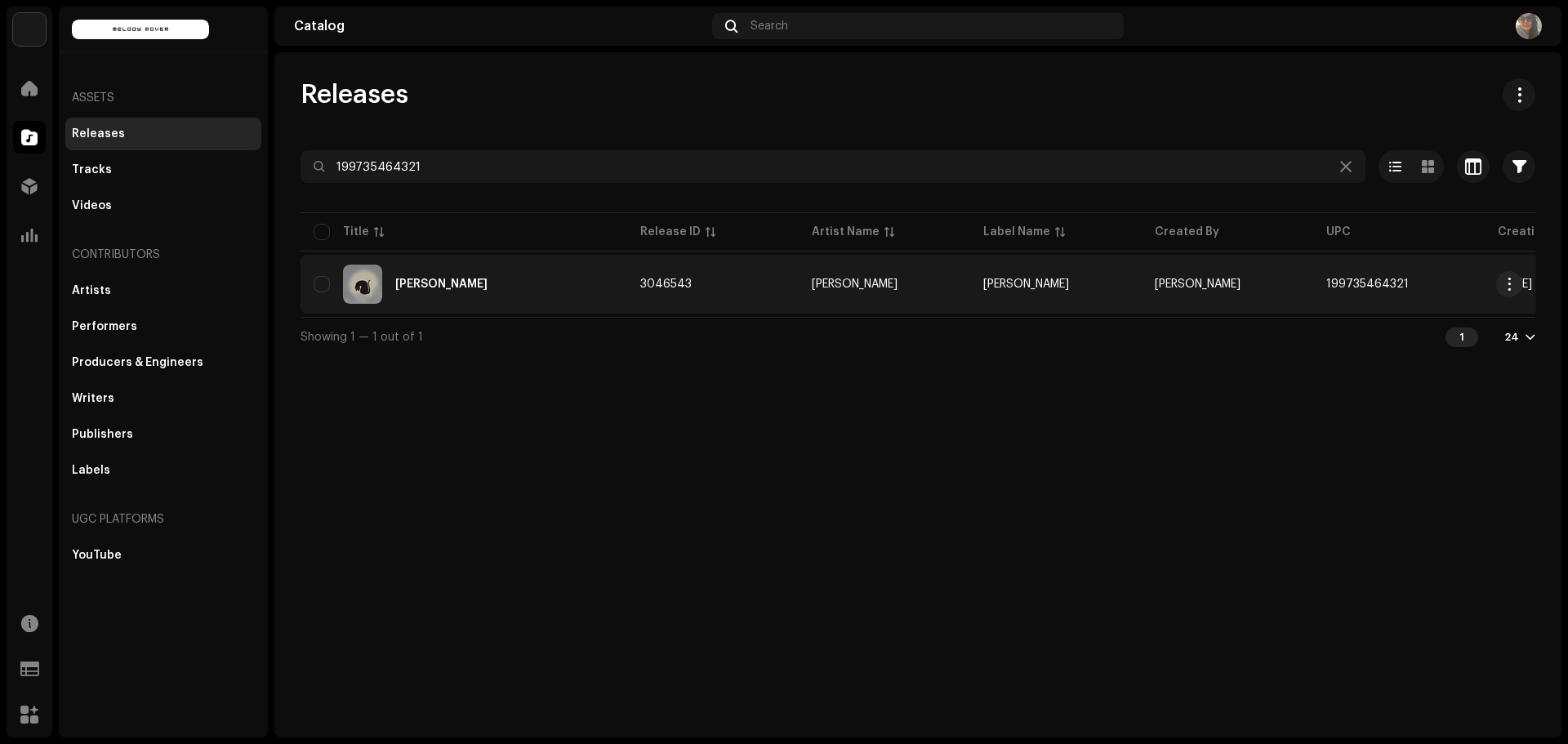
click at [435, 285] on div "[PERSON_NAME]" at bounding box center [441, 284] width 92 height 11
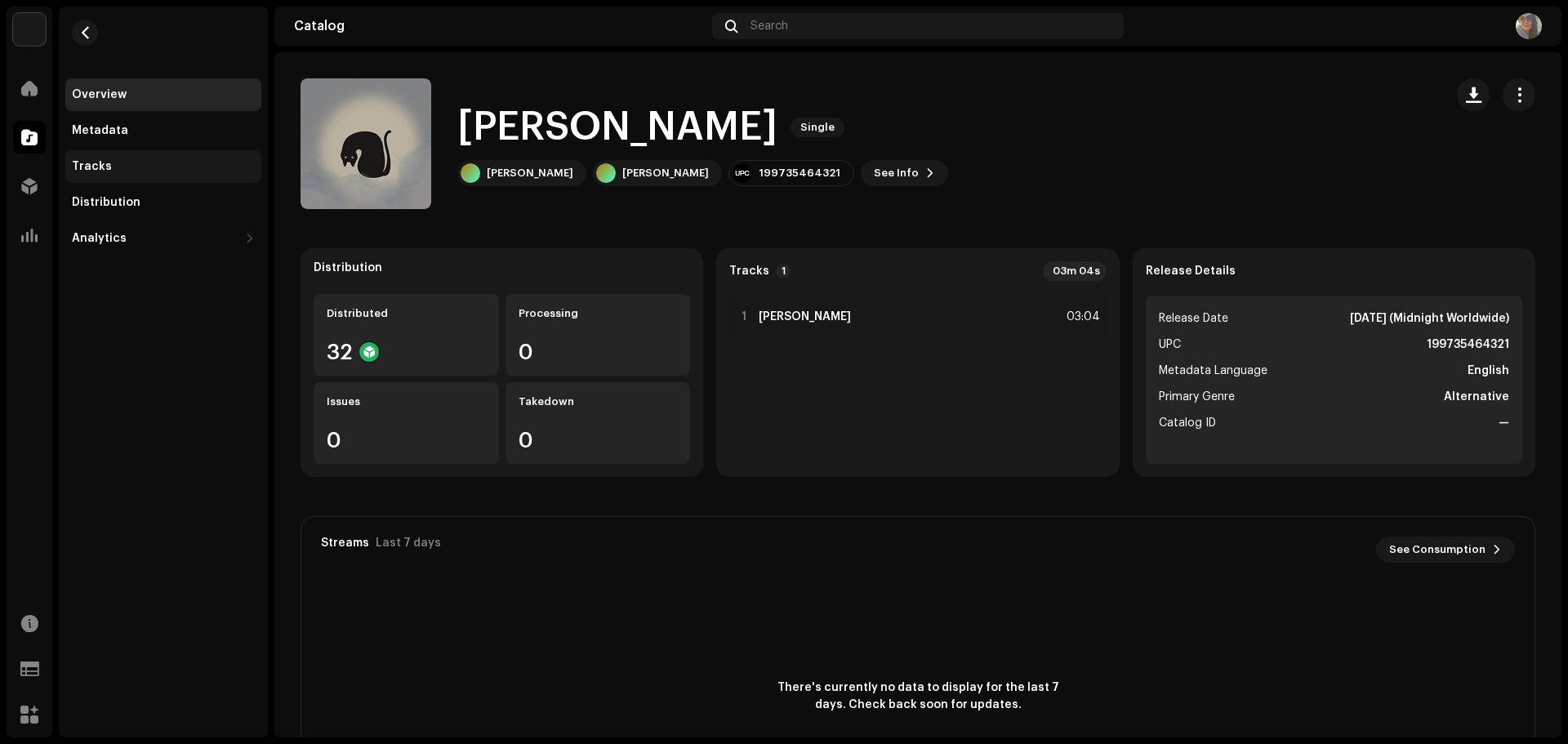
click at [133, 166] on div "Tracks" at bounding box center [163, 166] width 183 height 13
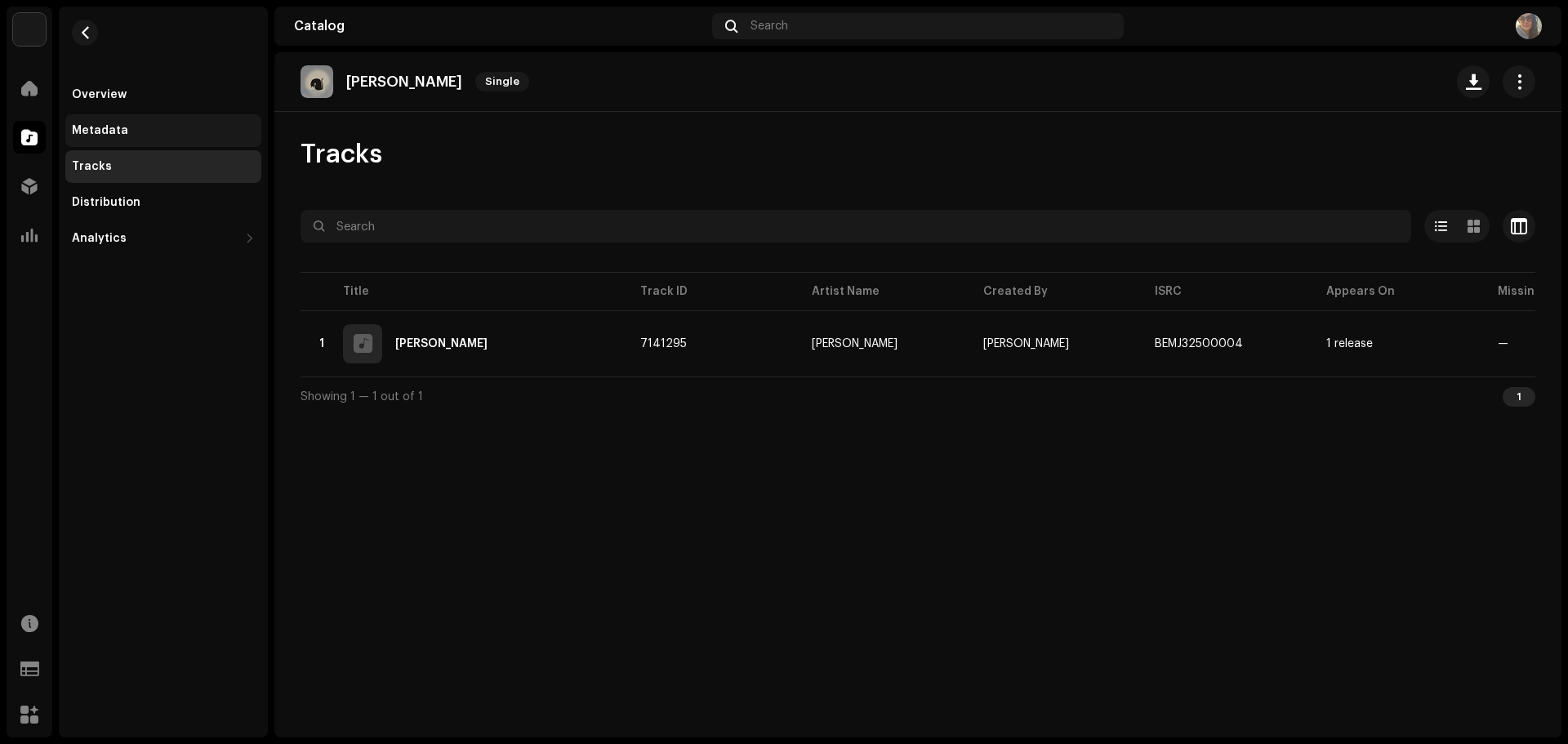
click at [130, 129] on div "Metadata" at bounding box center [163, 130] width 183 height 13
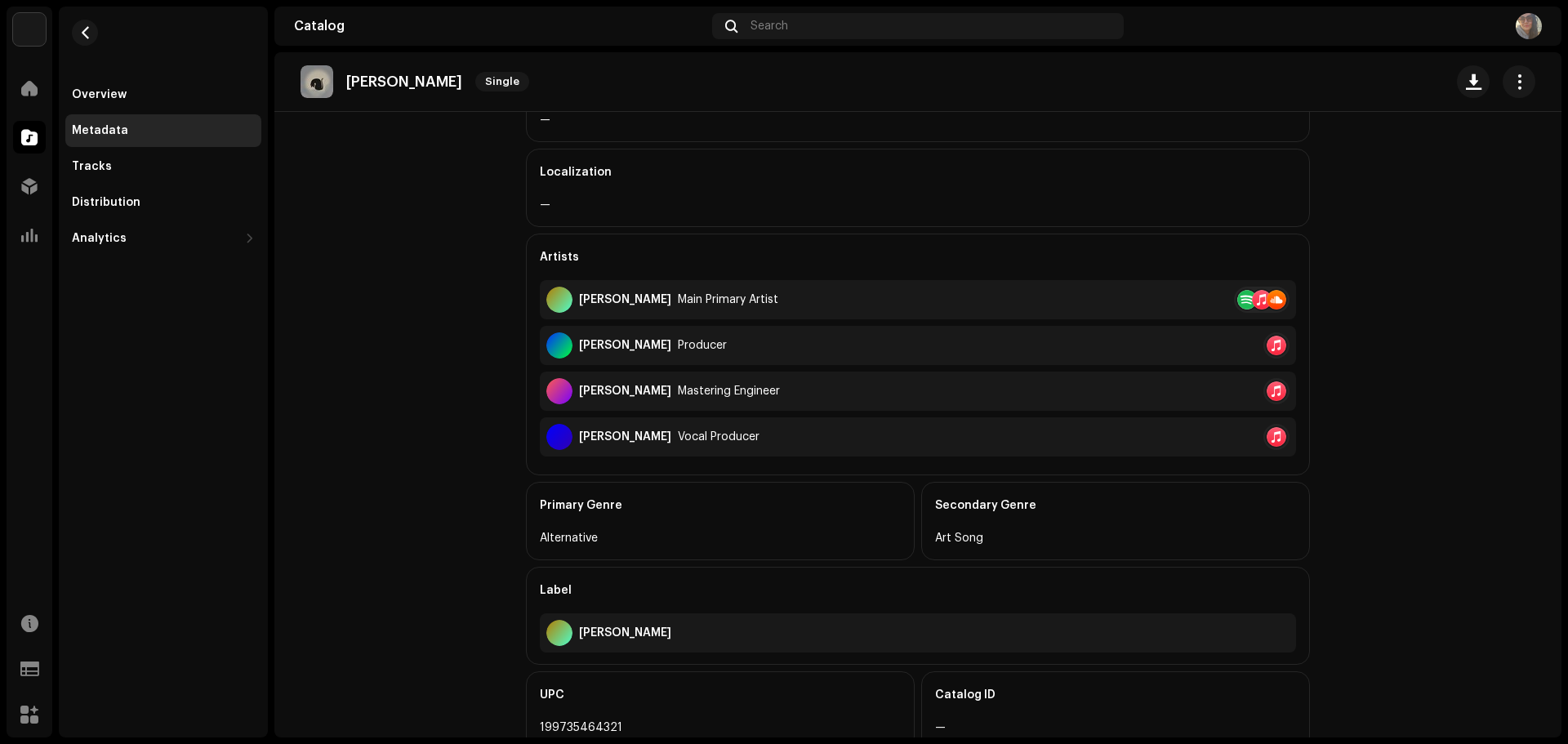
scroll to position [453, 0]
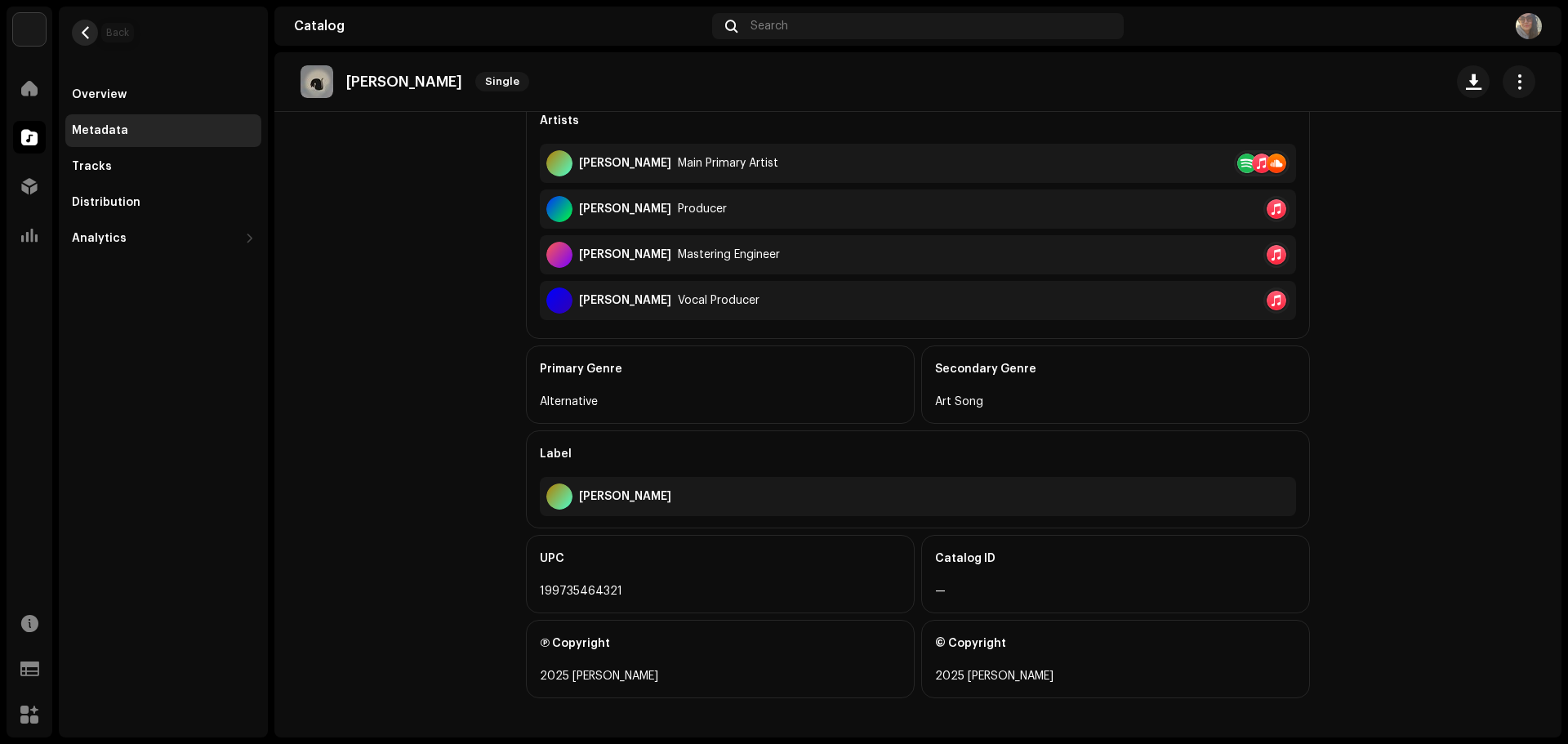
click at [79, 30] on span "button" at bounding box center [85, 32] width 12 height 13
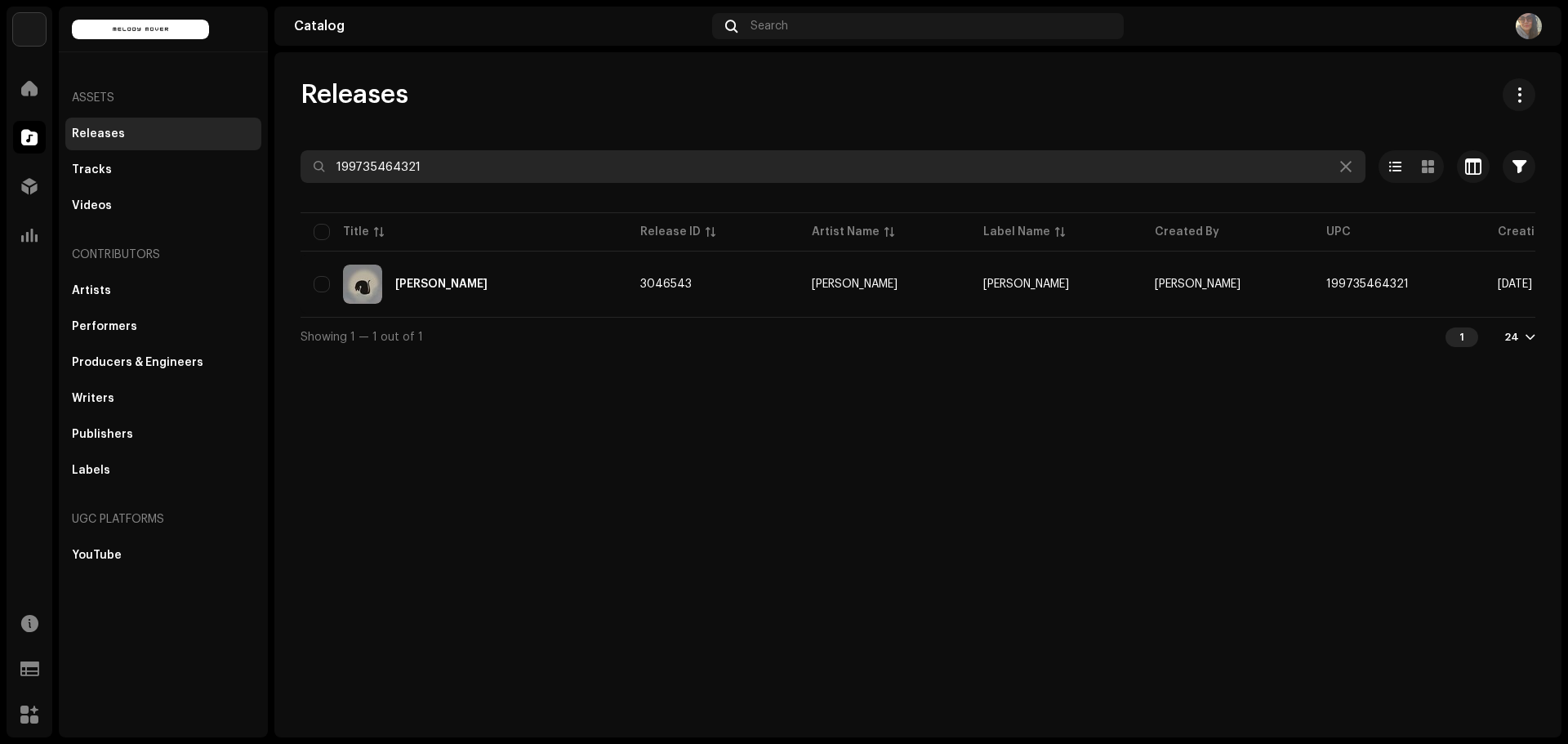
drag, startPoint x: 353, startPoint y: 160, endPoint x: 277, endPoint y: 163, distance: 76.1
click at [267, 159] on div "Melody Mover Home Catalog Distribution Analytics Resources Support Forms Market…" at bounding box center [784, 372] width 1568 height 744
paste input "5063807326105"
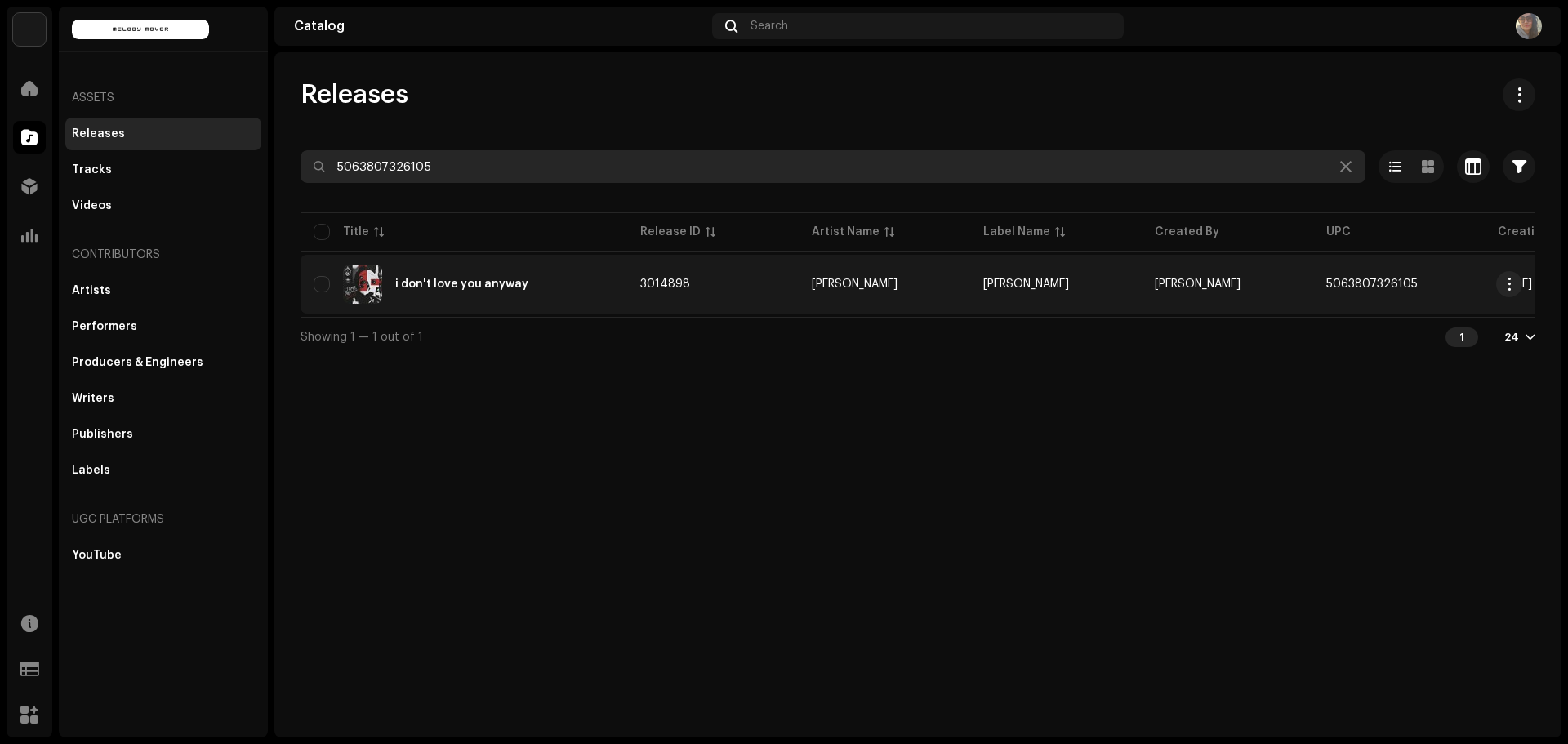
type input "5063807326105"
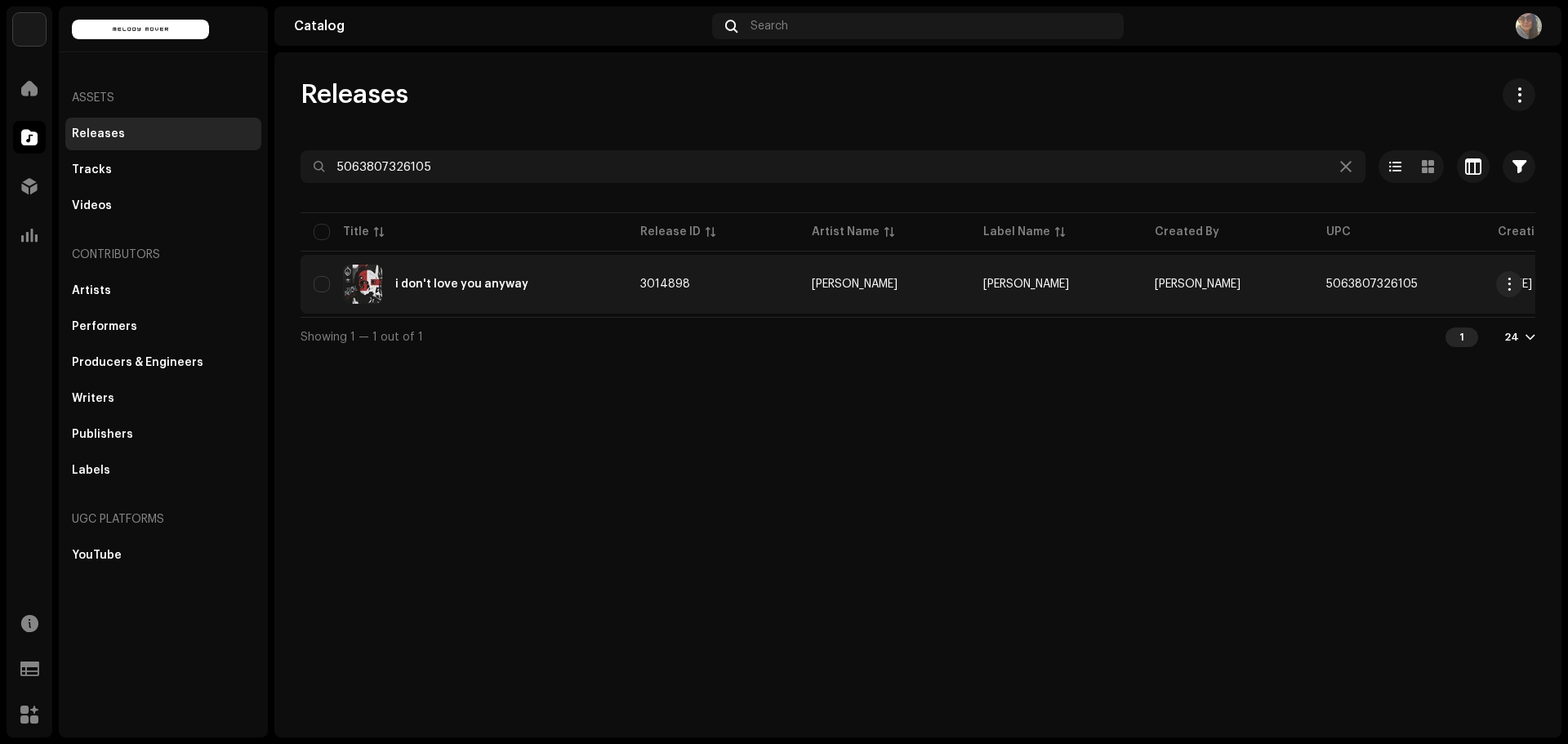
click at [488, 283] on div "i don't love you anyway" at bounding box center [461, 284] width 133 height 11
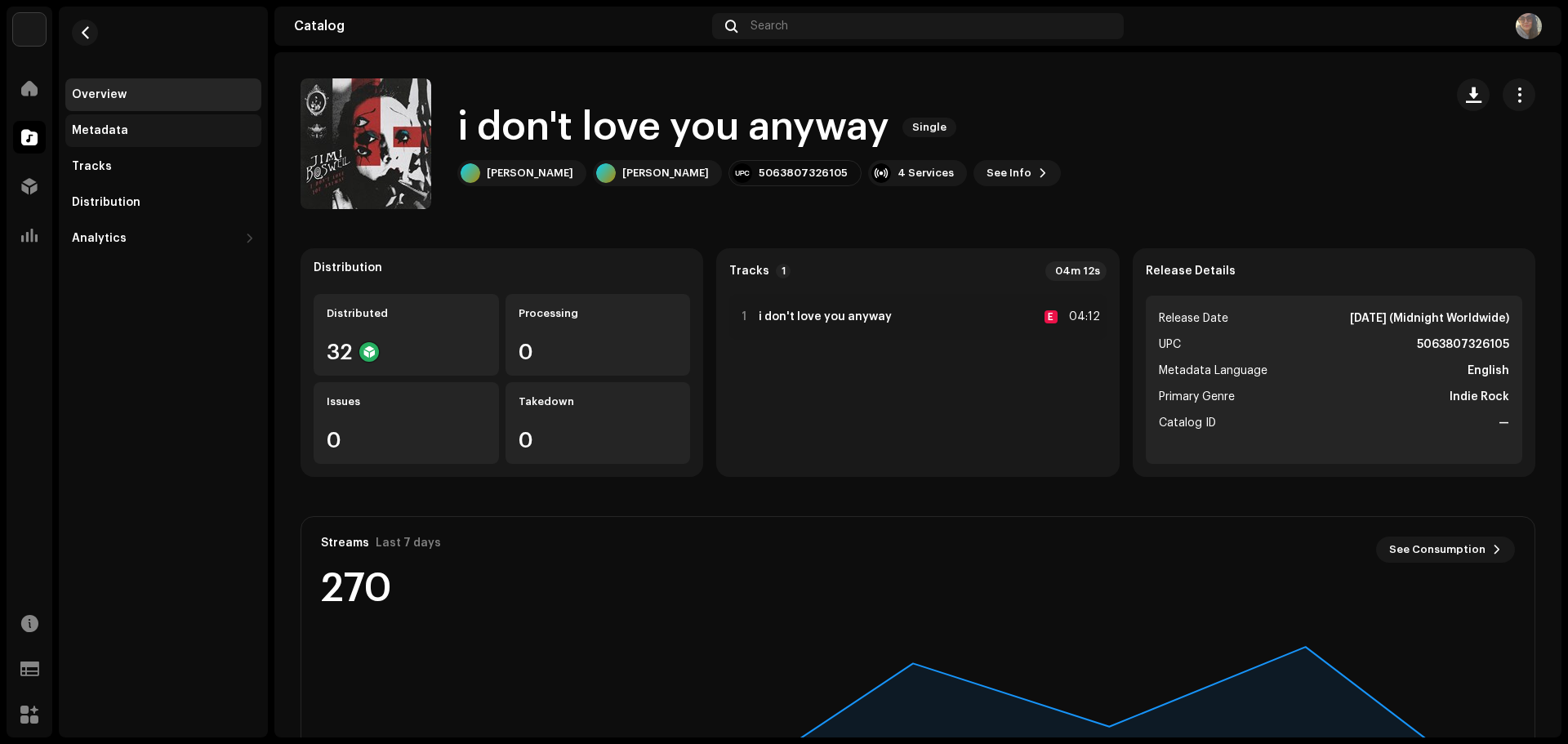
click at [120, 139] on div "Metadata" at bounding box center [164, 131] width 196 height 33
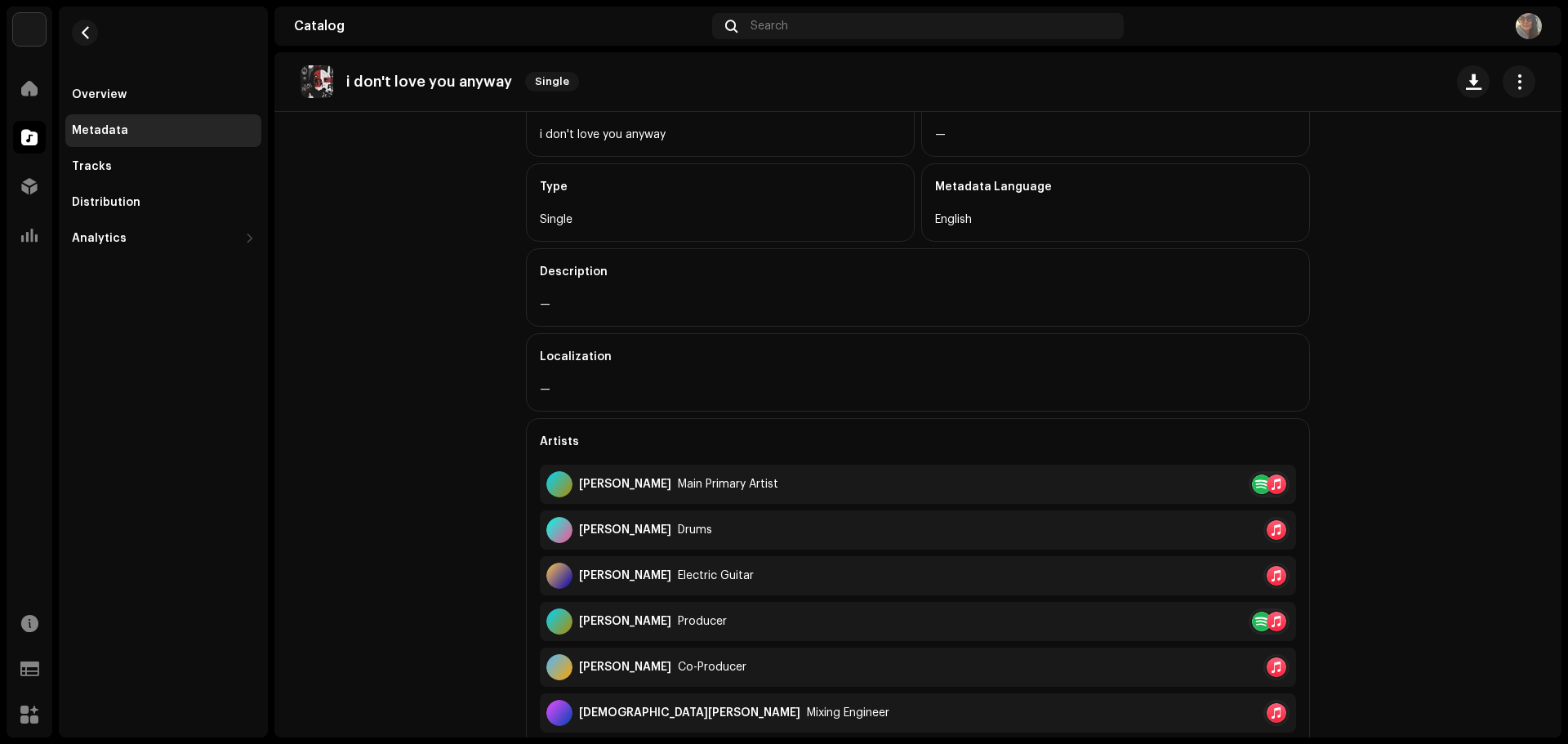
scroll to position [572, 0]
